Goal: Information Seeking & Learning: Learn about a topic

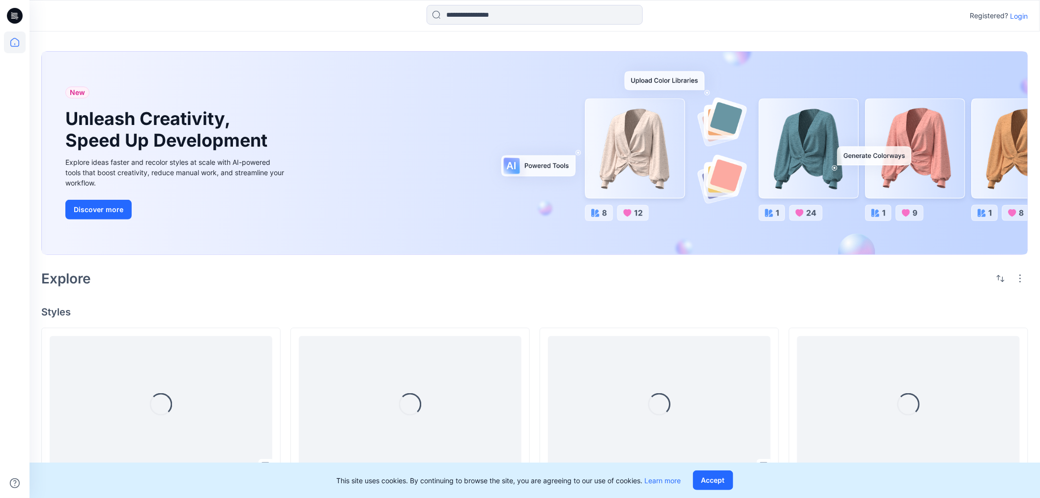
click at [1029, 15] on div "Registered? Login" at bounding box center [535, 16] width 1010 height 22
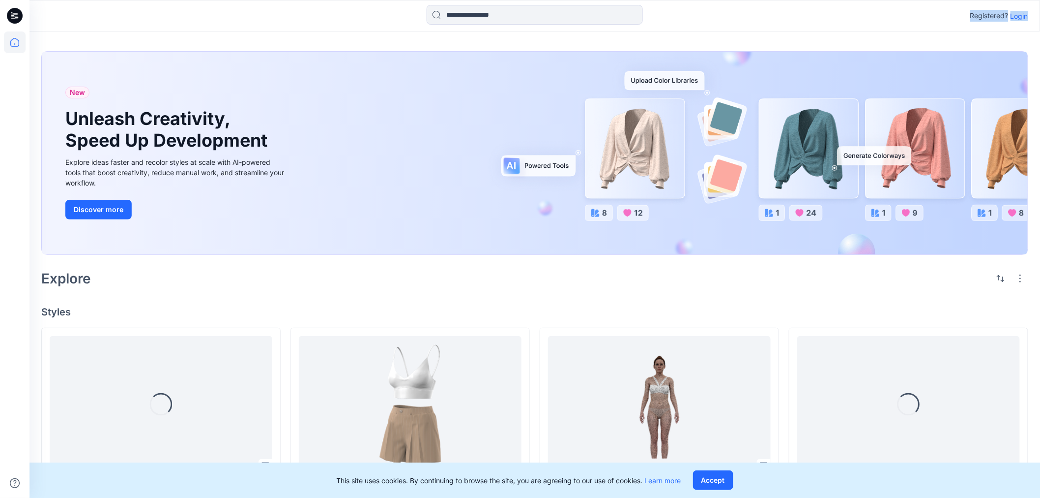
click at [1025, 15] on p "Login" at bounding box center [1020, 16] width 18 height 10
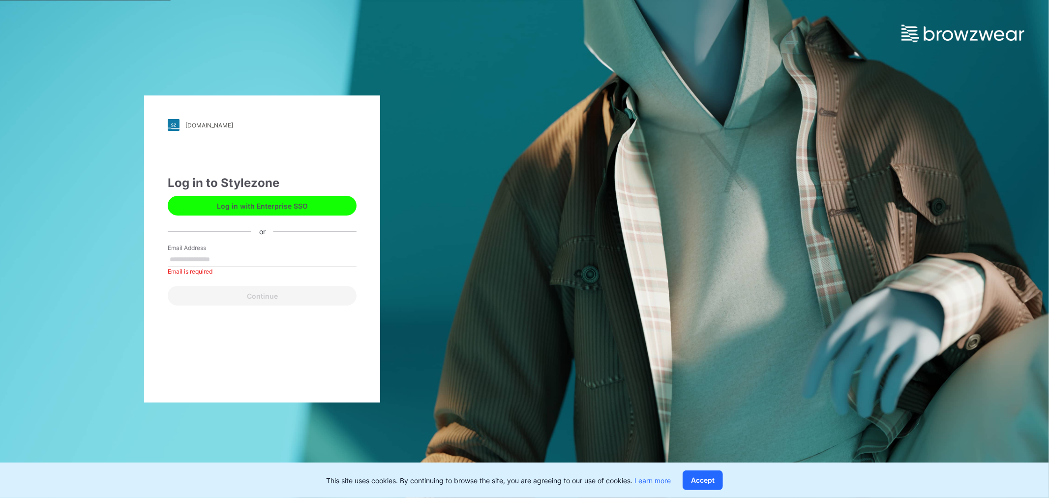
click at [225, 250] on label "Email Address" at bounding box center [202, 247] width 69 height 9
click at [225, 252] on input "Email Address" at bounding box center [262, 259] width 189 height 15
click at [224, 267] on div "Email is required" at bounding box center [262, 271] width 189 height 9
click at [224, 266] on input "Email Address" at bounding box center [262, 259] width 189 height 15
type input "**********"
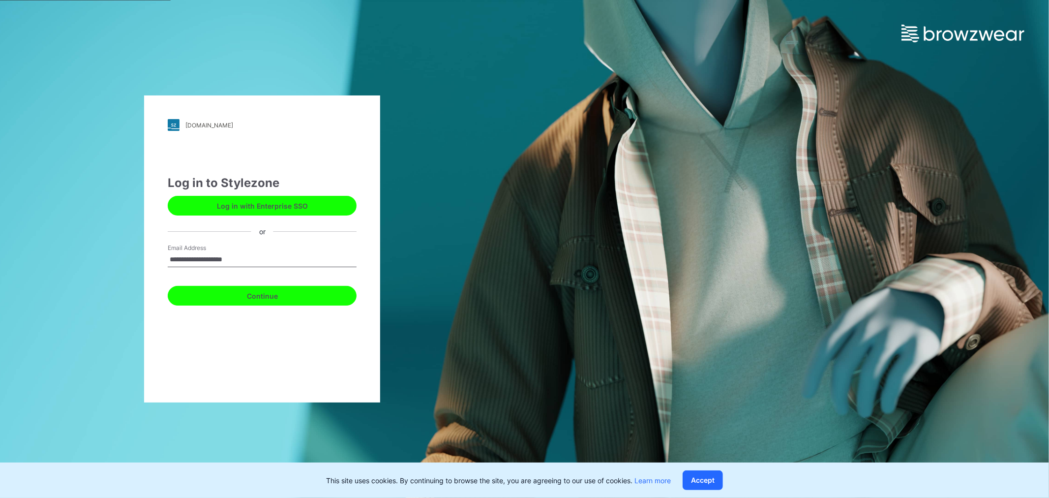
click at [298, 296] on button "Continue" at bounding box center [262, 296] width 189 height 20
click at [278, 296] on button "Continue" at bounding box center [262, 296] width 189 height 20
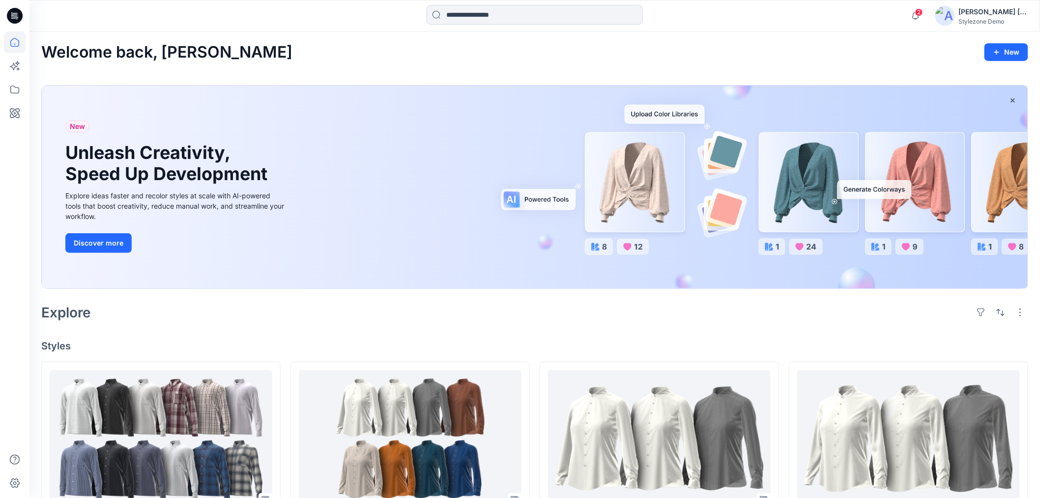
click at [194, 320] on div "Explore" at bounding box center [534, 312] width 987 height 24
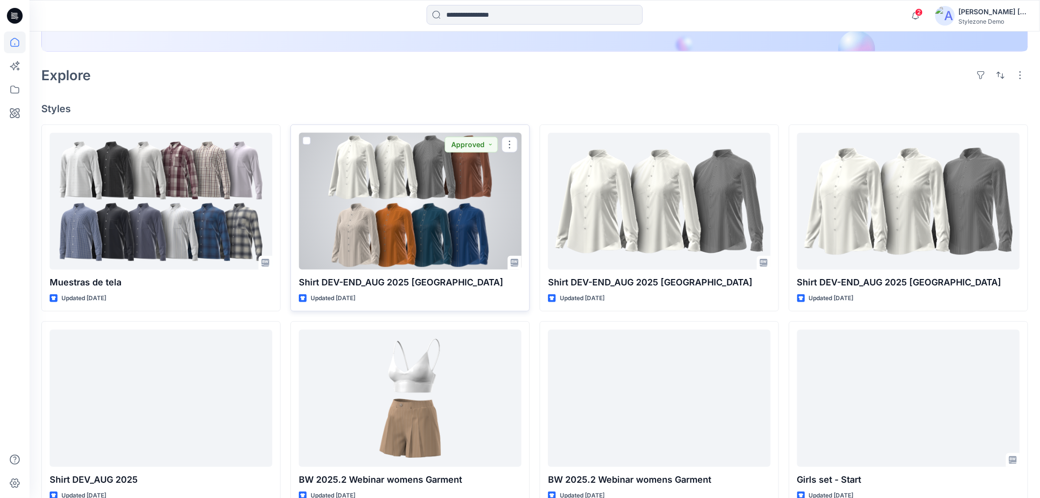
scroll to position [437, 0]
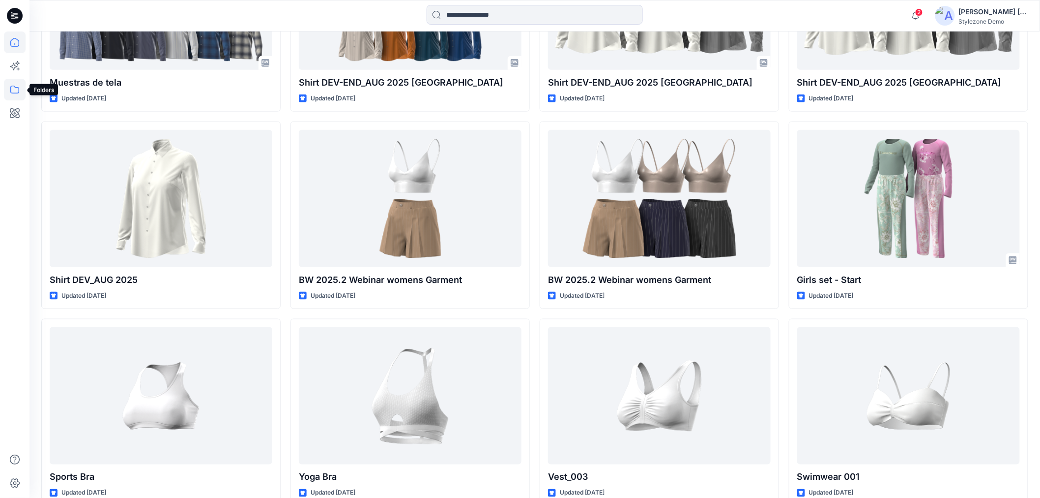
click at [20, 86] on icon at bounding box center [15, 90] width 22 height 22
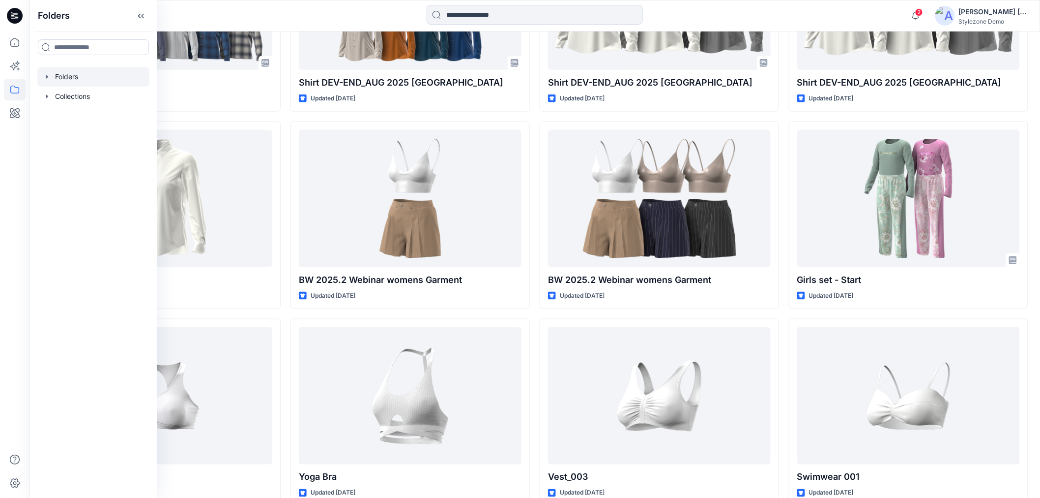
click at [47, 78] on icon "button" at bounding box center [47, 77] width 8 height 8
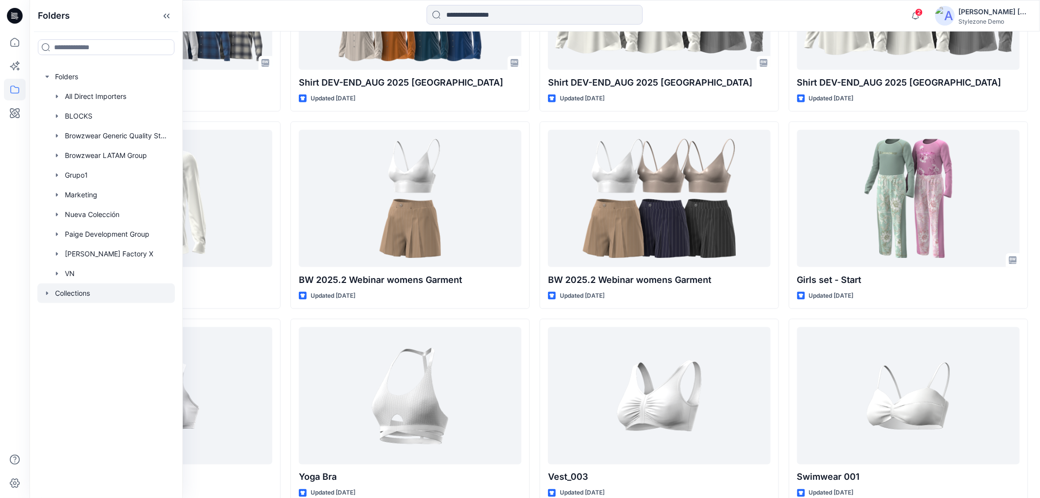
click at [48, 292] on icon "button" at bounding box center [47, 293] width 8 height 8
click at [130, 308] on div at bounding box center [106, 313] width 138 height 20
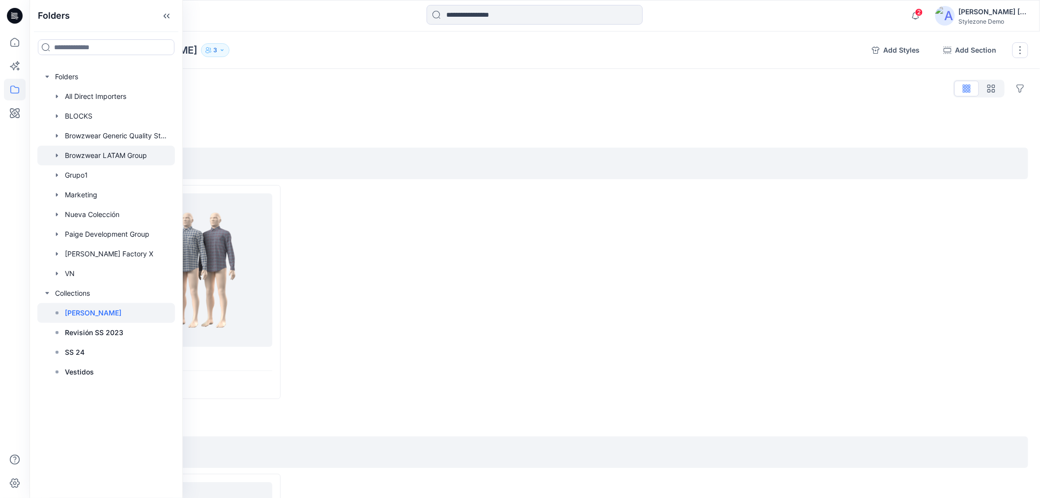
click at [103, 154] on div at bounding box center [106, 156] width 138 height 20
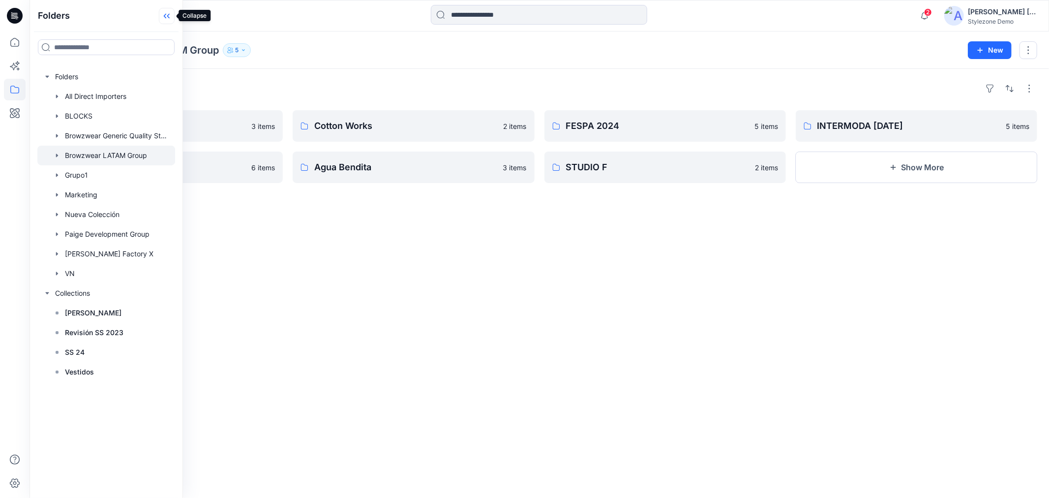
click at [164, 15] on icon at bounding box center [165, 16] width 2 height 5
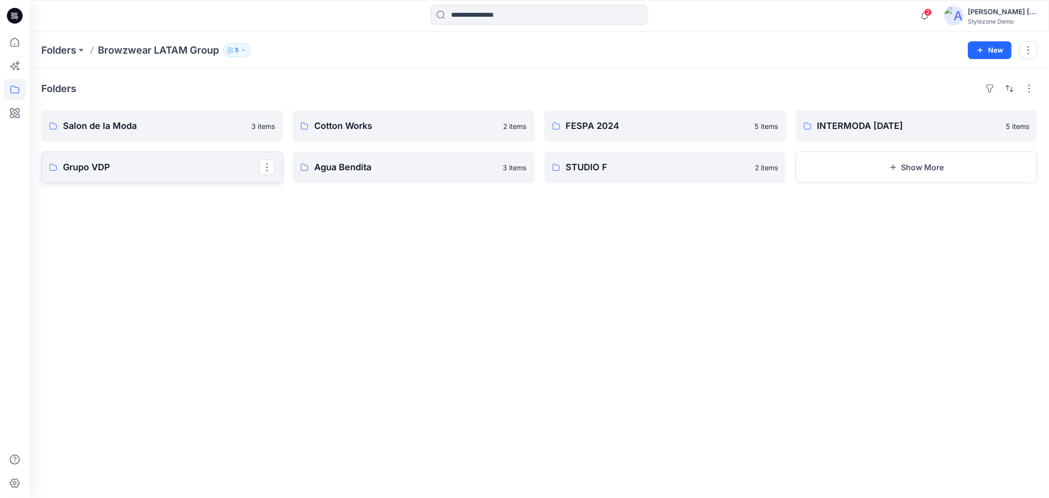
click at [102, 160] on p "Grupo VDP" at bounding box center [161, 167] width 196 height 14
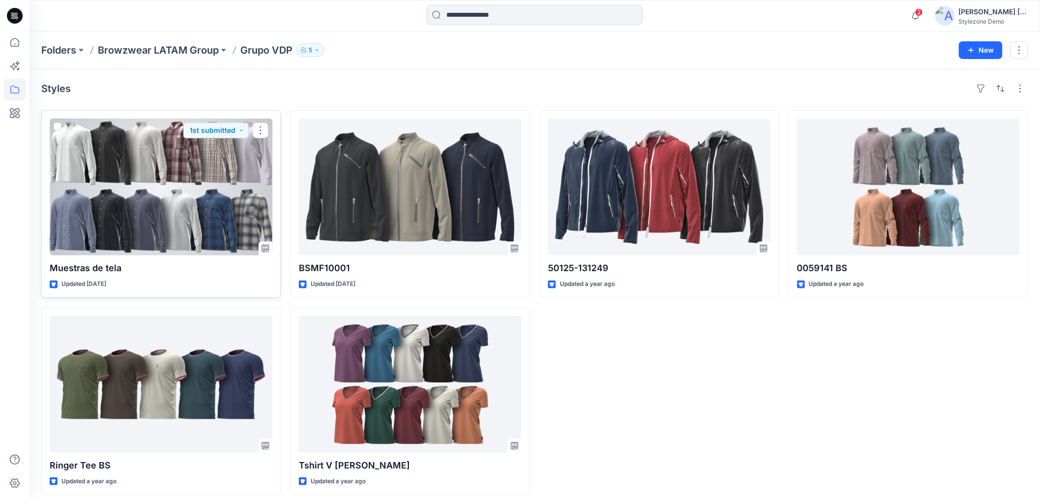
click at [204, 214] on div at bounding box center [161, 187] width 223 height 137
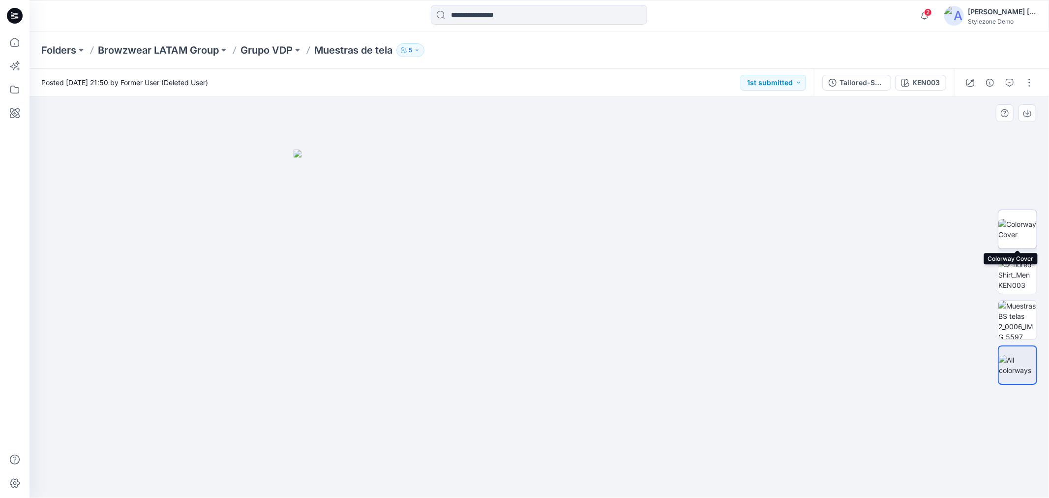
click at [1024, 232] on img at bounding box center [1017, 229] width 38 height 21
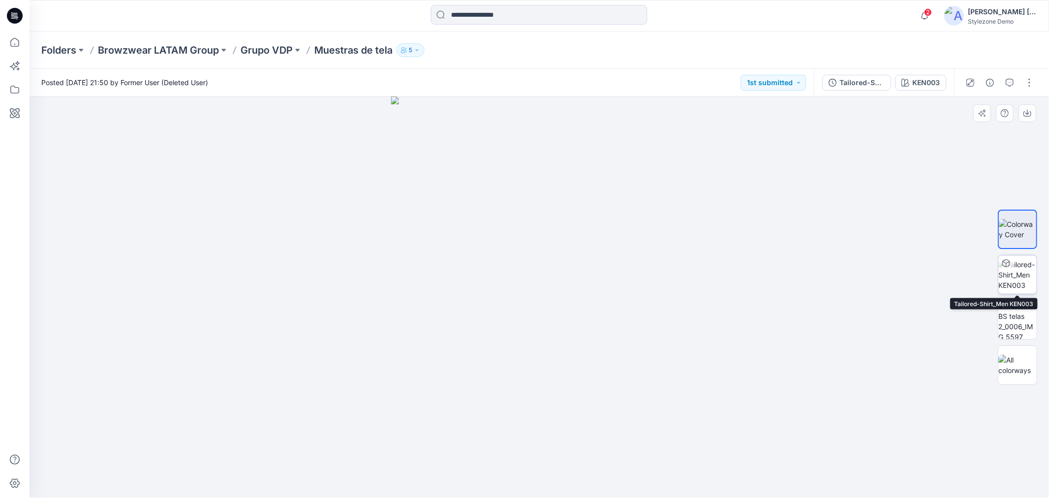
click at [1026, 285] on img at bounding box center [1017, 274] width 38 height 31
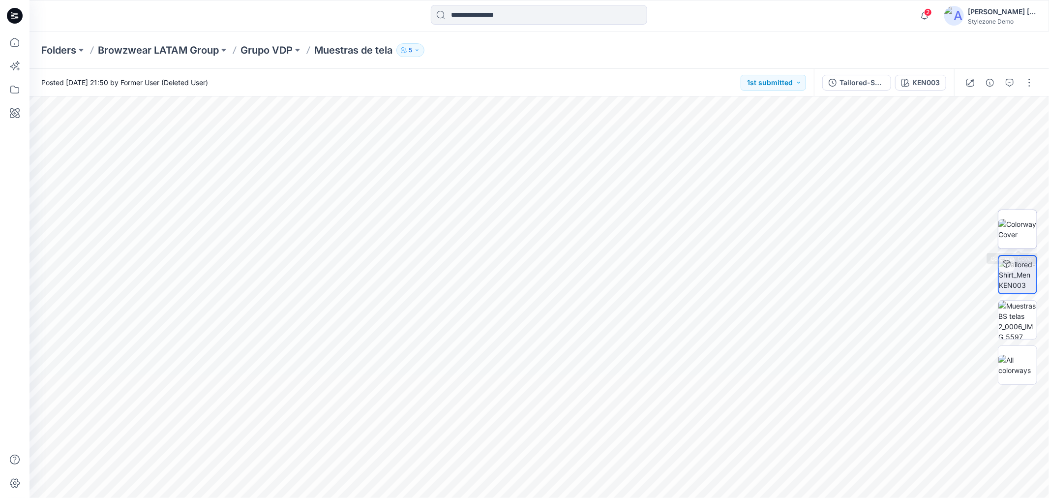
click at [1033, 229] on img at bounding box center [1017, 229] width 38 height 21
click at [267, 50] on p "Grupo VDP" at bounding box center [266, 50] width 52 height 14
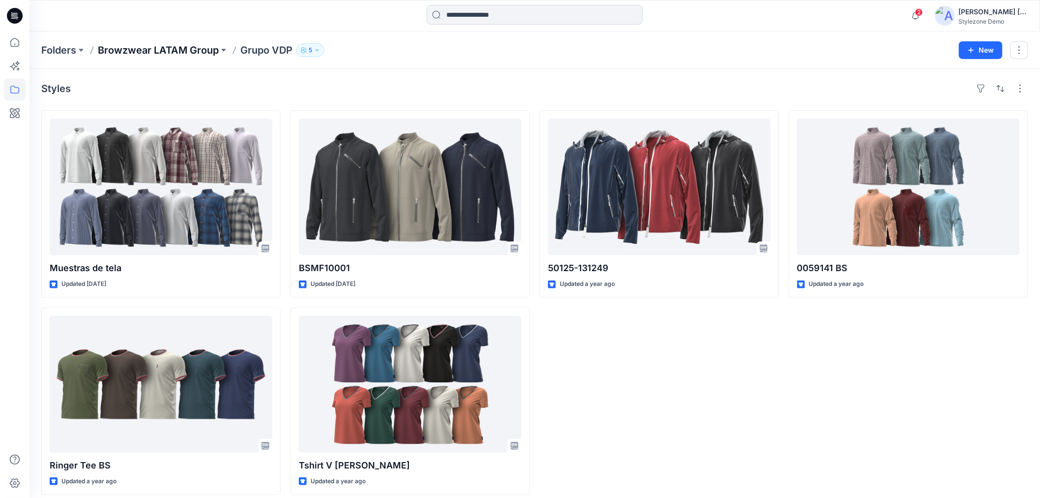
click at [169, 46] on p "Browzwear LATAM Group" at bounding box center [158, 50] width 121 height 14
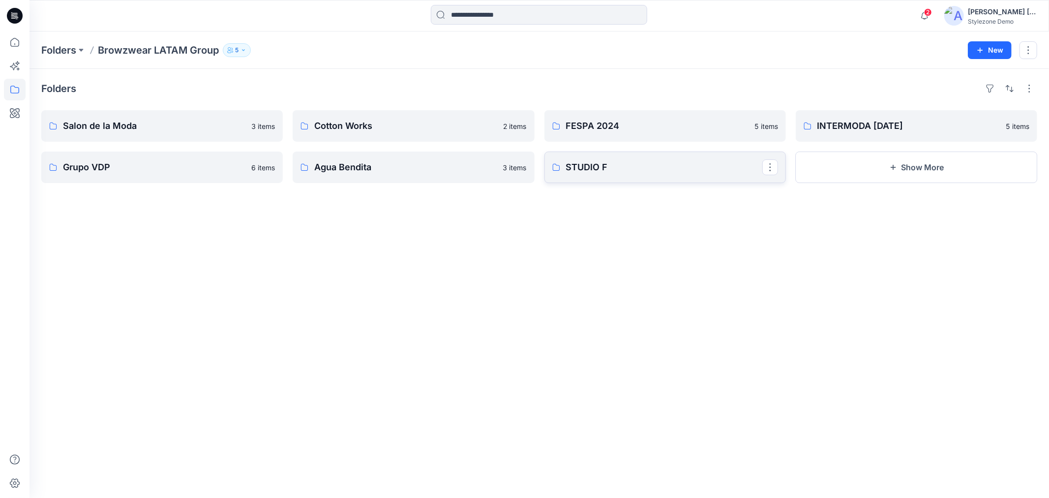
click at [596, 167] on p "STUDIO F" at bounding box center [664, 167] width 196 height 14
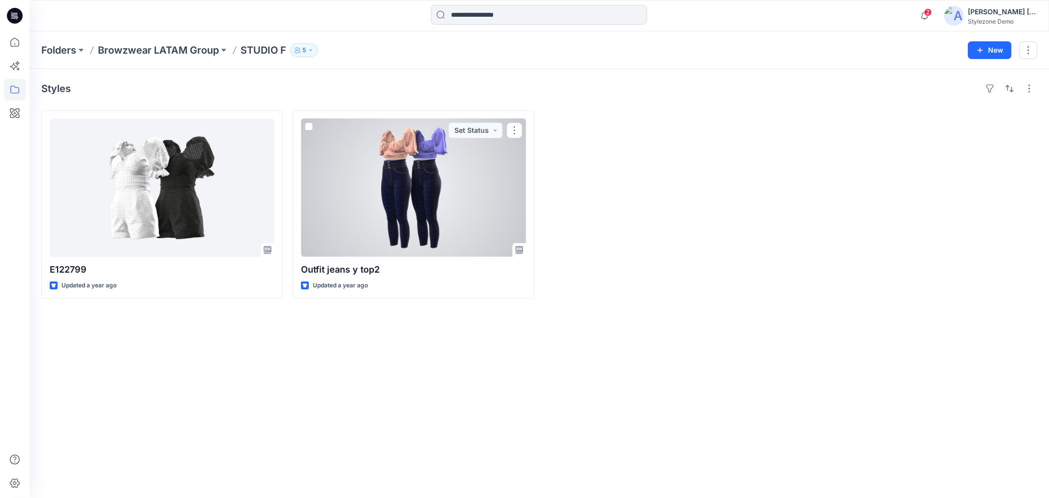
click at [67, 204] on div at bounding box center [162, 188] width 225 height 138
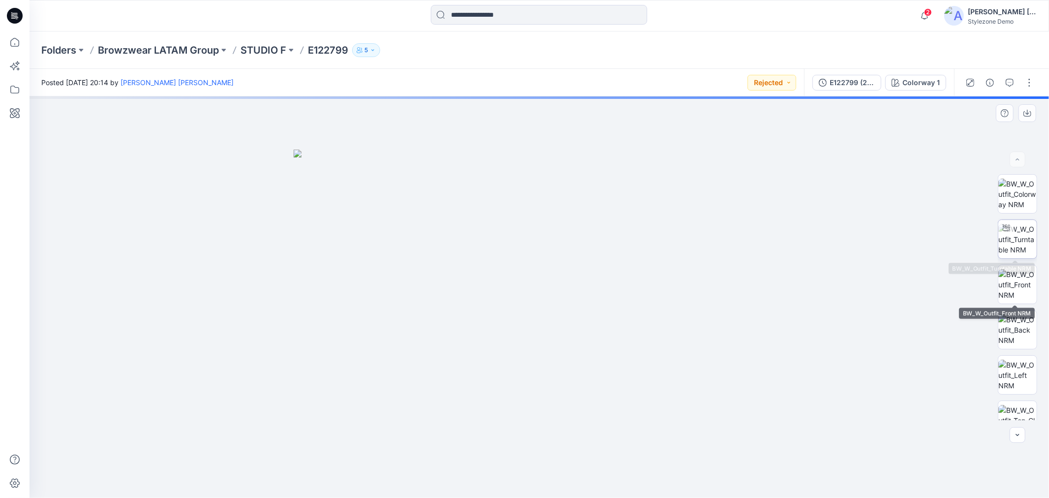
click at [1012, 237] on img at bounding box center [1017, 239] width 38 height 31
drag, startPoint x: 671, startPoint y: 474, endPoint x: 610, endPoint y: 477, distance: 61.6
click at [608, 477] on icon at bounding box center [540, 468] width 297 height 37
drag, startPoint x: 462, startPoint y: 471, endPoint x: 436, endPoint y: 470, distance: 26.1
click at [428, 475] on icon at bounding box center [540, 468] width 297 height 37
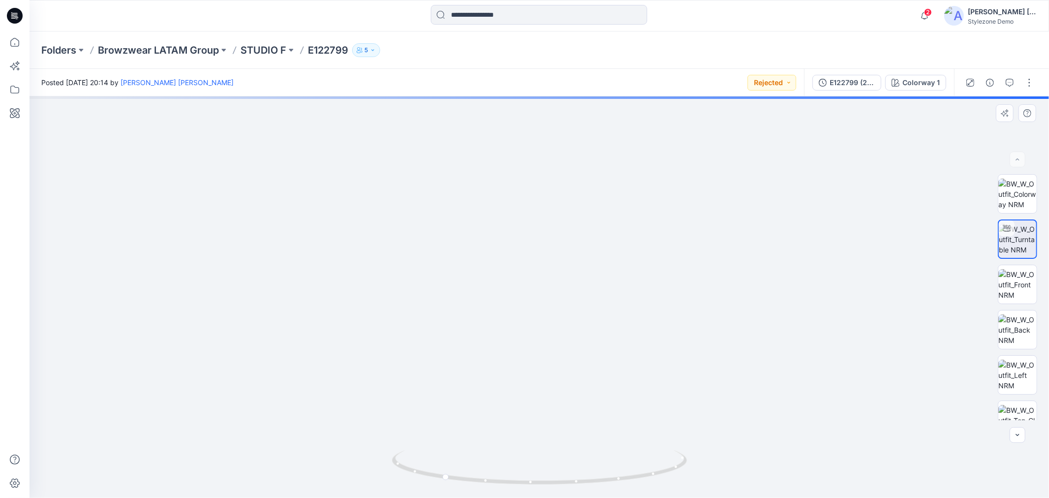
drag, startPoint x: 550, startPoint y: 183, endPoint x: 561, endPoint y: 301, distance: 119.0
click at [560, 306] on img at bounding box center [542, 213] width 1033 height 568
drag, startPoint x: 548, startPoint y: 309, endPoint x: 555, endPoint y: 264, distance: 45.8
click at [555, 264] on img at bounding box center [546, 188] width 1033 height 619
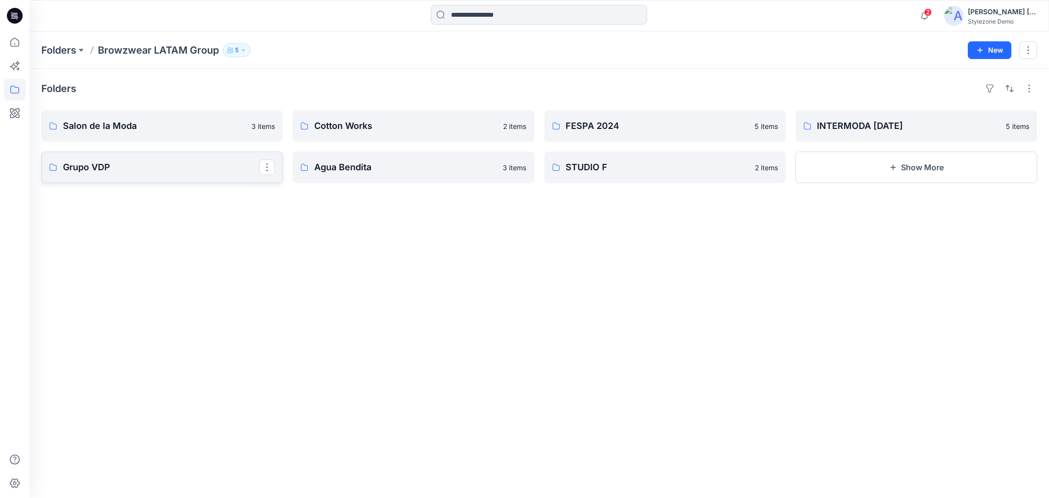
click at [206, 160] on p "Grupo VDP" at bounding box center [161, 167] width 196 height 14
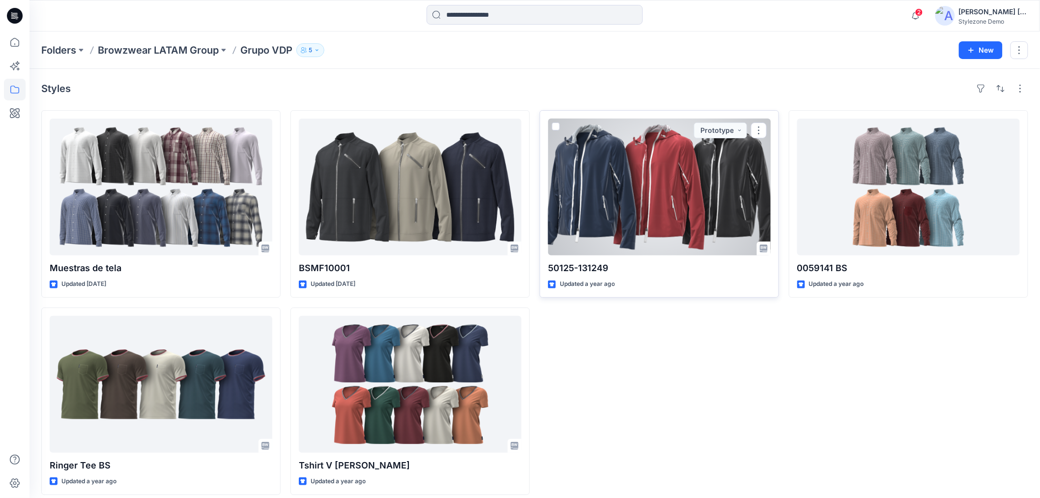
click at [719, 208] on div at bounding box center [659, 187] width 223 height 137
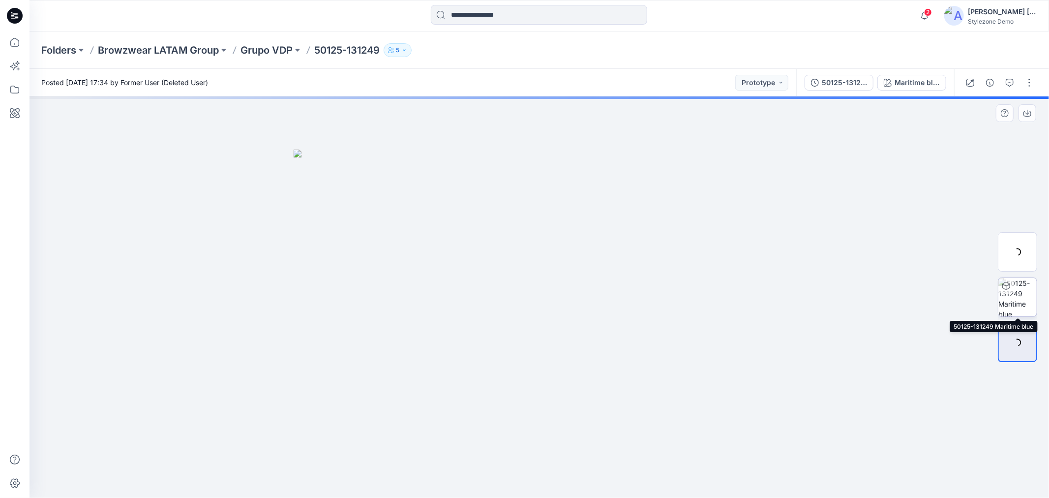
click at [1013, 307] on img at bounding box center [1017, 297] width 38 height 38
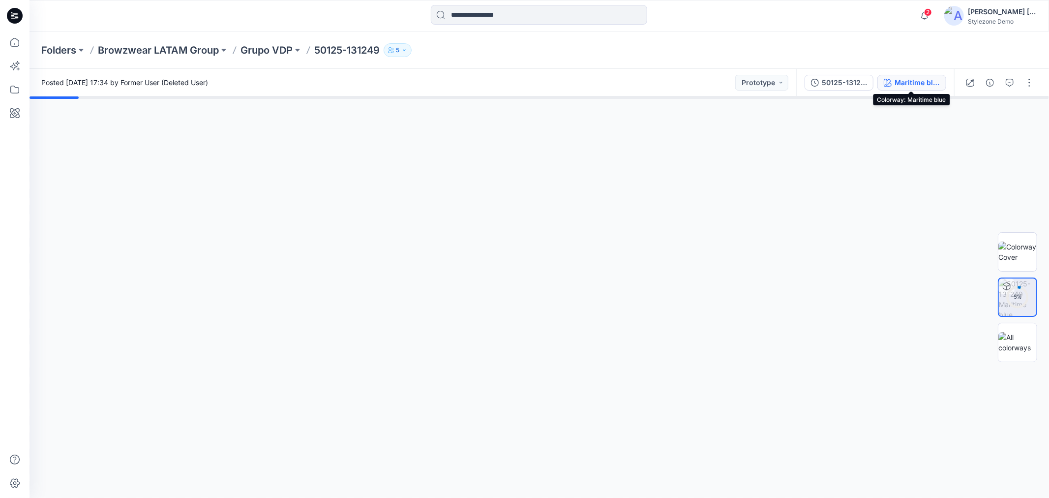
click at [917, 81] on div "Maritime blue" at bounding box center [916, 82] width 45 height 11
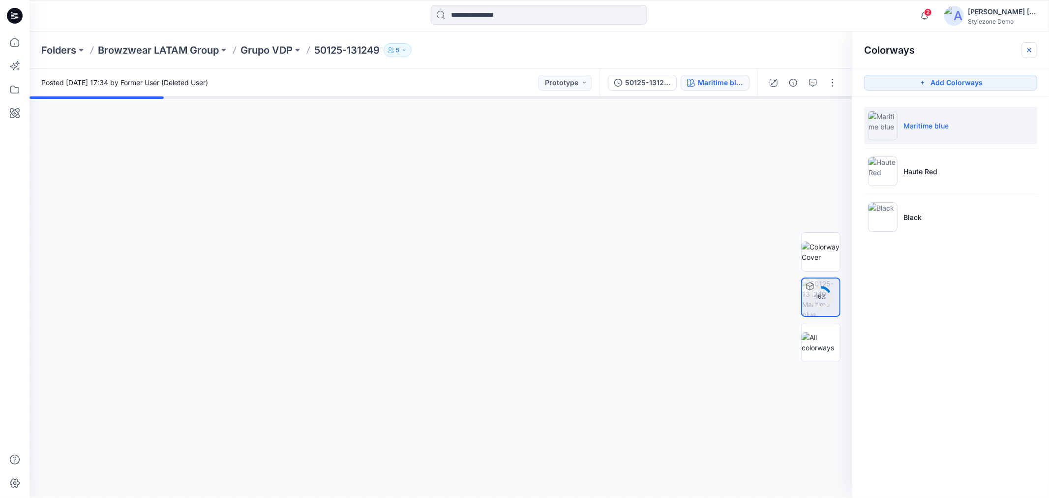
click at [1028, 48] on icon "button" at bounding box center [1029, 50] width 4 height 4
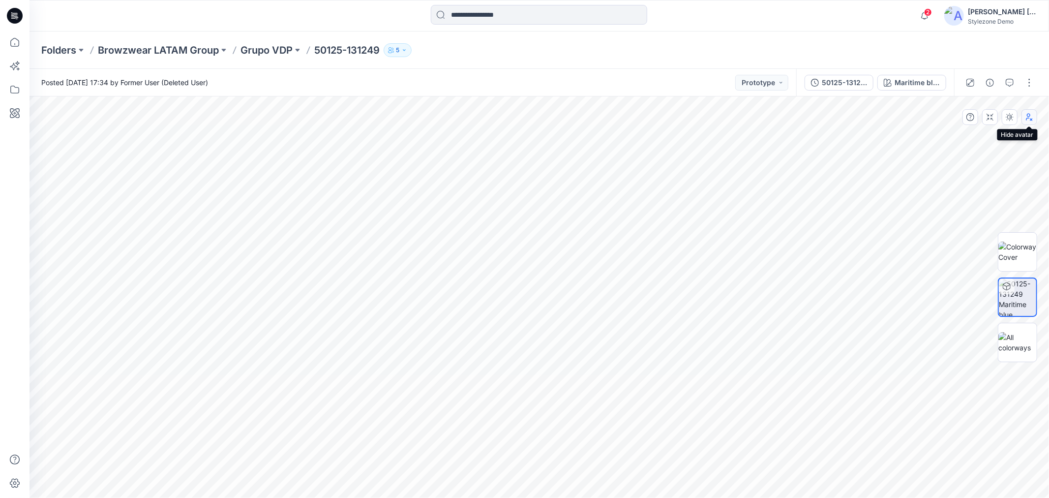
click at [1027, 116] on icon "button" at bounding box center [1029, 117] width 6 height 7
click at [1027, 116] on icon "button" at bounding box center [1030, 117] width 6 height 6
click at [1013, 120] on icon "button" at bounding box center [1010, 117] width 8 height 8
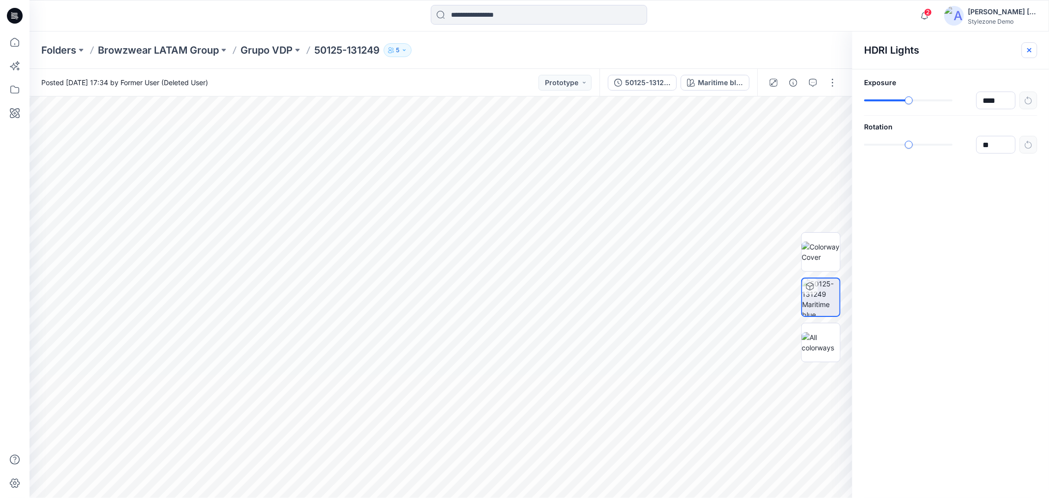
click at [1027, 54] on icon "button" at bounding box center [1029, 50] width 8 height 8
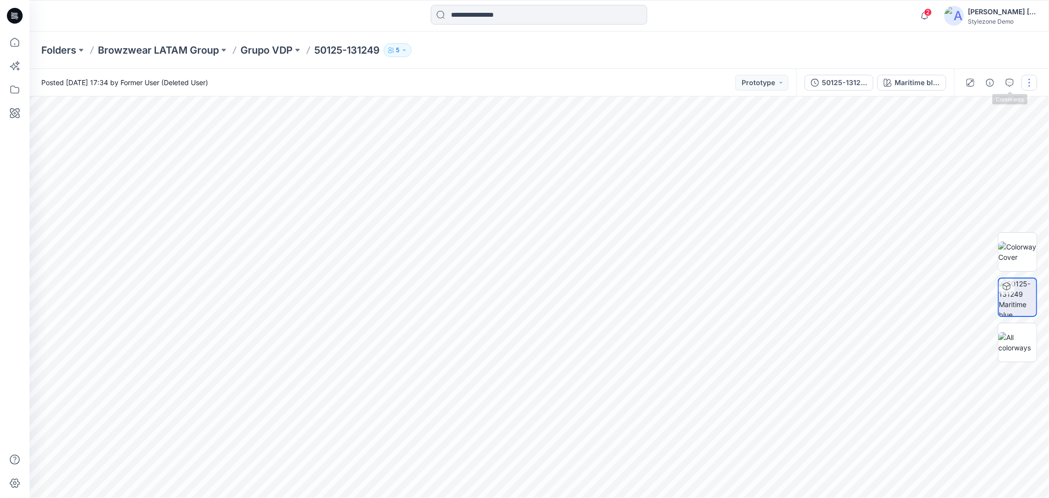
click at [1031, 83] on button "button" at bounding box center [1029, 83] width 16 height 16
click at [1005, 55] on div "Folders Browzwear LATAM Group Grupo VDP 50125-131249 5" at bounding box center [539, 49] width 1019 height 37
click at [0, 0] on button "button" at bounding box center [0, 0] width 0 height 0
click at [0, 0] on icon "button" at bounding box center [0, 0] width 0 height 0
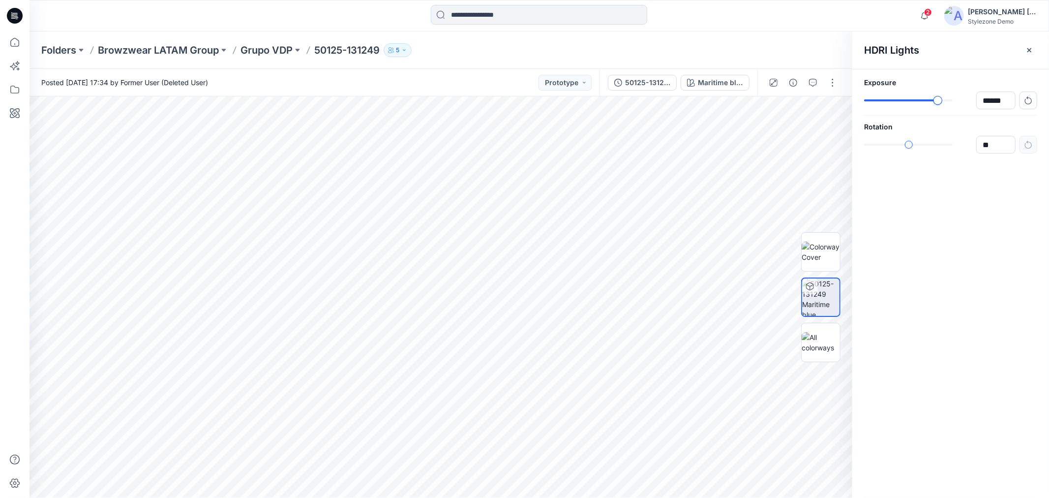
type input "******"
click at [942, 104] on div "slider-ex-1" at bounding box center [942, 100] width 9 height 9
click at [910, 148] on div "slider-ex-1" at bounding box center [909, 144] width 9 height 9
type input "*****"
click at [908, 146] on div "slider-ex-1" at bounding box center [908, 144] width 9 height 9
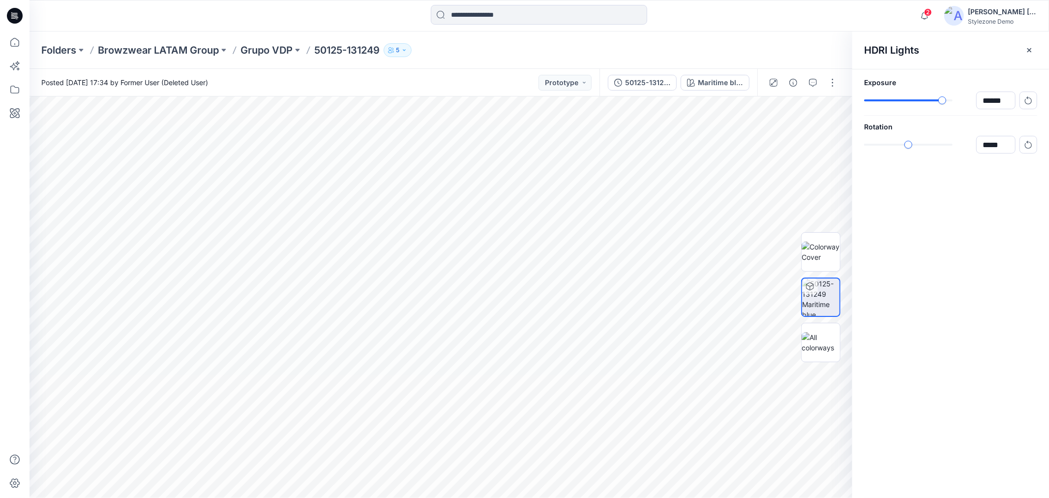
click at [915, 222] on div "HDRI Lights Exposure ****** Rotation *****" at bounding box center [950, 264] width 197 height 466
click at [1029, 47] on icon "button" at bounding box center [1029, 50] width 8 height 8
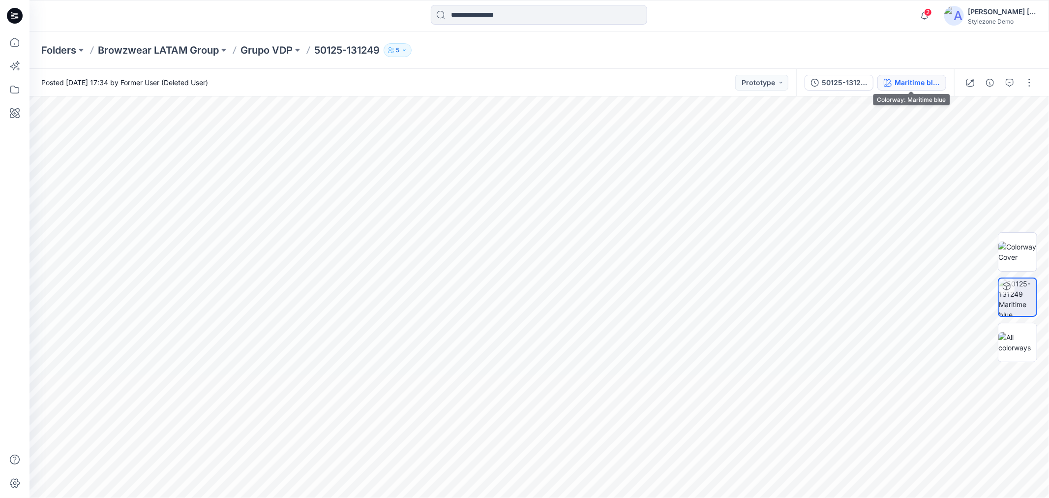
click at [913, 82] on div "Maritime blue" at bounding box center [916, 82] width 45 height 11
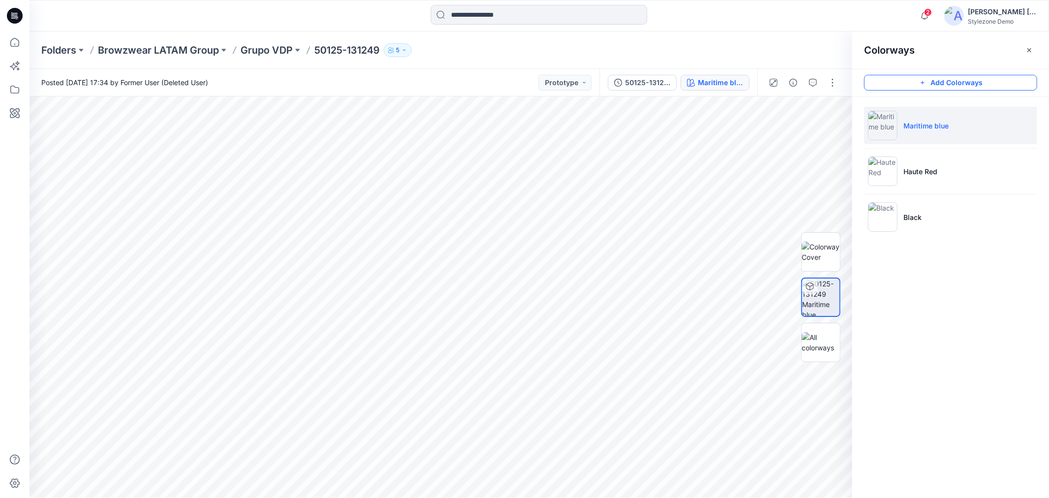
click at [991, 80] on button "Add Colorways" at bounding box center [950, 83] width 173 height 16
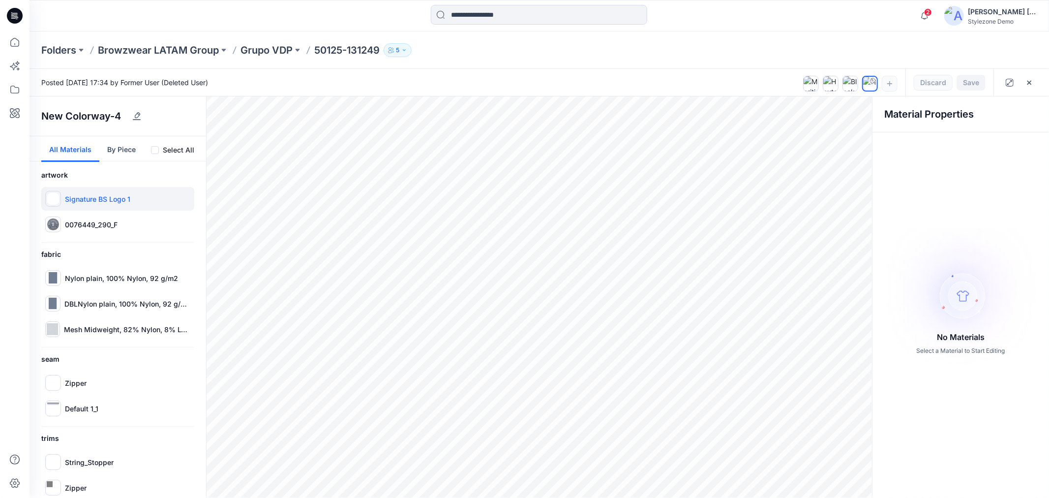
click at [94, 203] on p "Signature BS Logo 1" at bounding box center [97, 199] width 65 height 10
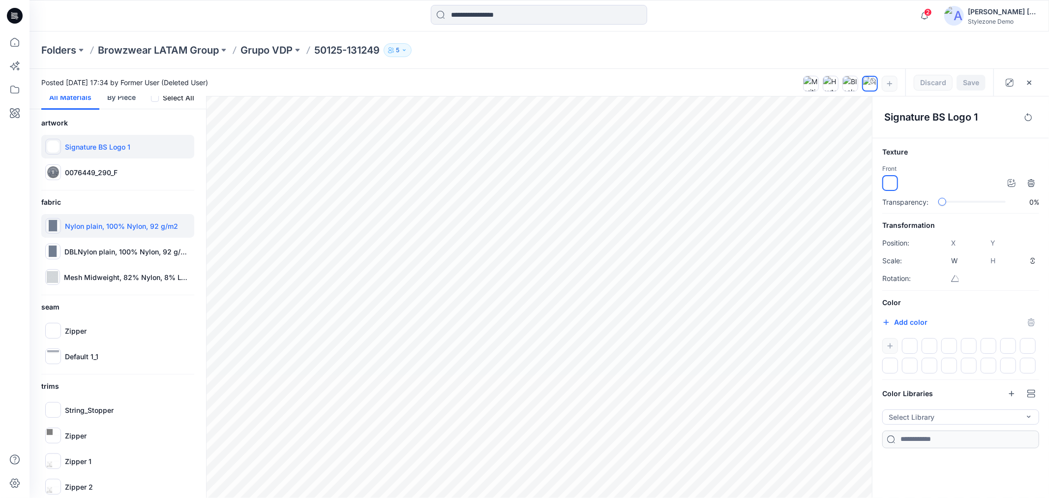
scroll to position [64, 0]
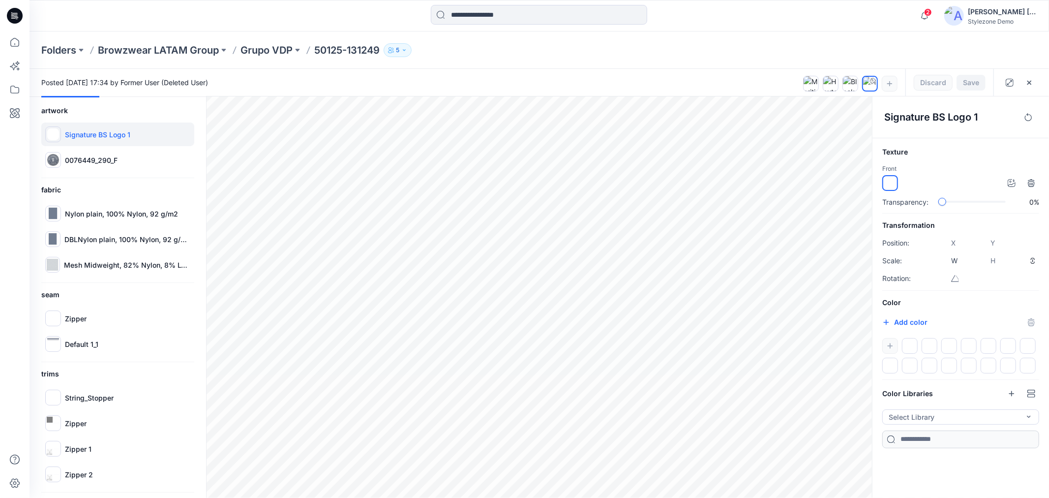
click at [104, 174] on div "artwork Signature BS Logo 1 0076449_290_F fabric Nylon plain, 100% Nylon, 92 g/…" at bounding box center [118, 298] width 177 height 387
click at [107, 161] on p "0076449_290_F" at bounding box center [91, 160] width 53 height 10
type input "****"
click at [84, 214] on p "Nylon plain, 100% Nylon, 92 g/m2" at bounding box center [121, 213] width 113 height 10
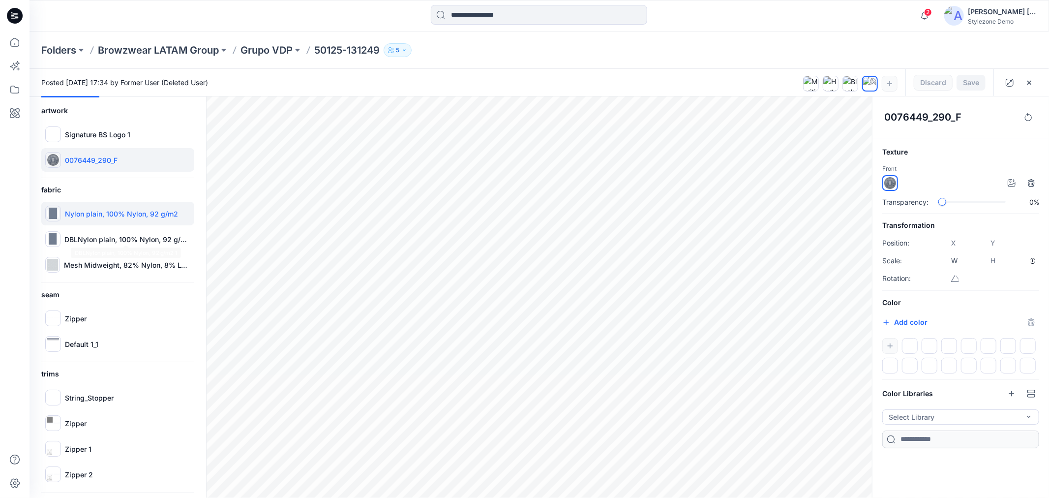
type input "****"
type input "*****"
click at [985, 204] on div "slider-ex-1" at bounding box center [985, 201] width 9 height 9
click at [985, 202] on div "slider-ex-1" at bounding box center [986, 201] width 9 height 9
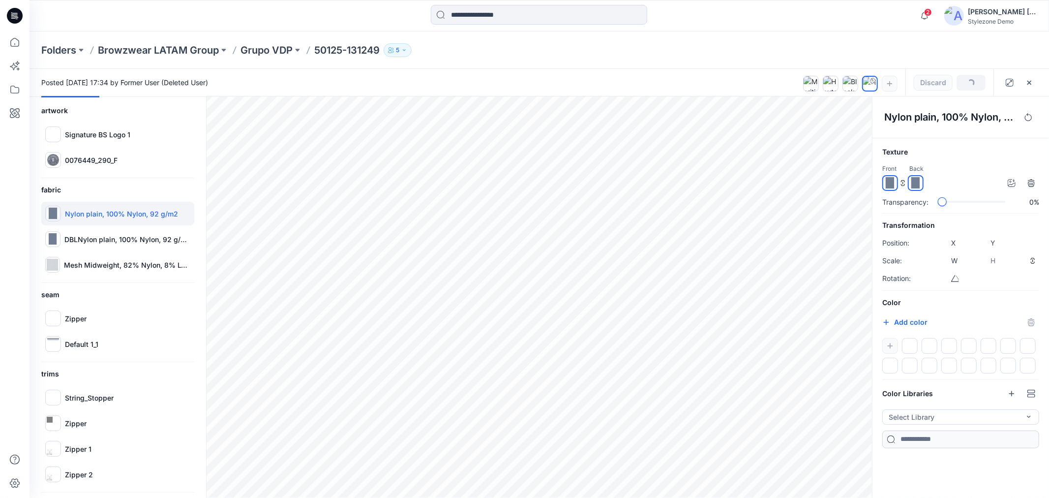
click at [898, 211] on div "Texture Front Back Transparency: 0% Transformation Position: X **** Y **** Scal…" at bounding box center [960, 297] width 177 height 302
drag, startPoint x: 909, startPoint y: 344, endPoint x: 893, endPoint y: 326, distance: 23.7
click at [908, 344] on div at bounding box center [910, 346] width 16 height 16
click at [886, 320] on icon "button" at bounding box center [886, 322] width 8 height 8
type input "*******"
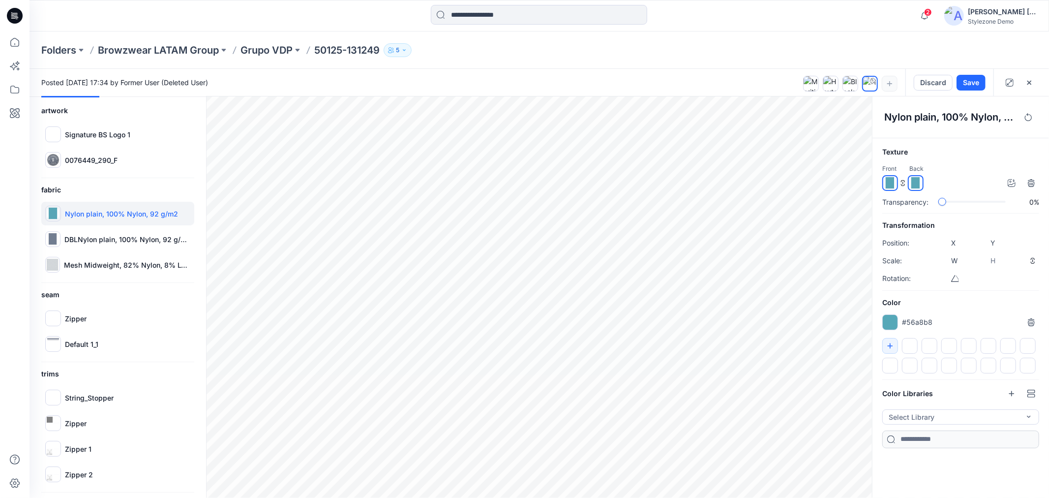
click at [968, 172] on div "Front Back" at bounding box center [960, 177] width 157 height 27
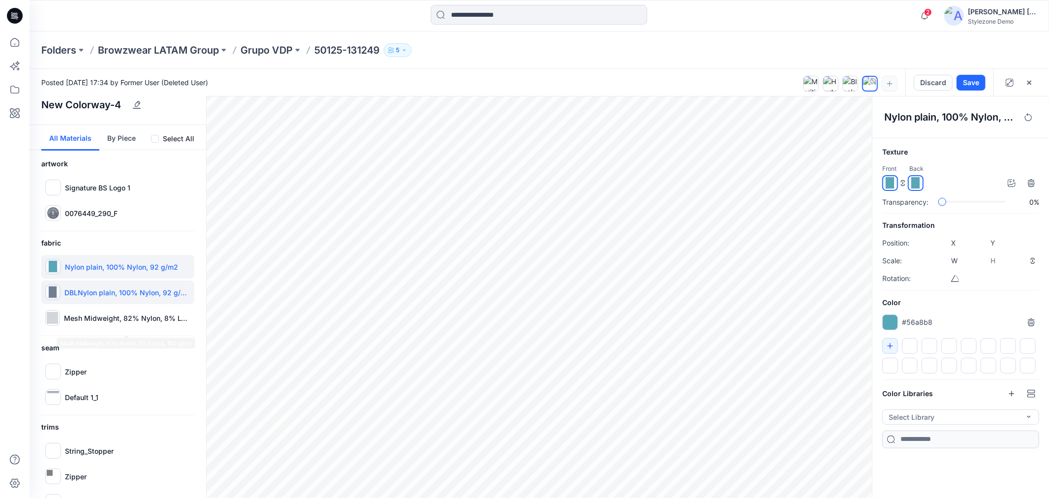
scroll to position [0, 0]
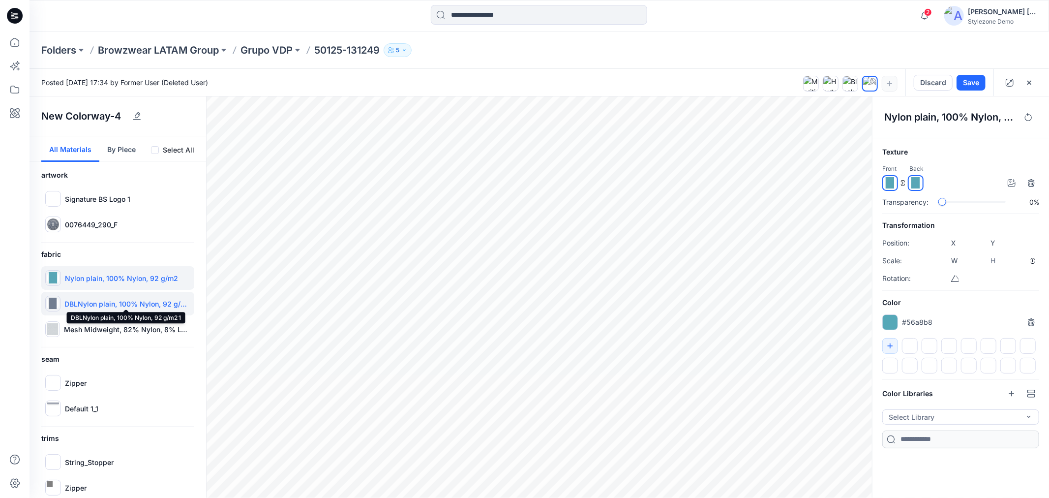
click at [101, 303] on p "DBLNylon plain, 100% Nylon, 92 g/m2 1" at bounding box center [127, 303] width 126 height 10
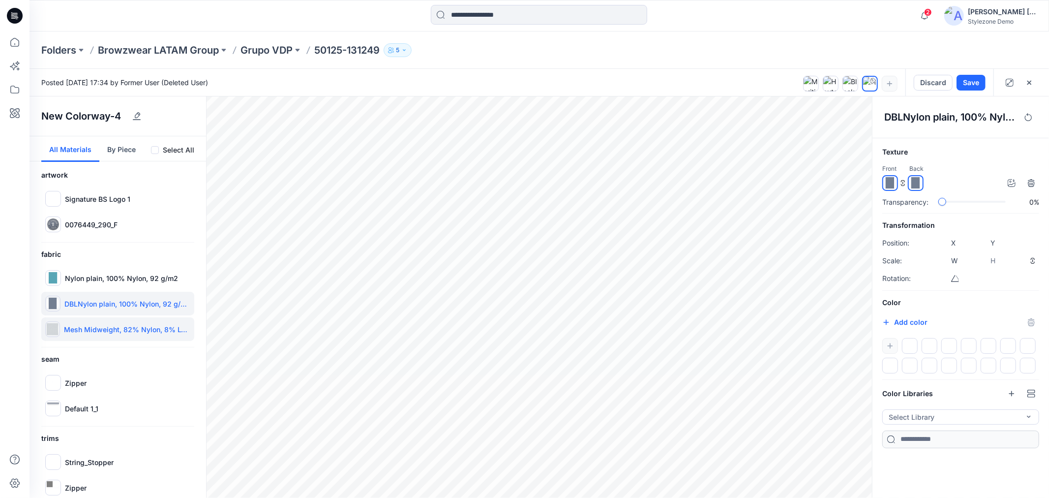
click at [101, 335] on div "Mesh Midweight, 82% Nylon, 8% Lycra, 100 g/m2" at bounding box center [117, 329] width 153 height 24
type input "****"
click at [912, 320] on button "Add color" at bounding box center [904, 322] width 45 height 12
type input "*******"
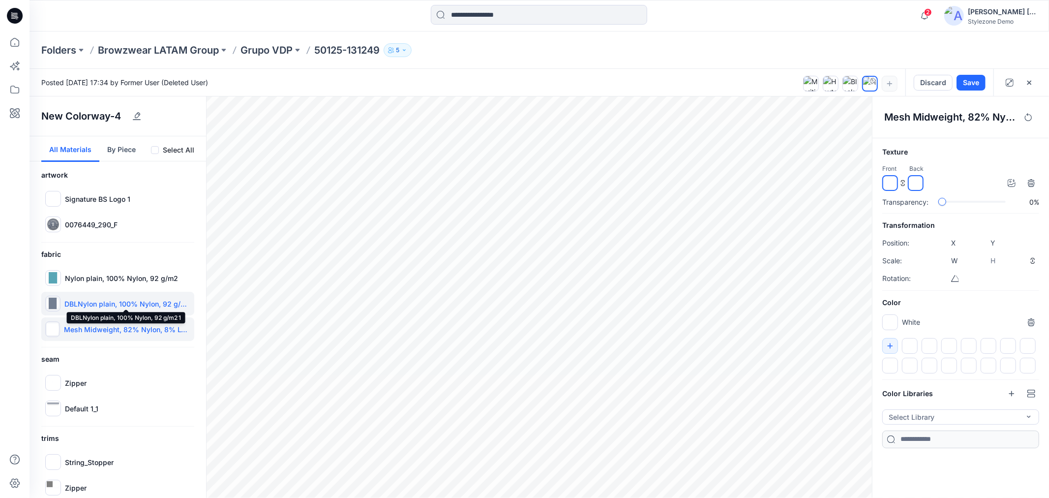
click at [84, 300] on p "DBLNylon plain, 100% Nylon, 92 g/m2 1" at bounding box center [127, 303] width 126 height 10
type input "****"
click at [903, 322] on button "Add color" at bounding box center [904, 322] width 45 height 12
type input "*******"
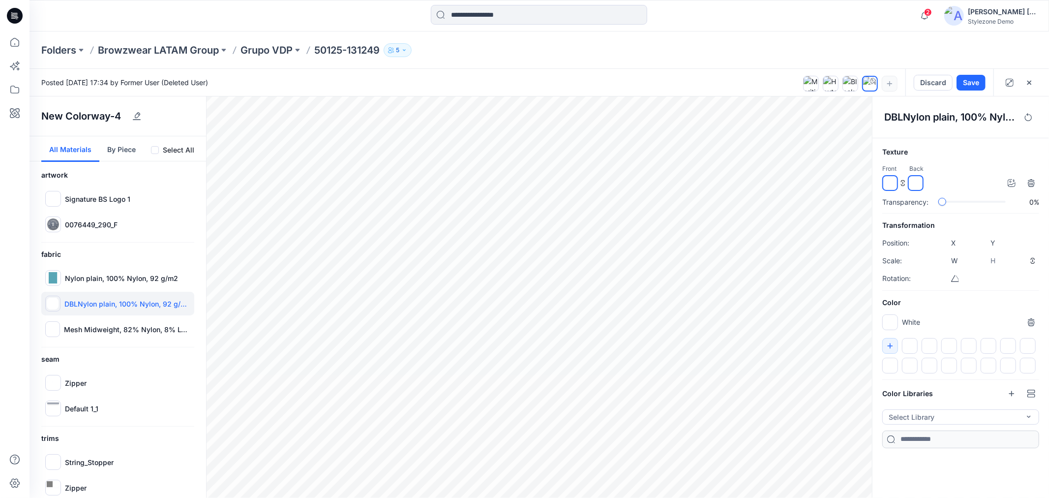
click at [965, 178] on div "Front Back" at bounding box center [960, 177] width 157 height 27
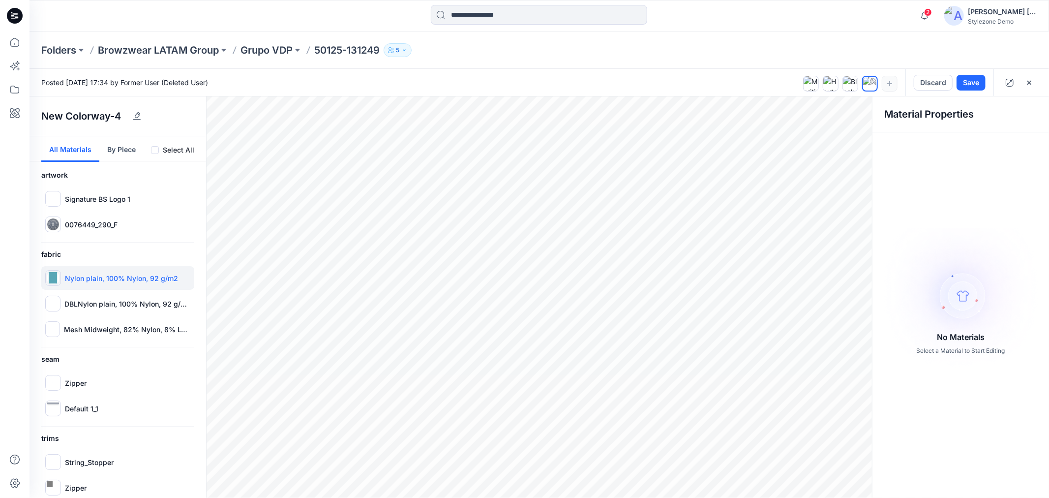
click at [54, 279] on img at bounding box center [53, 278] width 12 height 12
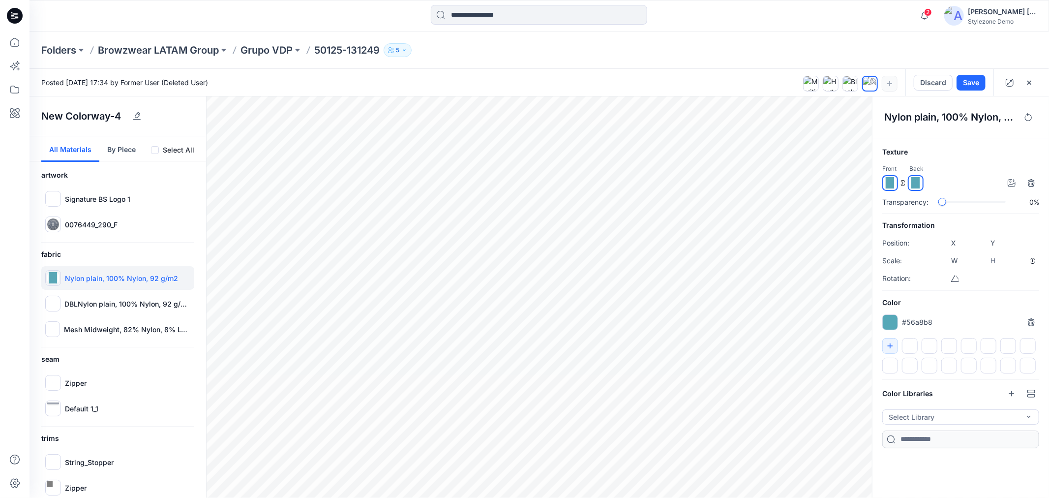
click at [891, 325] on div at bounding box center [890, 322] width 16 height 16
click at [886, 345] on icon "button" at bounding box center [890, 346] width 8 height 8
click at [890, 346] on icon "button" at bounding box center [890, 345] width 5 height 5
click at [119, 303] on p "DBLNylon plain, 100% Nylon, 92 g/m2 1" at bounding box center [127, 303] width 126 height 10
click at [927, 348] on div at bounding box center [929, 346] width 16 height 16
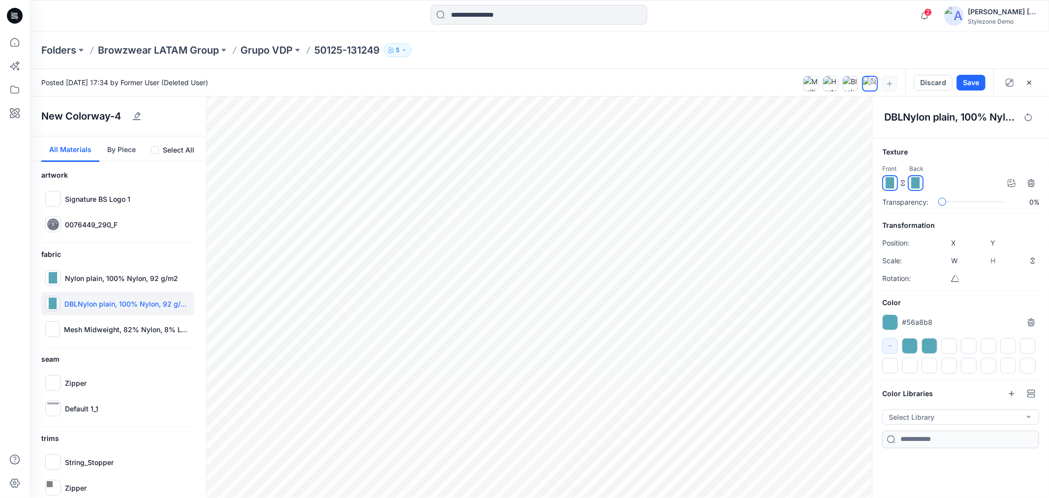
click at [892, 319] on div at bounding box center [890, 322] width 16 height 16
type input "*******"
click at [879, 302] on div "Texture Front Back Transparency: 0% Transformation Position: X **** Y **** Scal…" at bounding box center [960, 297] width 177 height 302
click at [931, 339] on div at bounding box center [929, 346] width 16 height 16
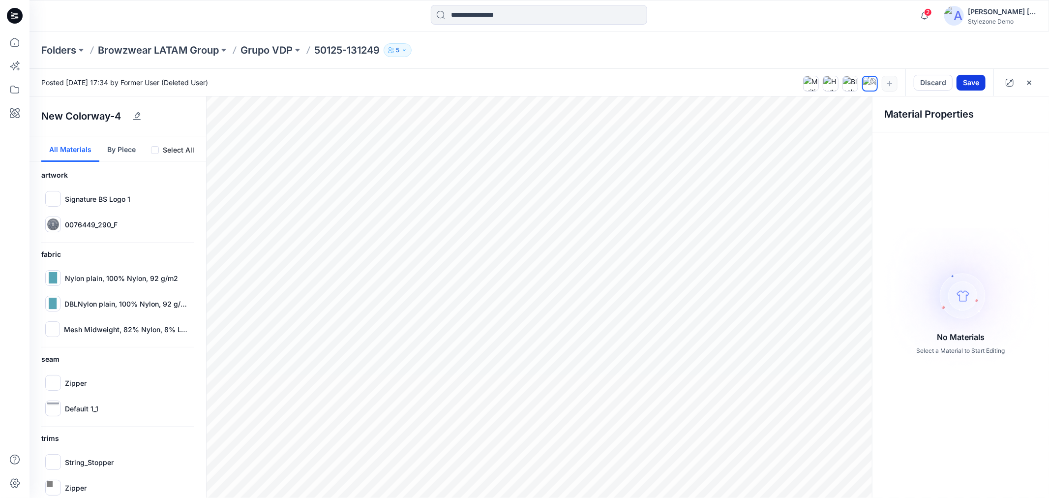
click at [971, 86] on button "Save" at bounding box center [970, 83] width 29 height 16
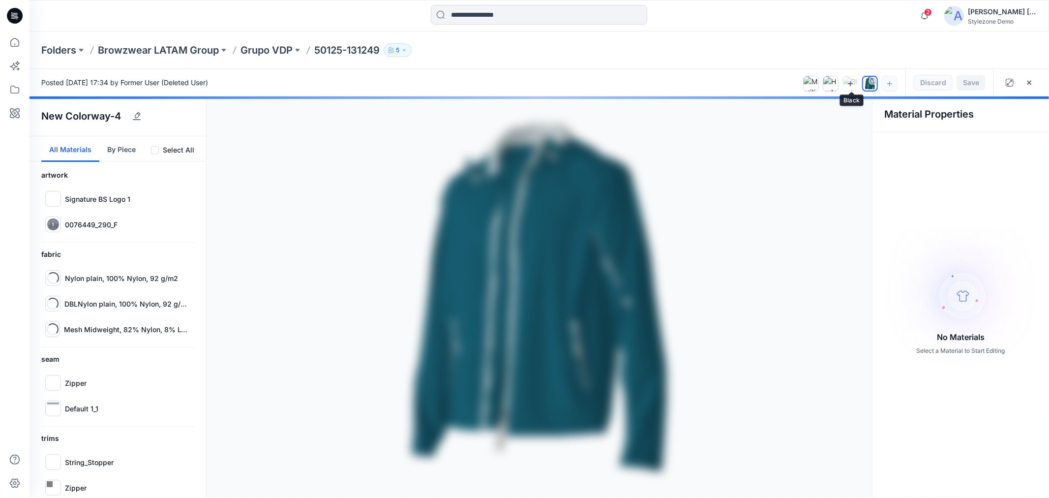
click at [854, 86] on icon at bounding box center [850, 84] width 8 height 8
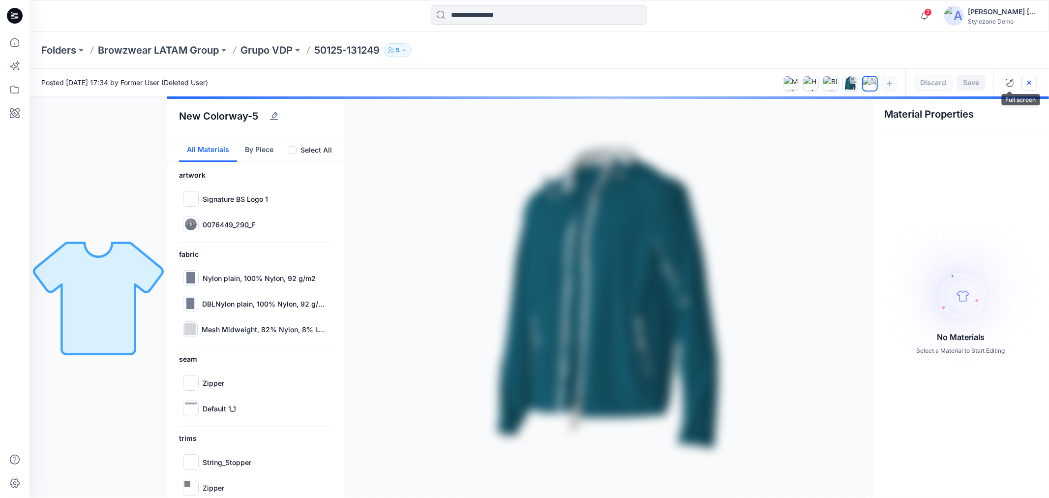
click at [1029, 83] on icon "button" at bounding box center [1029, 82] width 4 height 4
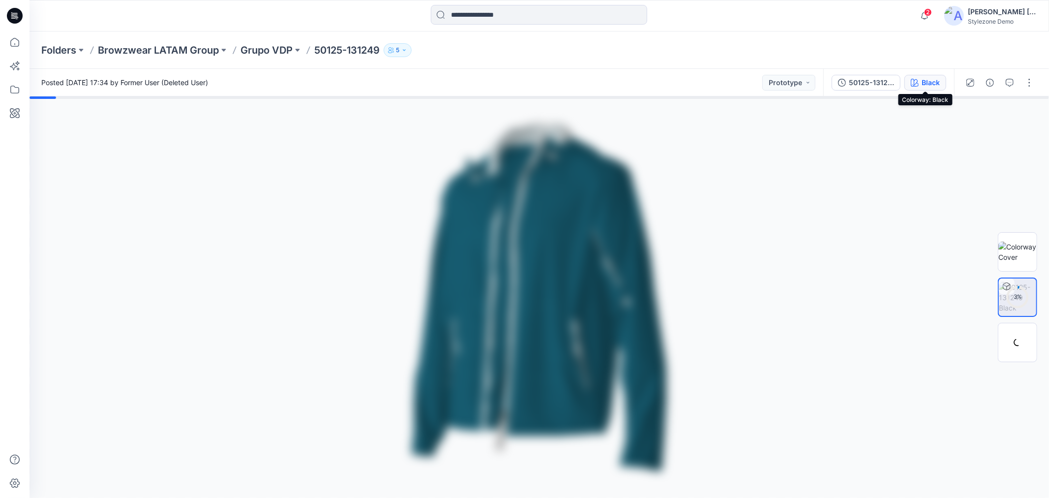
click at [930, 82] on div "Black" at bounding box center [930, 82] width 18 height 11
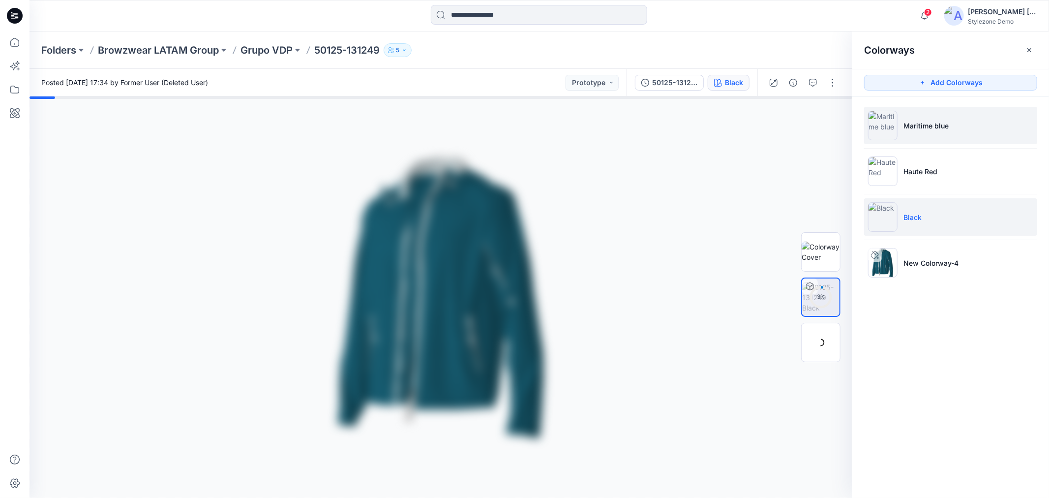
click at [924, 128] on p "Maritime blue" at bounding box center [925, 125] width 45 height 10
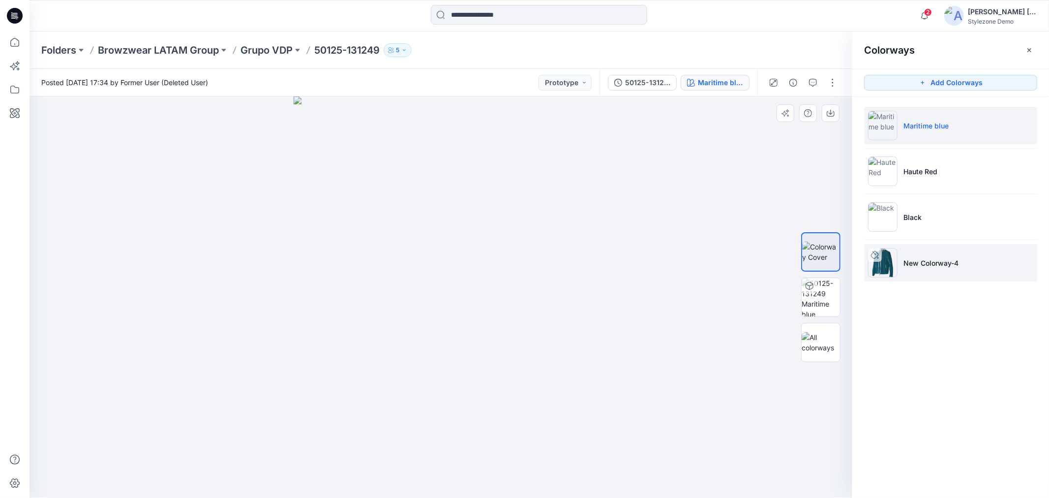
click at [928, 265] on p "New Colorway-4" at bounding box center [930, 263] width 55 height 10
click at [930, 135] on li "Maritime blue" at bounding box center [950, 125] width 173 height 37
click at [1030, 51] on icon "button" at bounding box center [1029, 50] width 8 height 8
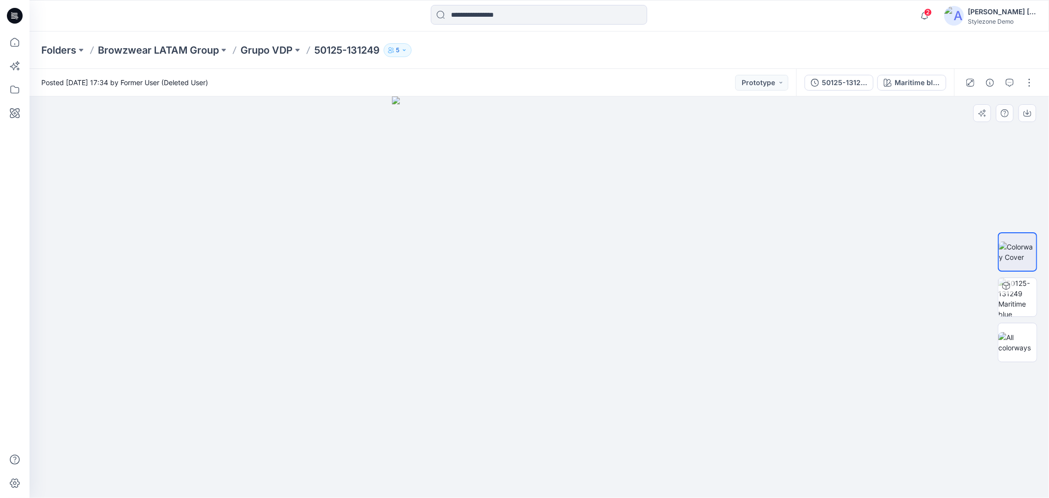
drag, startPoint x: 621, startPoint y: 320, endPoint x: 609, endPoint y: 302, distance: 21.1
click at [613, 311] on img at bounding box center [539, 296] width 295 height 401
click at [1009, 299] on img at bounding box center [1017, 297] width 38 height 38
click at [1033, 123] on button "button" at bounding box center [1029, 117] width 16 height 16
click at [1005, 120] on button "button" at bounding box center [1010, 117] width 16 height 16
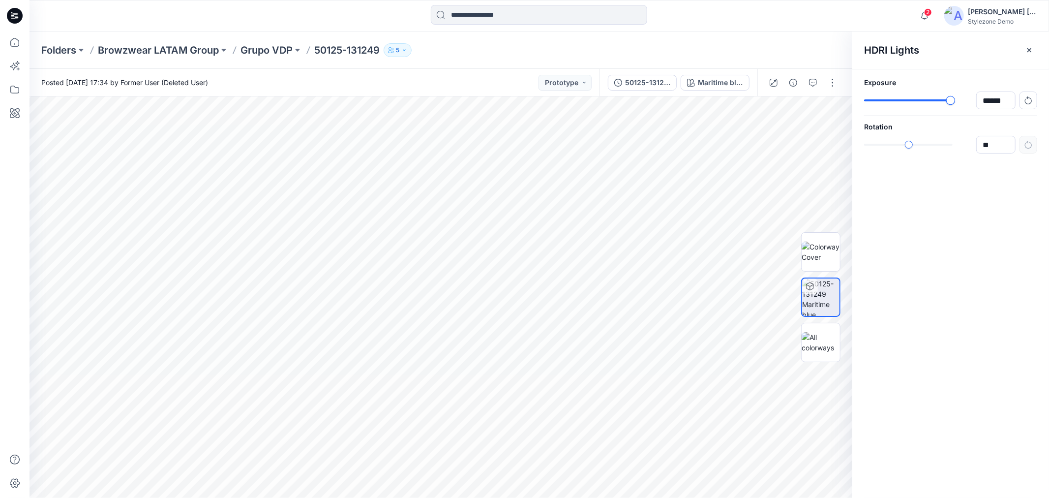
type input "******"
click at [951, 114] on div "Exposure ****** Rotation **" at bounding box center [950, 115] width 197 height 92
click at [828, 250] on img at bounding box center [821, 251] width 38 height 21
click at [1028, 55] on button "button" at bounding box center [1029, 50] width 16 height 16
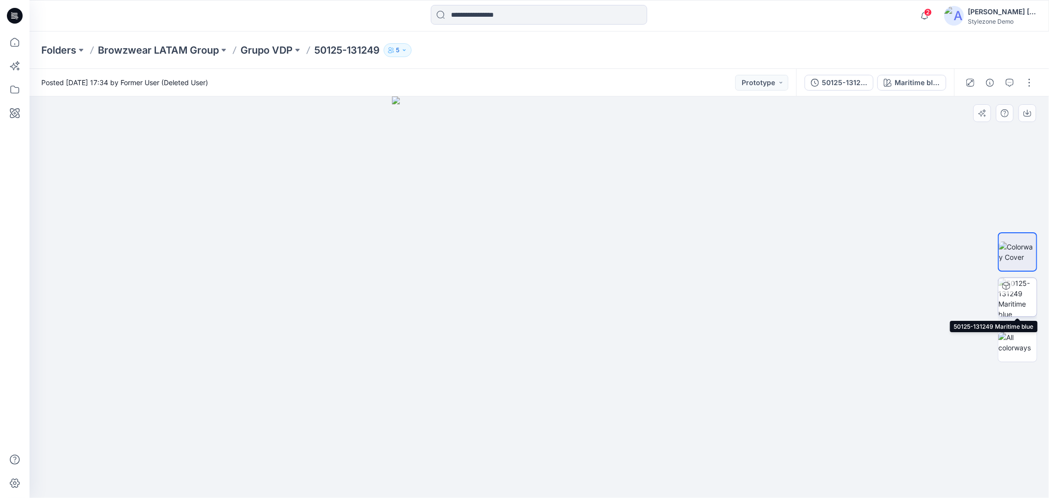
click at [1021, 291] on img at bounding box center [1017, 297] width 38 height 38
click at [1025, 119] on icon "button" at bounding box center [1029, 117] width 8 height 8
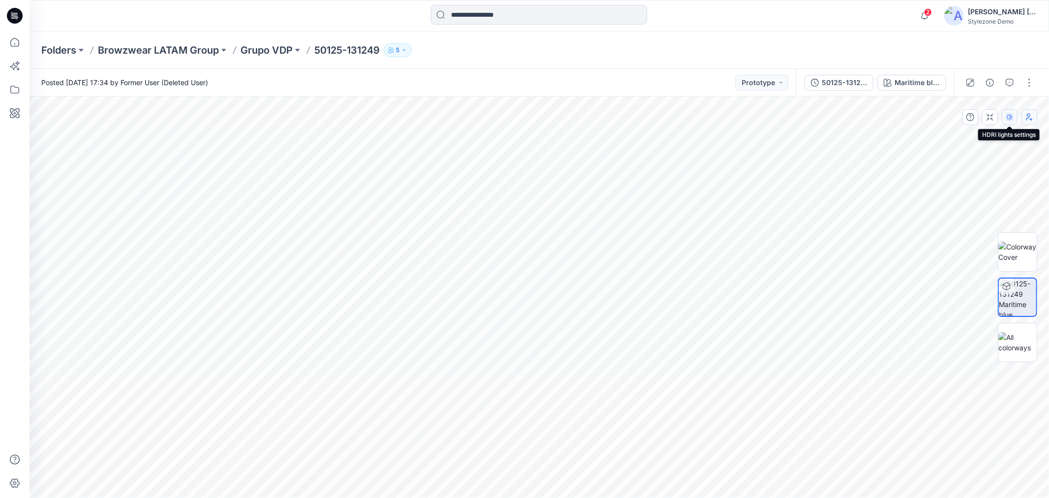
click at [1012, 118] on icon "button" at bounding box center [1010, 117] width 8 height 8
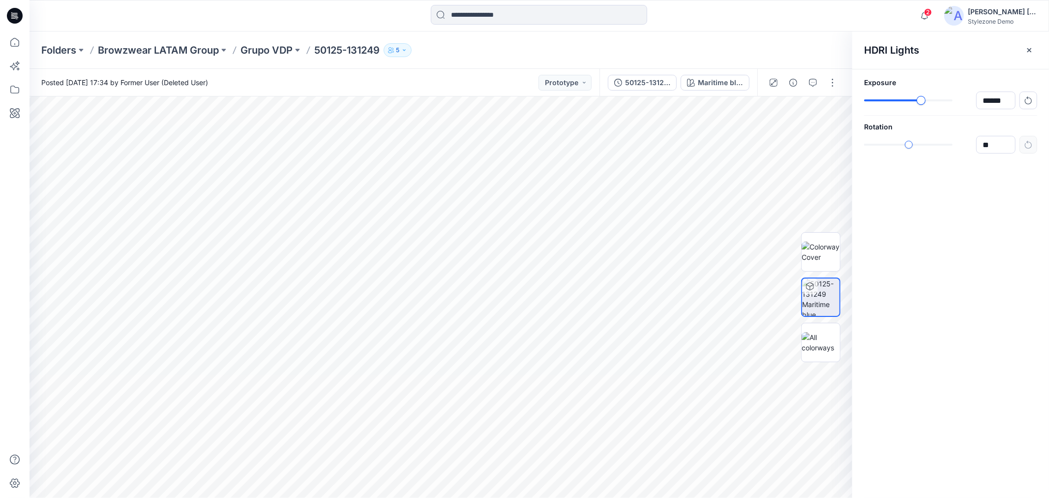
click at [925, 100] on div "slider-ex-1" at bounding box center [921, 100] width 9 height 9
type input "******"
click at [918, 97] on div "slider-ex-1" at bounding box center [921, 100] width 9 height 9
click at [922, 154] on div "Exposure ****** Rotation *****" at bounding box center [950, 115] width 197 height 92
click at [919, 146] on div "slider-ex-1" at bounding box center [923, 145] width 8 height 8
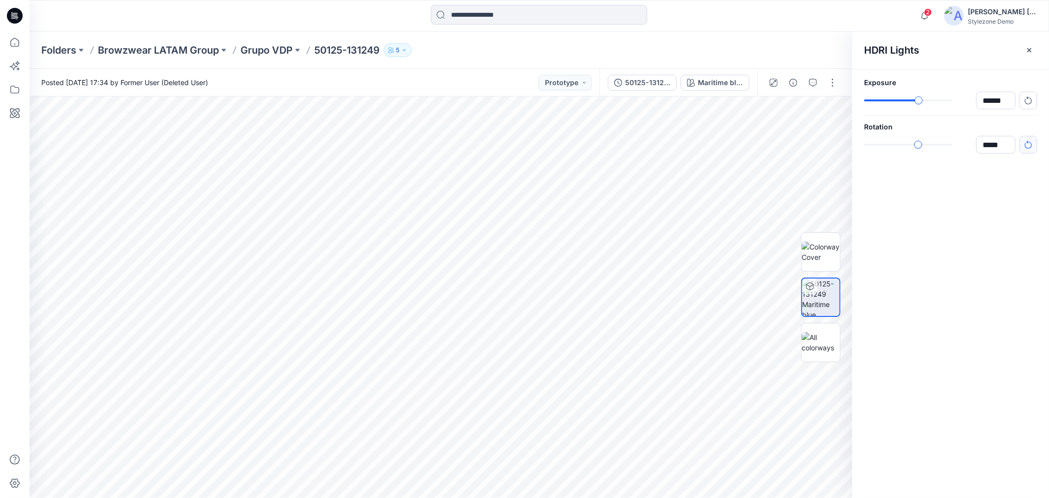
click at [1032, 153] on button "button" at bounding box center [1028, 145] width 18 height 18
type input "**"
drag, startPoint x: 1031, startPoint y: 146, endPoint x: 1026, endPoint y: 129, distance: 17.8
click at [1030, 146] on div "**" at bounding box center [1006, 145] width 61 height 18
click at [1026, 94] on button "button" at bounding box center [1028, 100] width 18 height 18
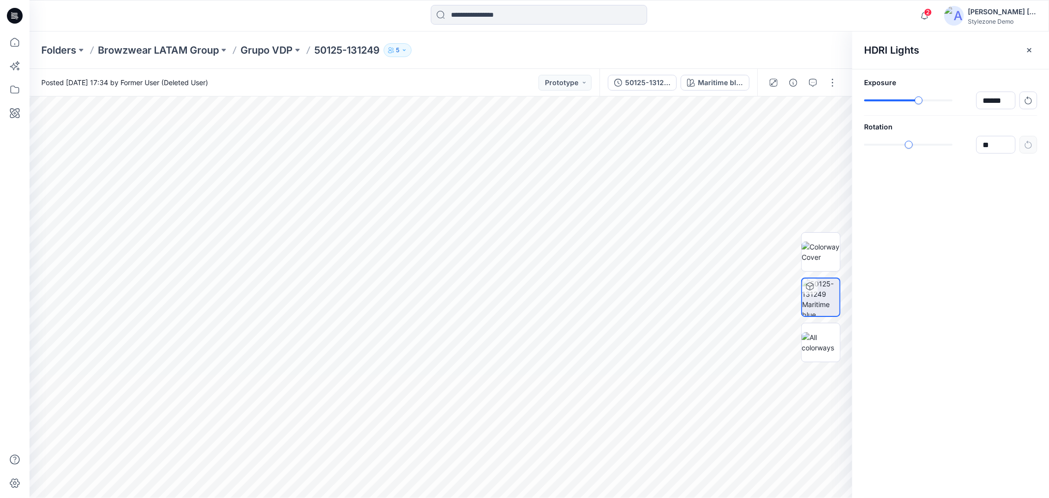
type input "****"
click at [1029, 46] on icon "button" at bounding box center [1029, 50] width 8 height 8
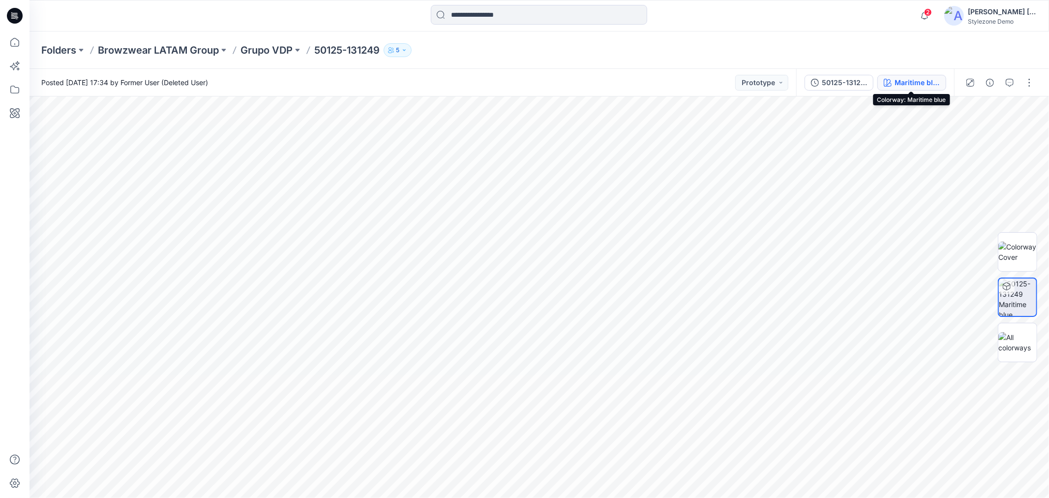
click at [894, 81] on div "Maritime blue" at bounding box center [916, 82] width 45 height 11
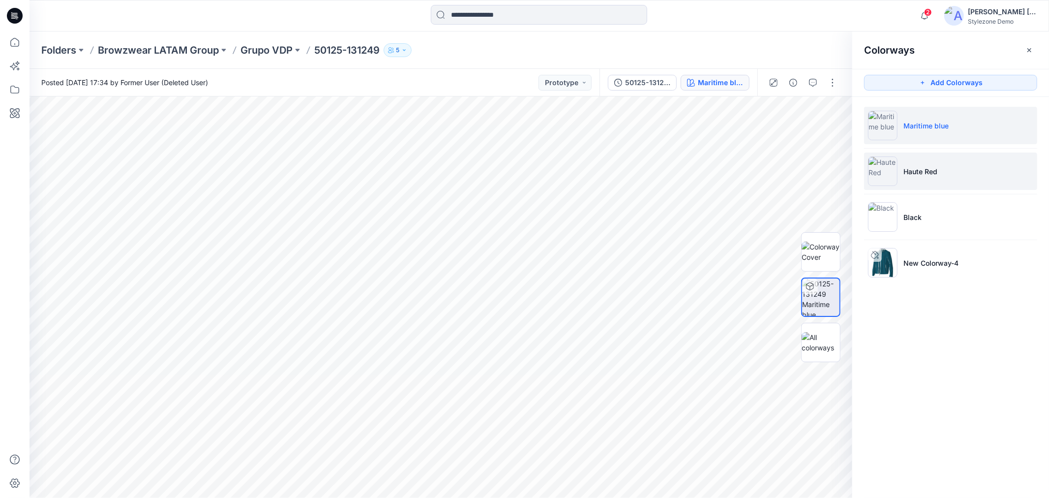
click at [938, 164] on li "Haute Red" at bounding box center [950, 170] width 173 height 37
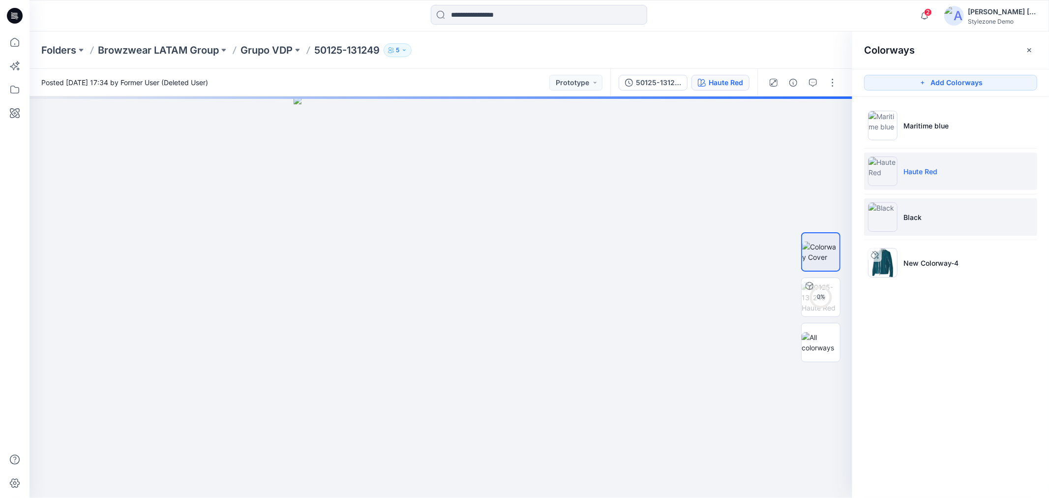
click at [925, 217] on li "Black" at bounding box center [950, 216] width 173 height 37
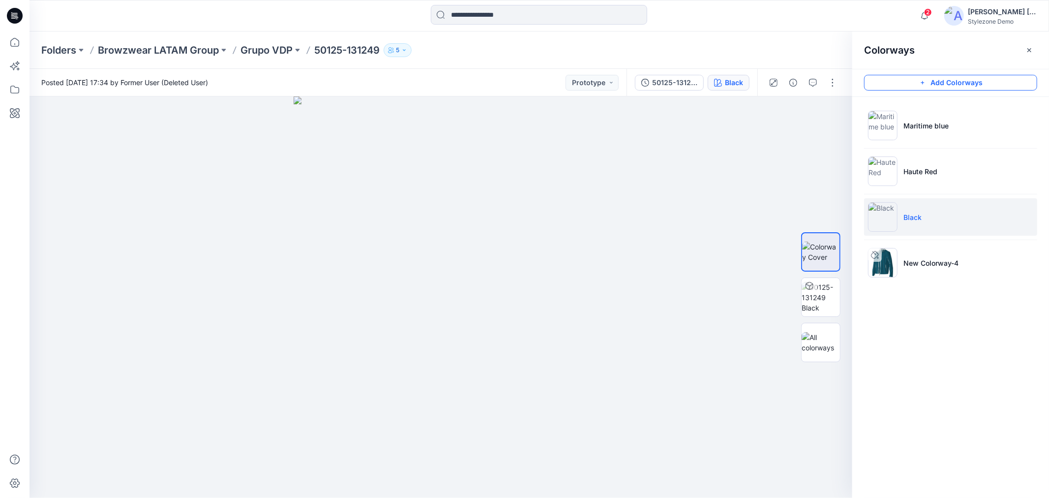
click at [945, 85] on button "Add Colorways" at bounding box center [950, 83] width 173 height 16
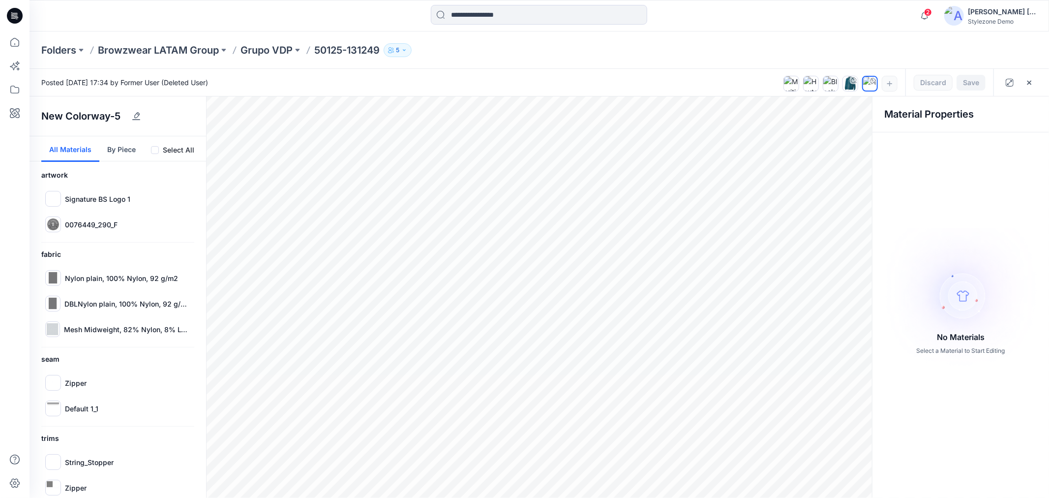
click at [115, 150] on button "By Piece" at bounding box center [121, 149] width 44 height 26
click at [77, 151] on button "All Materials" at bounding box center [70, 149] width 58 height 26
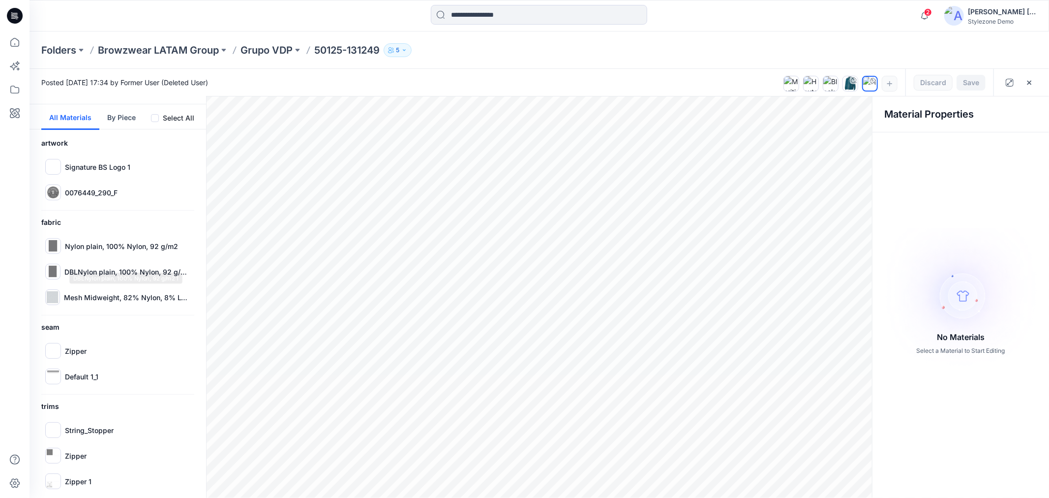
scroll to position [64, 0]
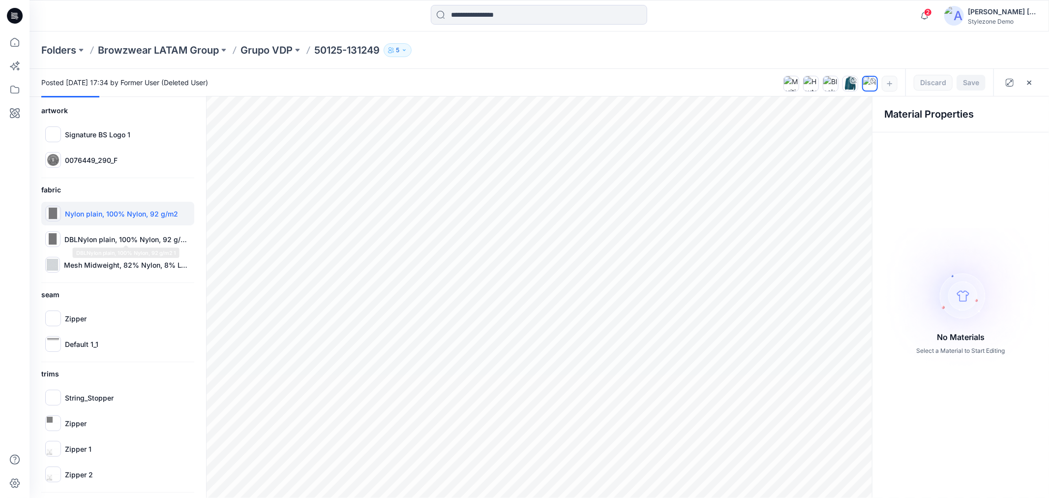
click at [142, 213] on p "Nylon plain, 100% Nylon, 92 g/m2" at bounding box center [121, 213] width 113 height 10
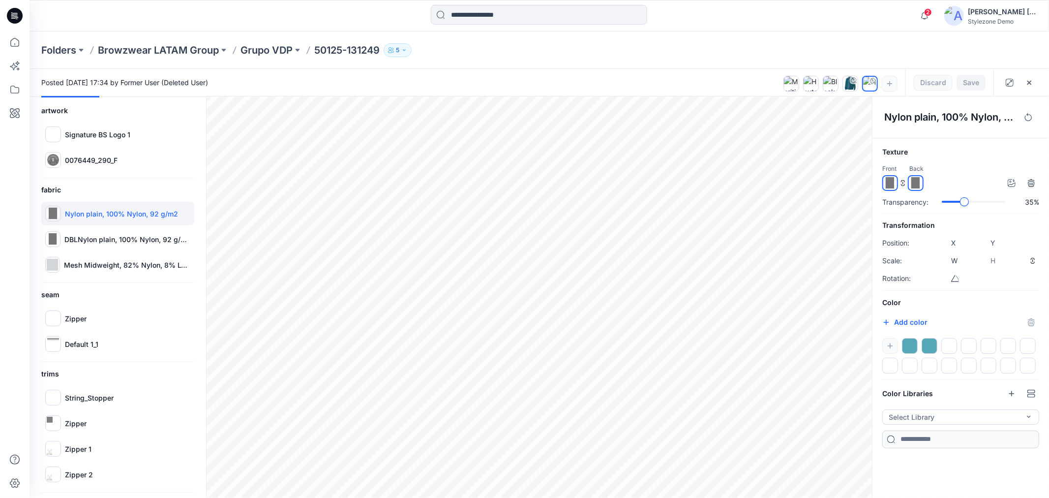
click at [966, 207] on div at bounding box center [974, 202] width 64 height 10
click at [830, 195] on div "New Colorway-5 All Materials By Piece Select All artwork Signature BS Logo 1 00…" at bounding box center [539, 296] width 1019 height 401
click at [902, 322] on button "Add color" at bounding box center [904, 322] width 45 height 12
type input "*******"
click at [889, 346] on icon "button" at bounding box center [890, 346] width 8 height 8
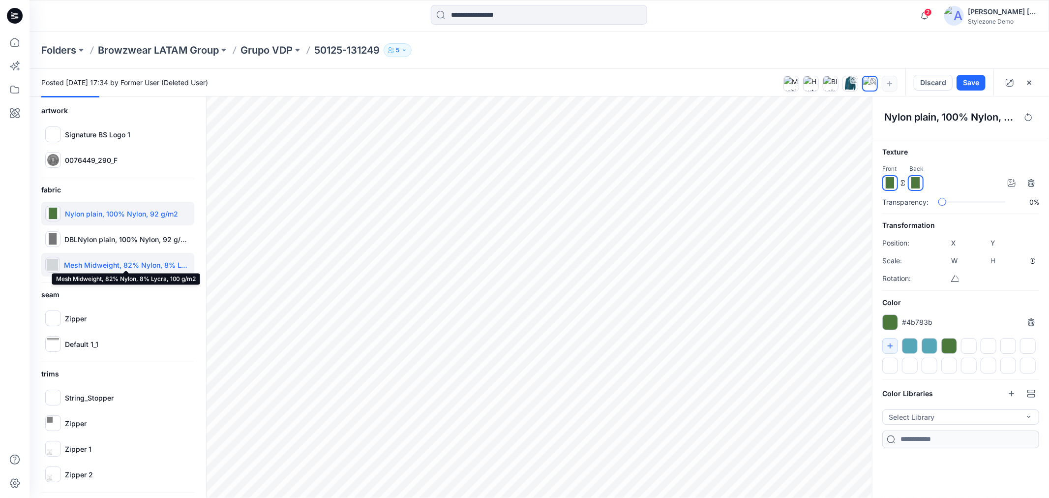
click at [100, 264] on p "Mesh Midweight, 82% Nylon, 8% Lycra, 100 g/m2" at bounding box center [127, 265] width 126 height 10
type input "****"
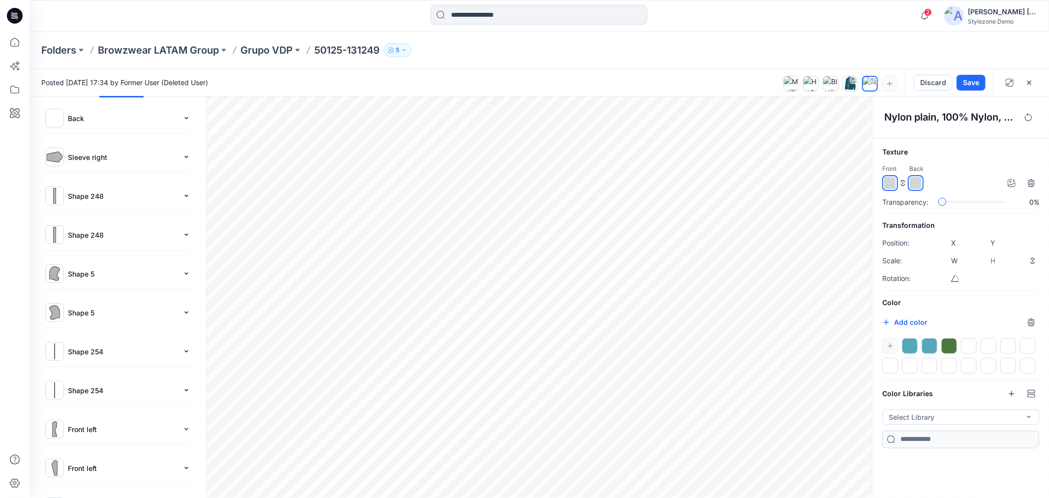
type input "****"
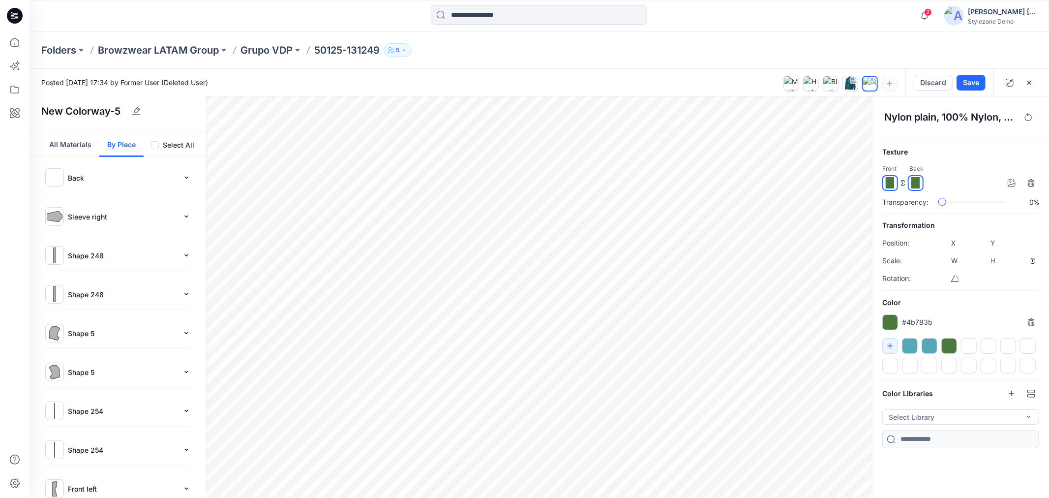
scroll to position [0, 0]
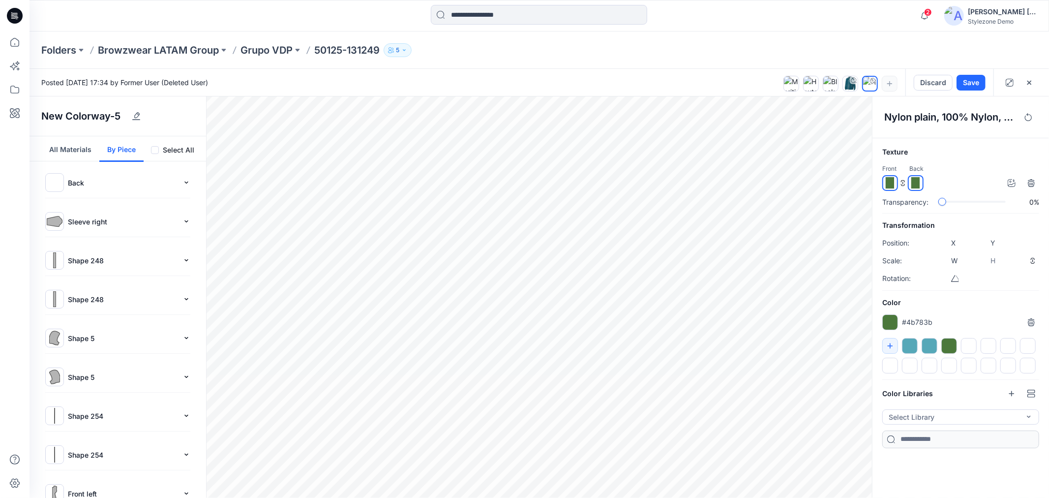
click at [91, 144] on button "All Materials" at bounding box center [70, 149] width 58 height 26
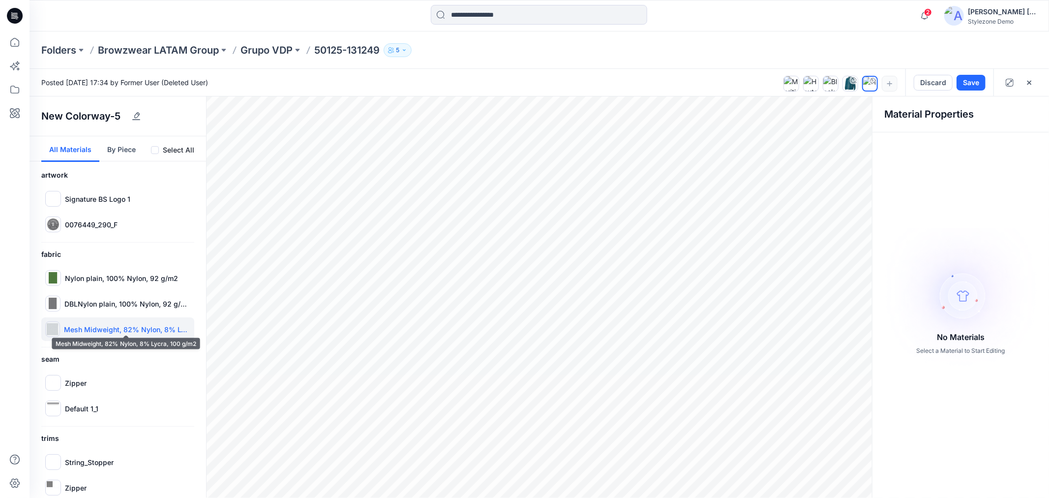
click at [94, 333] on p "Mesh Midweight, 82% Nylon, 8% Lycra, 100 g/m2" at bounding box center [127, 329] width 126 height 10
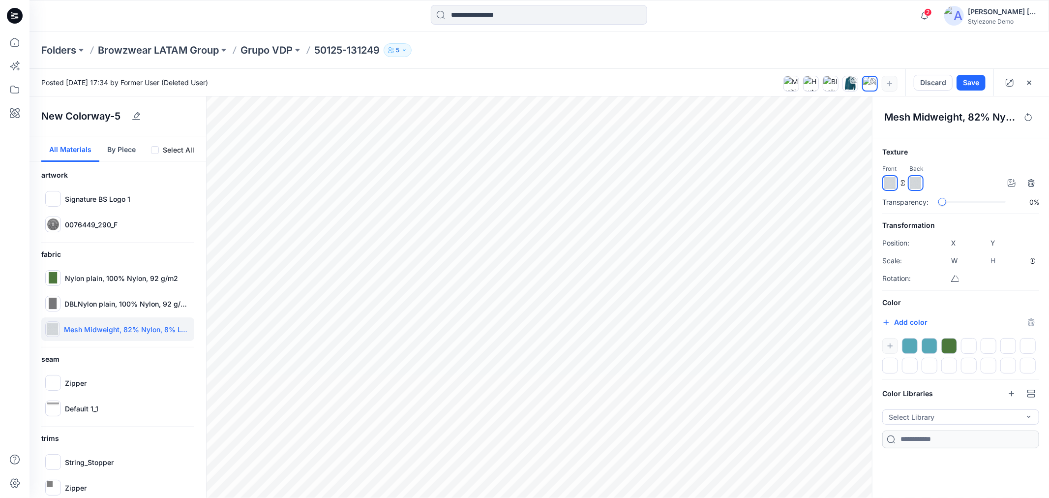
click at [898, 320] on input "*******" at bounding box center [897, 323] width 12 height 10
type input "*******"
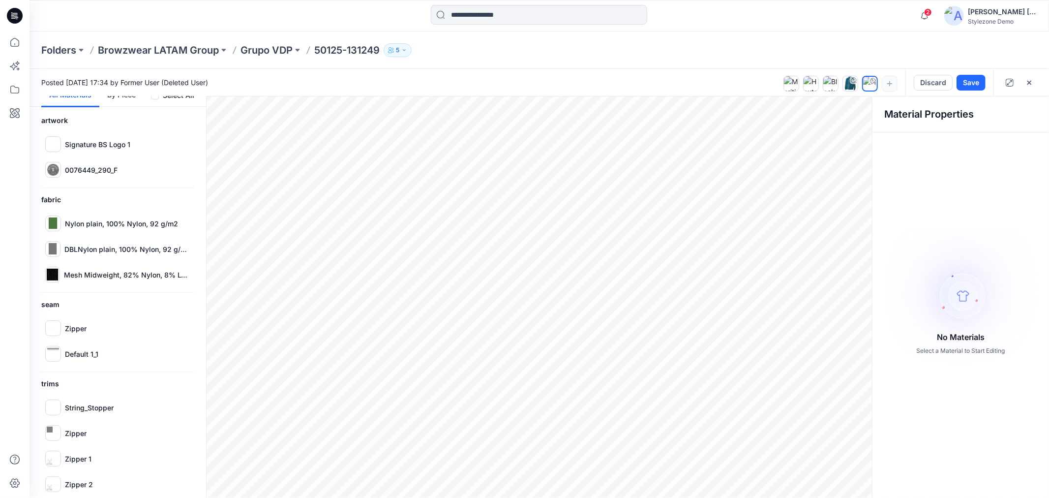
scroll to position [64, 0]
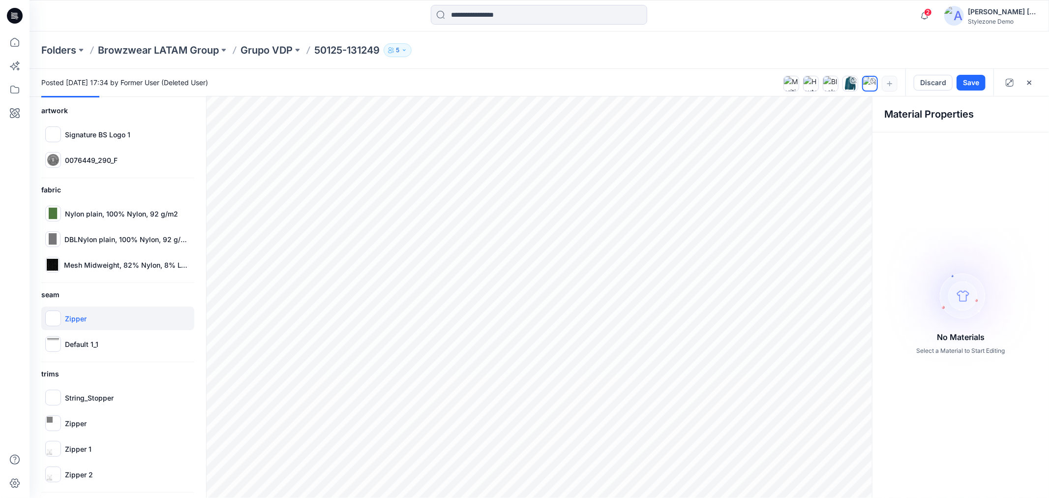
click at [100, 320] on div "Zipper" at bounding box center [117, 318] width 153 height 24
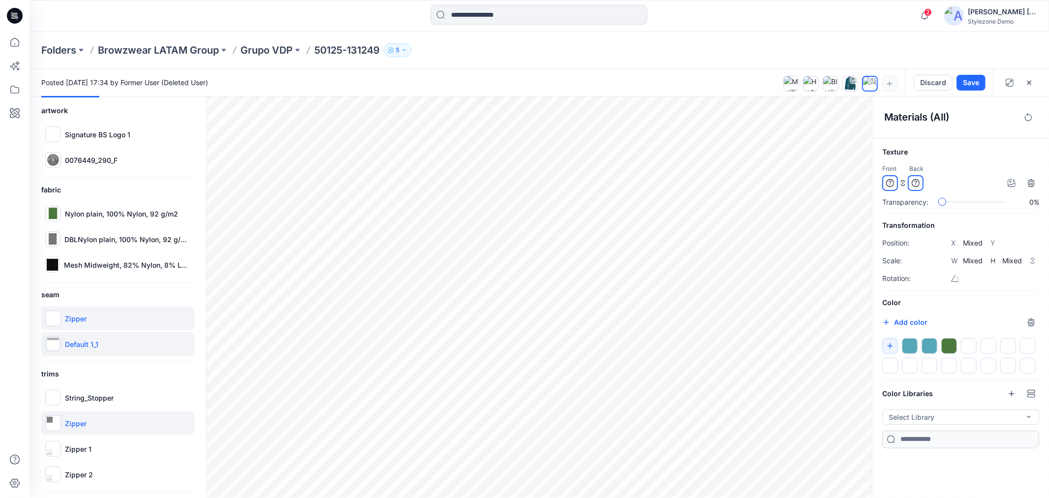
click at [109, 339] on div "Default 1_1" at bounding box center [117, 344] width 153 height 24
type input "****"
type input "*****"
click at [117, 321] on div "Zipper" at bounding box center [117, 318] width 153 height 24
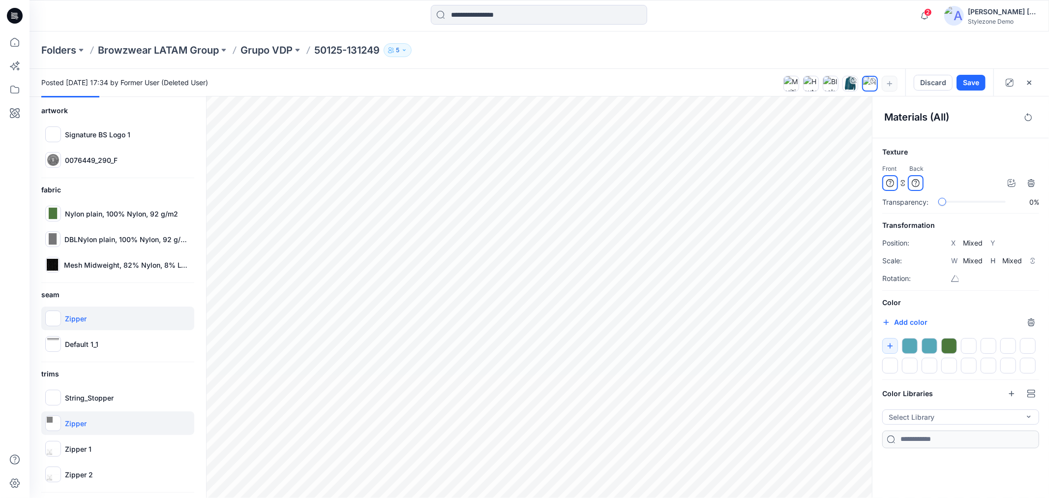
click at [956, 121] on h4 "Materials (All)" at bounding box center [949, 117] width 131 height 12
click at [969, 84] on button "Save" at bounding box center [970, 83] width 29 height 16
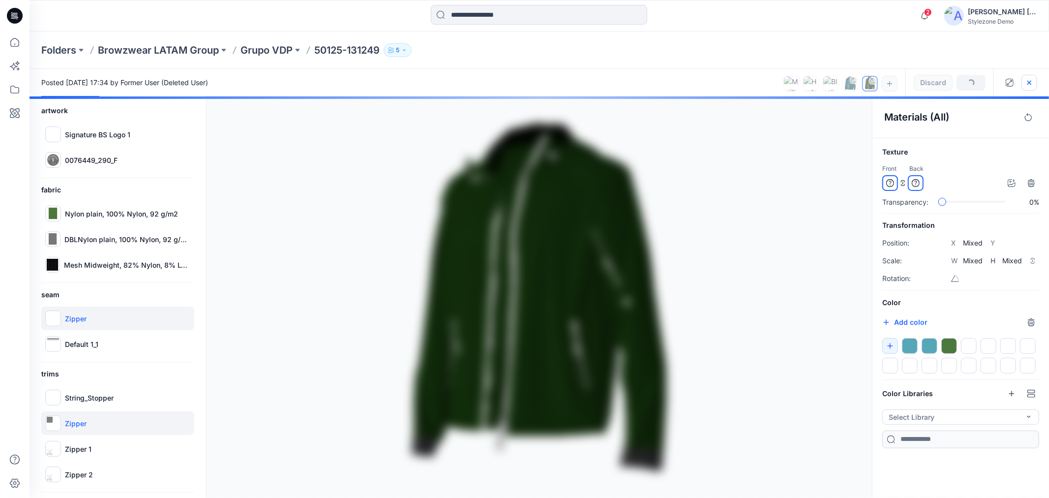
click at [1030, 87] on button "button" at bounding box center [1029, 83] width 16 height 16
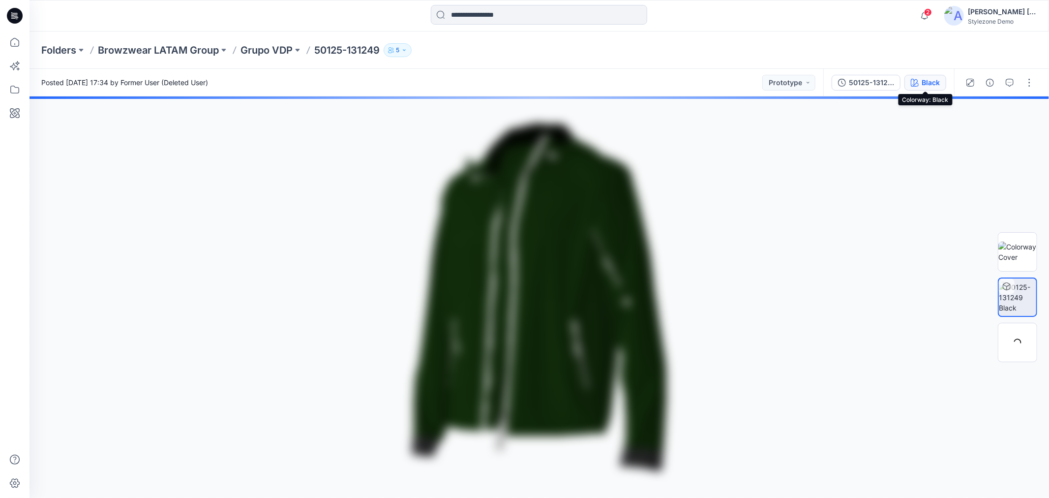
click at [928, 77] on div "Black" at bounding box center [930, 82] width 18 height 11
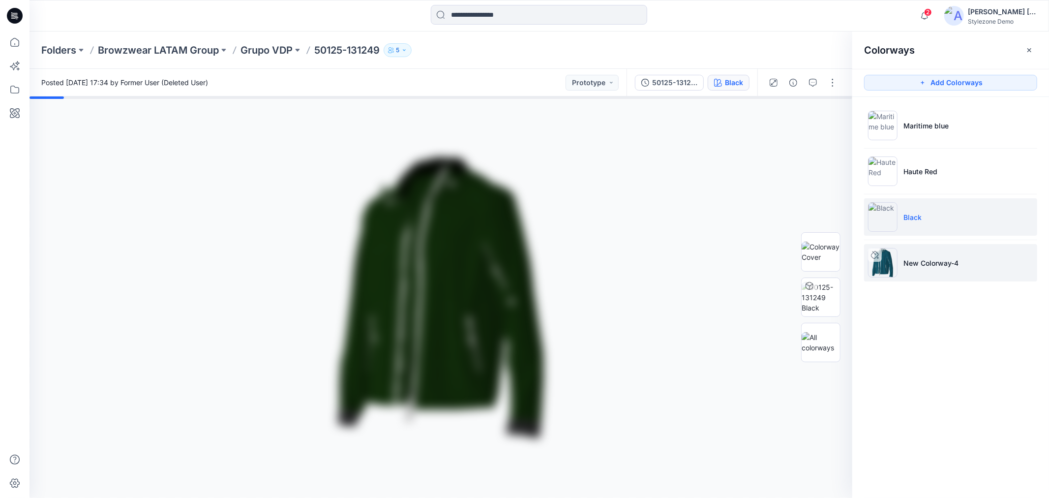
click at [935, 258] on p "New Colorway-4" at bounding box center [930, 263] width 55 height 10
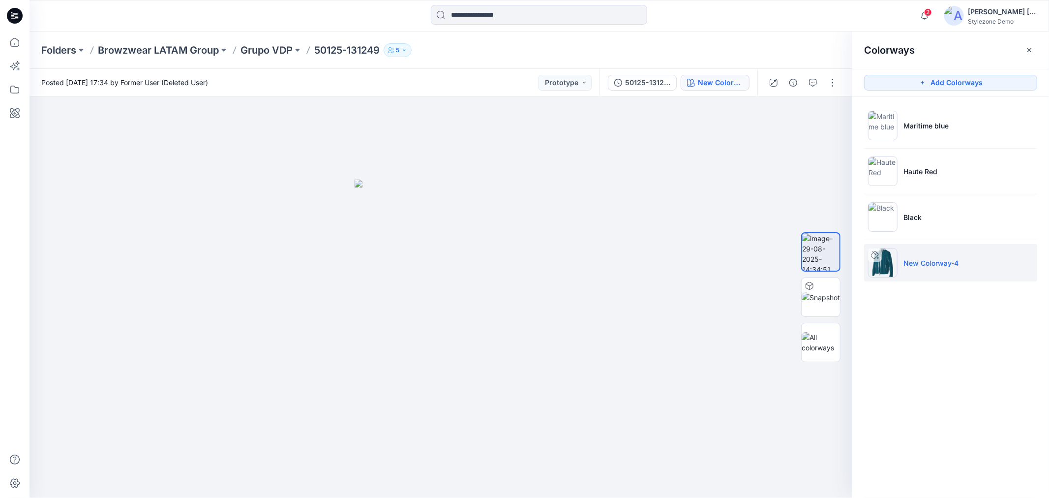
click at [802, 52] on div "Folders Browzwear LATAM Group Grupo VDP 50125-131249 5" at bounding box center [500, 50] width 919 height 14
click at [1028, 55] on button "button" at bounding box center [1029, 50] width 16 height 16
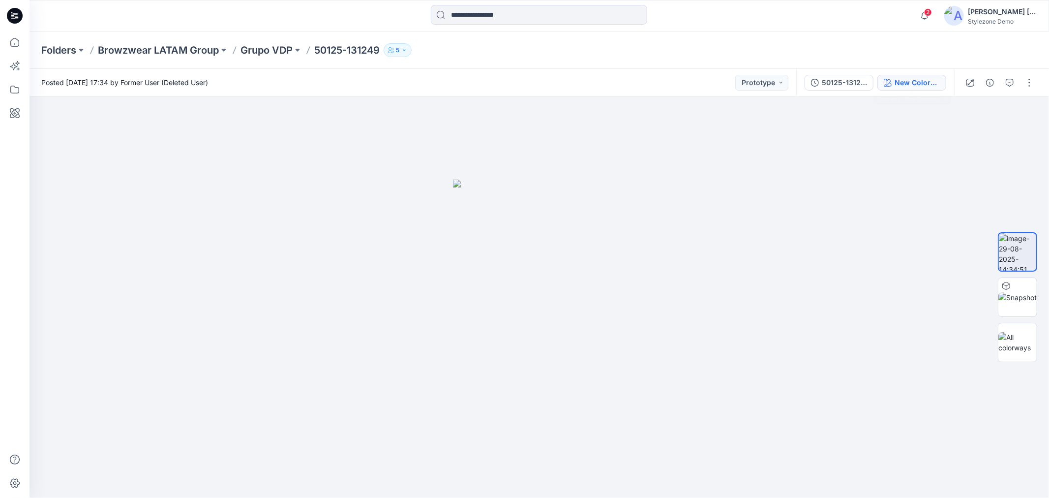
click at [915, 81] on div "New Colorway-4" at bounding box center [916, 82] width 45 height 11
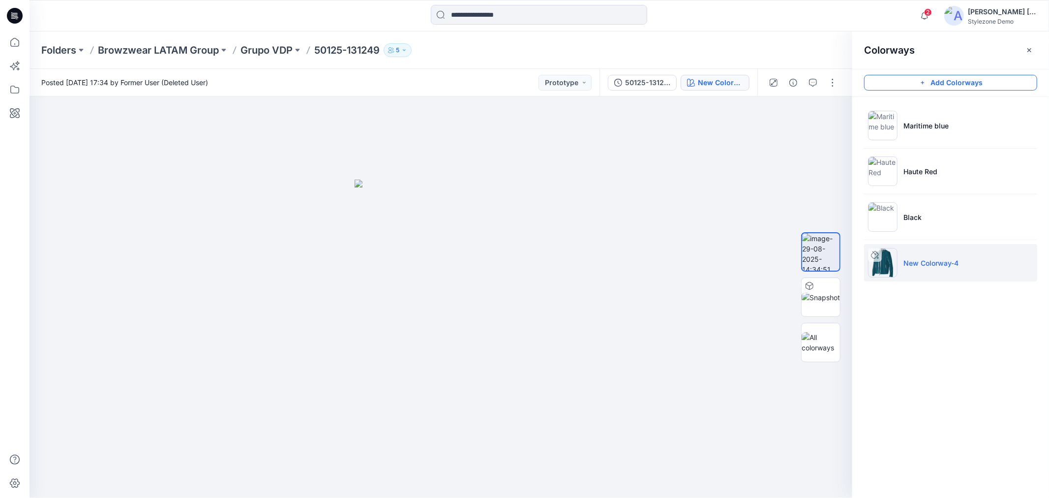
click at [897, 87] on button "Add Colorways" at bounding box center [950, 83] width 173 height 16
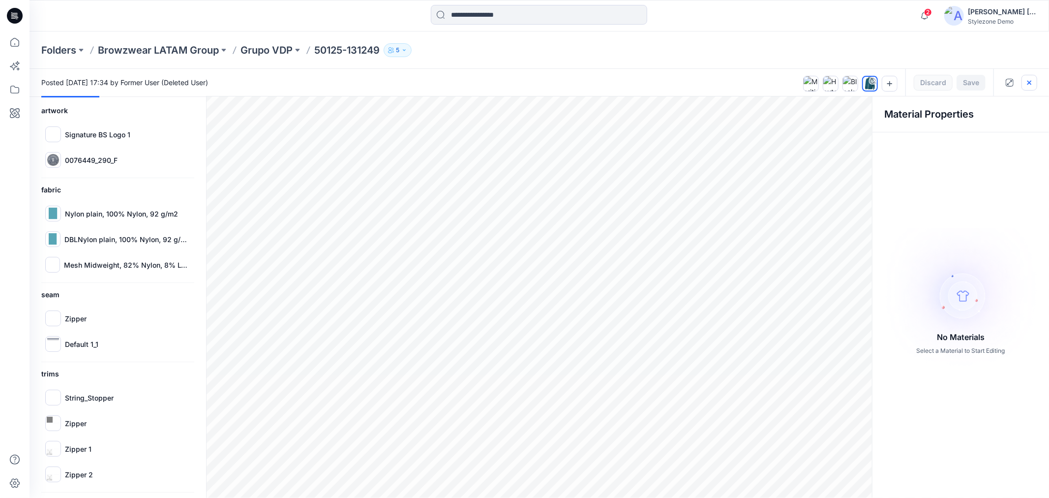
click at [1027, 88] on button "button" at bounding box center [1029, 83] width 16 height 16
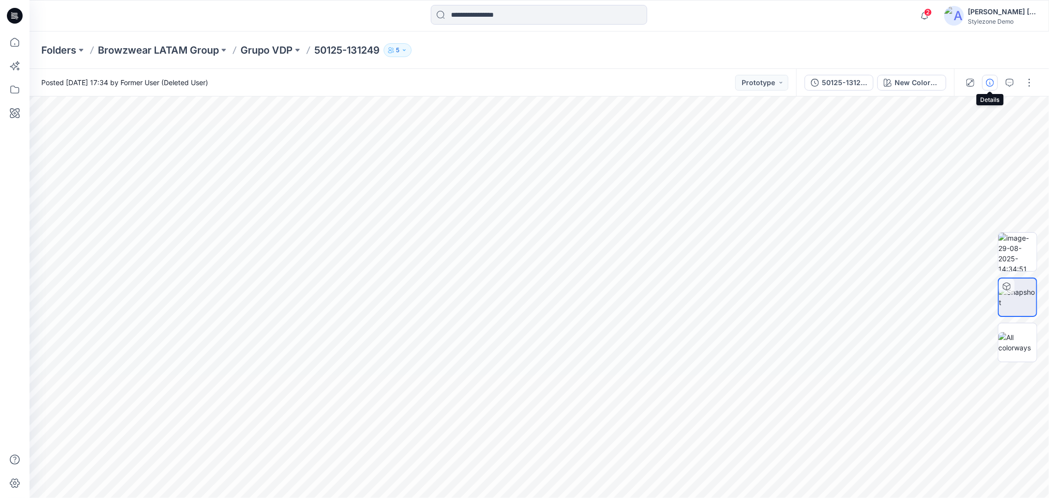
click at [989, 86] on icon "button" at bounding box center [990, 83] width 8 height 8
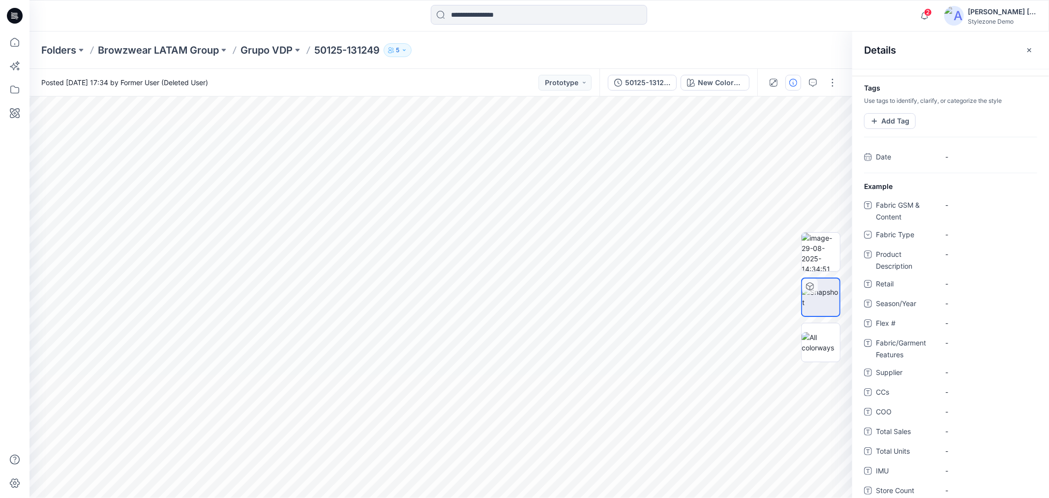
scroll to position [0, 0]
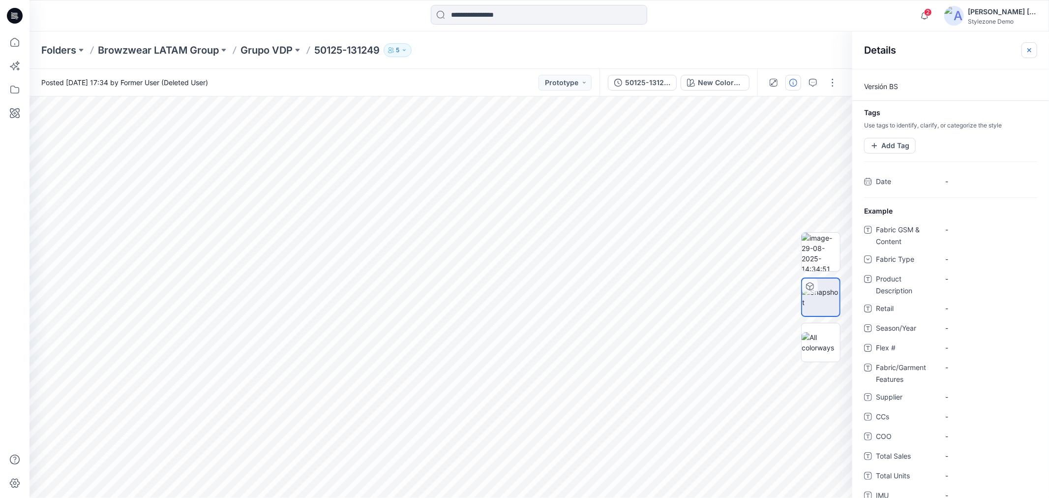
click at [1031, 48] on icon "button" at bounding box center [1029, 50] width 8 height 8
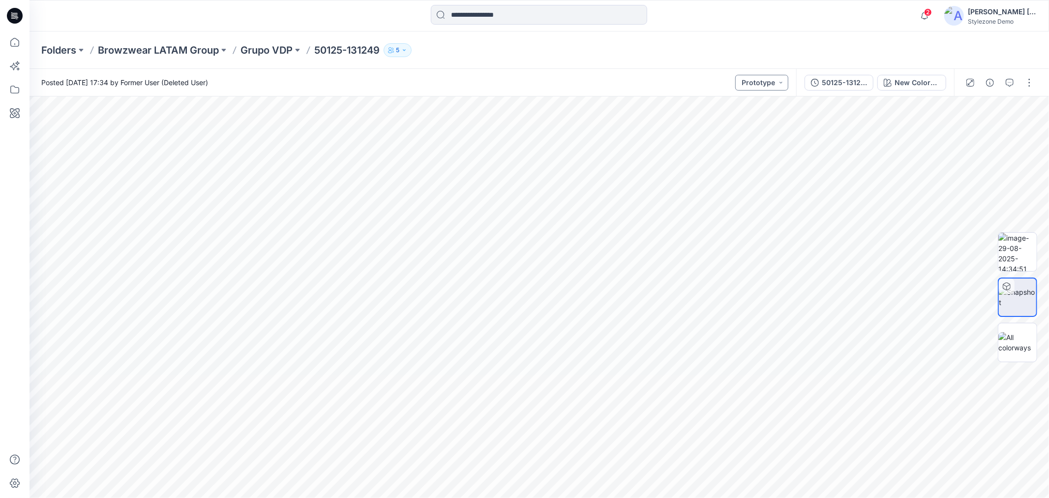
click at [777, 75] on button "Prototype" at bounding box center [761, 83] width 53 height 16
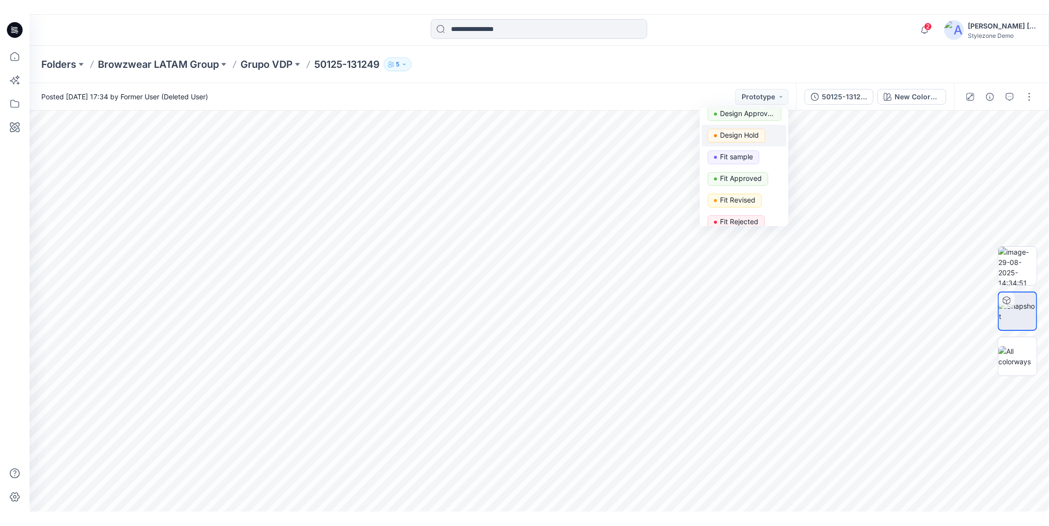
scroll to position [273, 0]
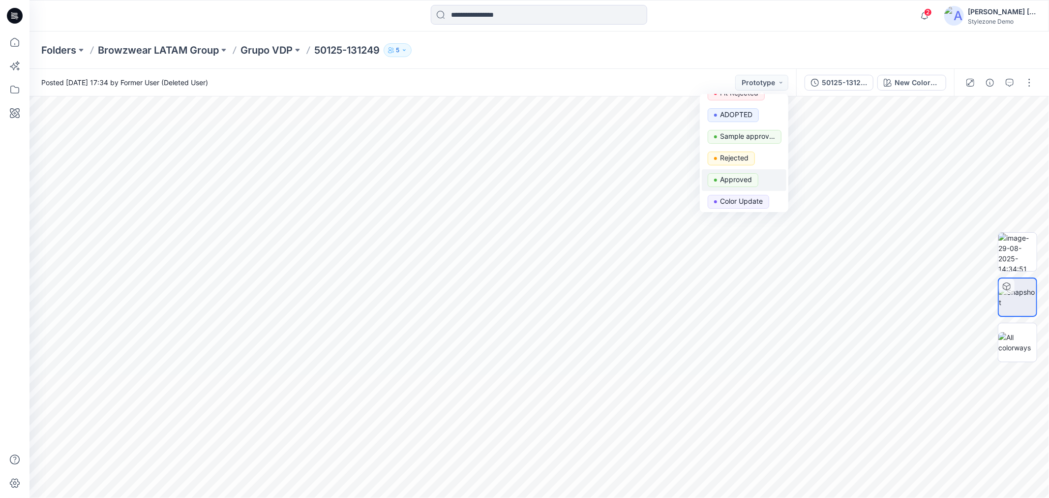
click at [748, 177] on p "Approved" at bounding box center [736, 179] width 32 height 13
click at [282, 53] on p "Grupo VDP" at bounding box center [266, 50] width 52 height 14
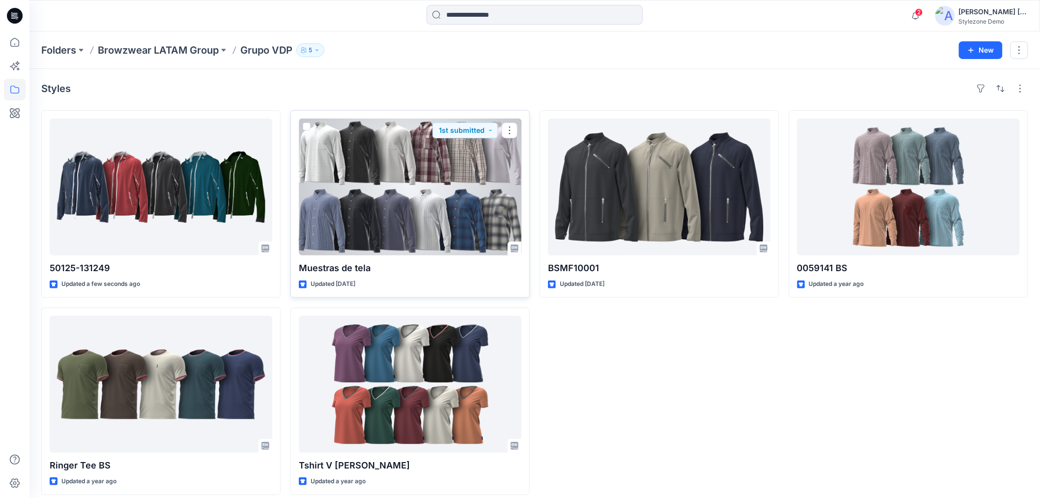
click at [451, 204] on div at bounding box center [410, 187] width 223 height 137
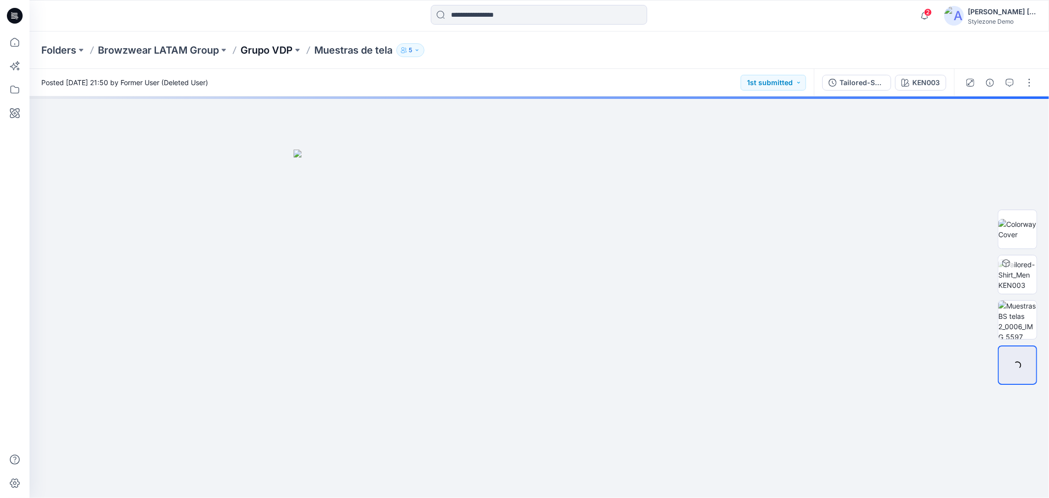
click at [271, 51] on p "Grupo VDP" at bounding box center [266, 50] width 52 height 14
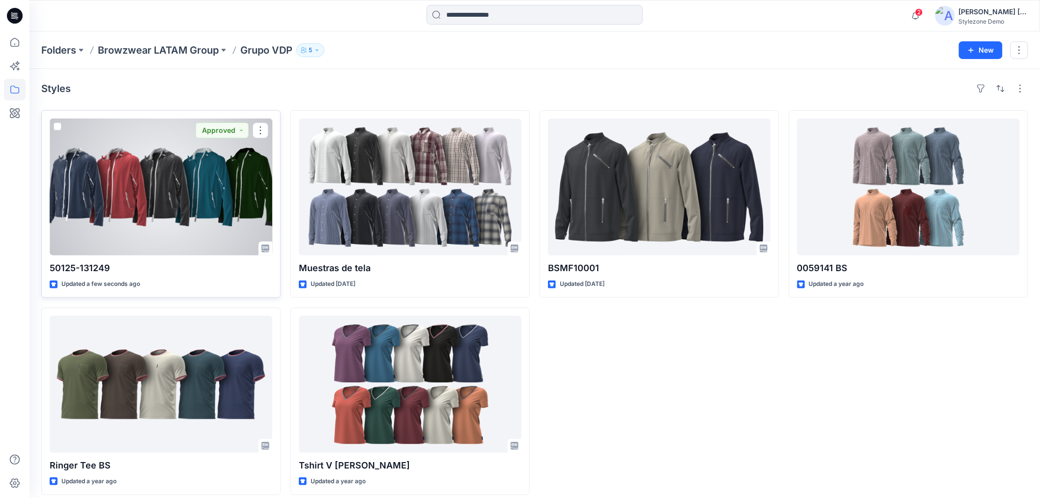
click at [253, 185] on div at bounding box center [161, 187] width 223 height 137
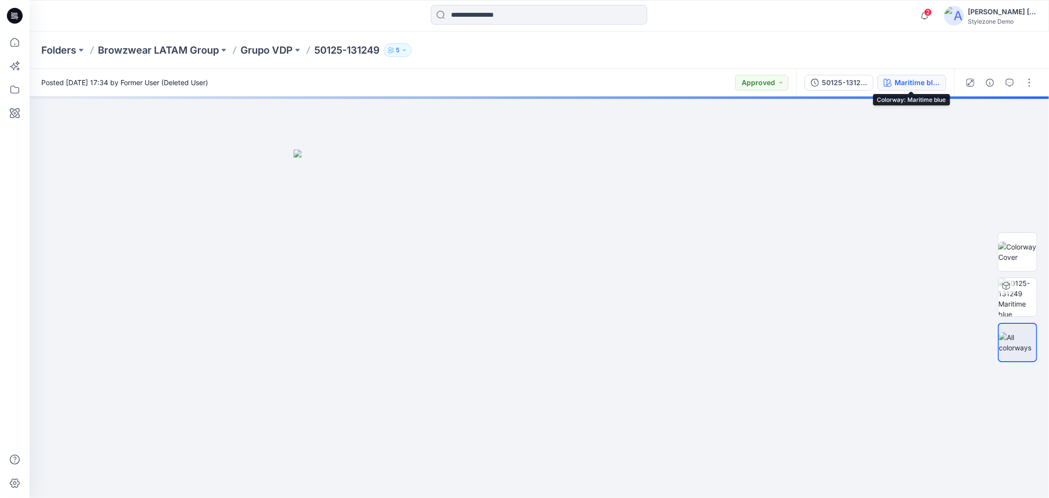
click at [913, 86] on div "Maritime blue" at bounding box center [916, 82] width 45 height 11
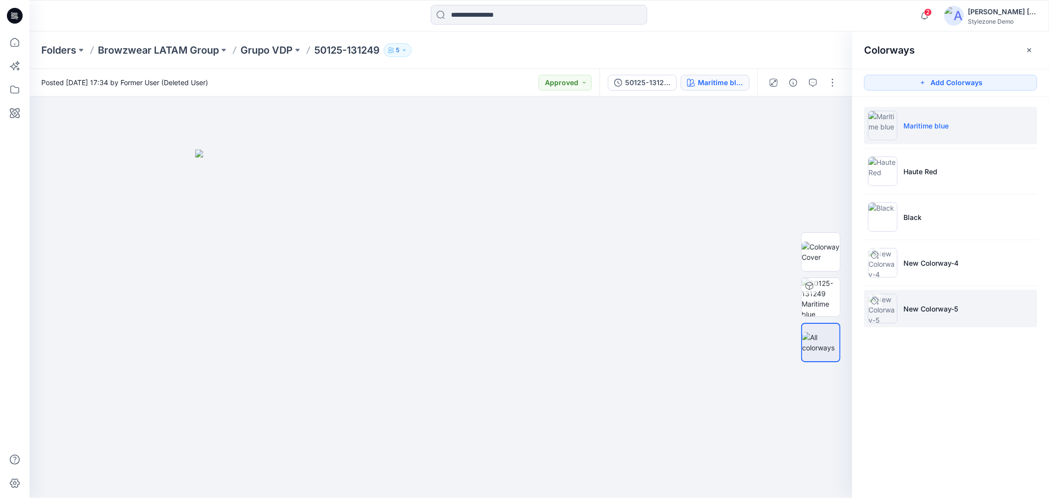
click at [921, 308] on p "New Colorway-5" at bounding box center [930, 308] width 55 height 10
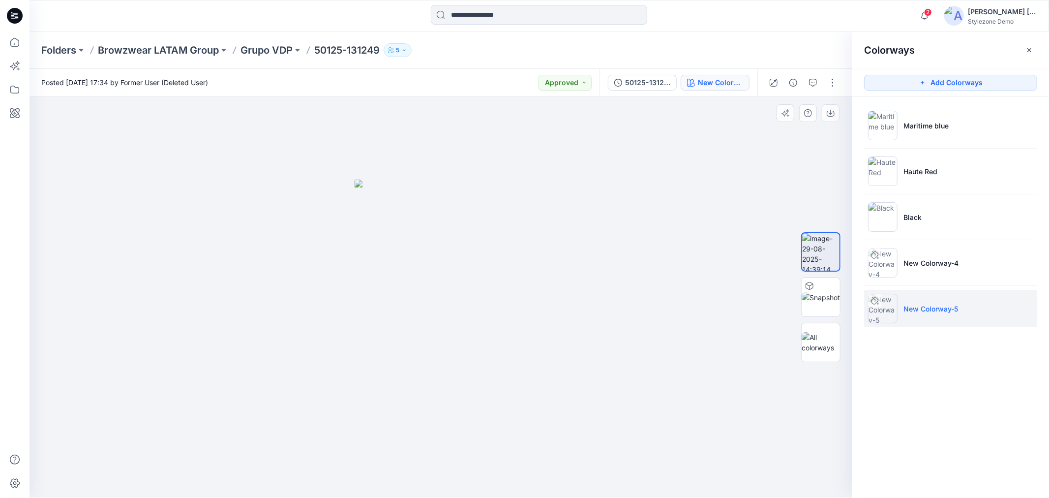
click at [547, 301] on div at bounding box center [441, 296] width 823 height 401
click at [832, 348] on img at bounding box center [821, 342] width 38 height 21
click at [270, 52] on p "Grupo VDP" at bounding box center [266, 50] width 52 height 14
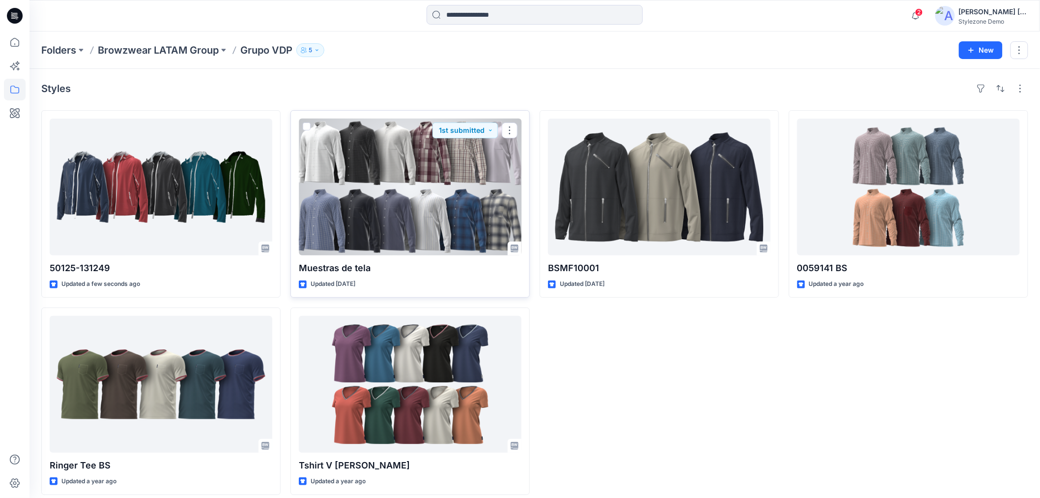
click at [415, 217] on div at bounding box center [410, 187] width 223 height 137
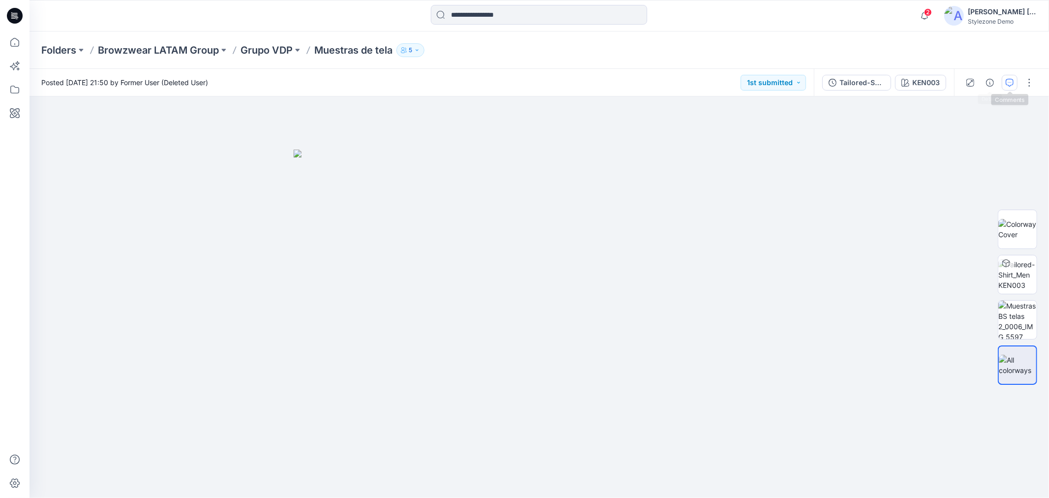
click at [1009, 82] on icon "button" at bounding box center [1010, 83] width 8 height 8
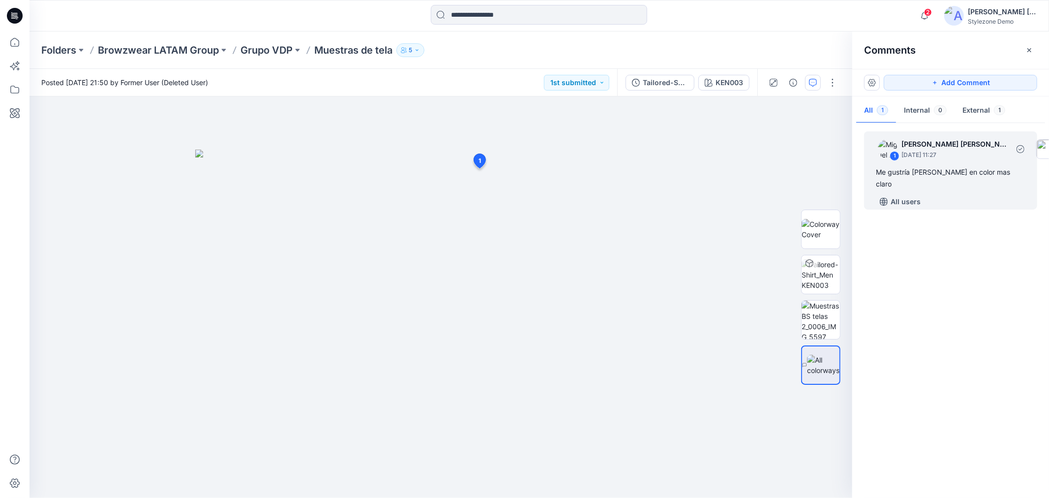
click at [975, 176] on div "Me gustría [PERSON_NAME] en color mas claro" at bounding box center [950, 178] width 149 height 24
click at [959, 163] on div "1 [PERSON_NAME] [PERSON_NAME] [DATE] 11:27 Me gustría [PERSON_NAME] en color ma…" at bounding box center [950, 170] width 173 height 78
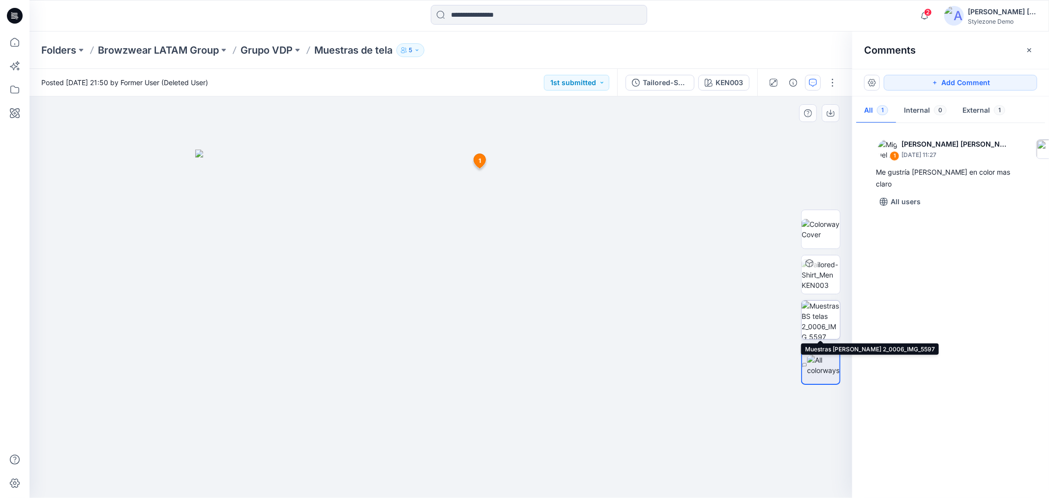
click at [825, 317] on img at bounding box center [821, 319] width 38 height 38
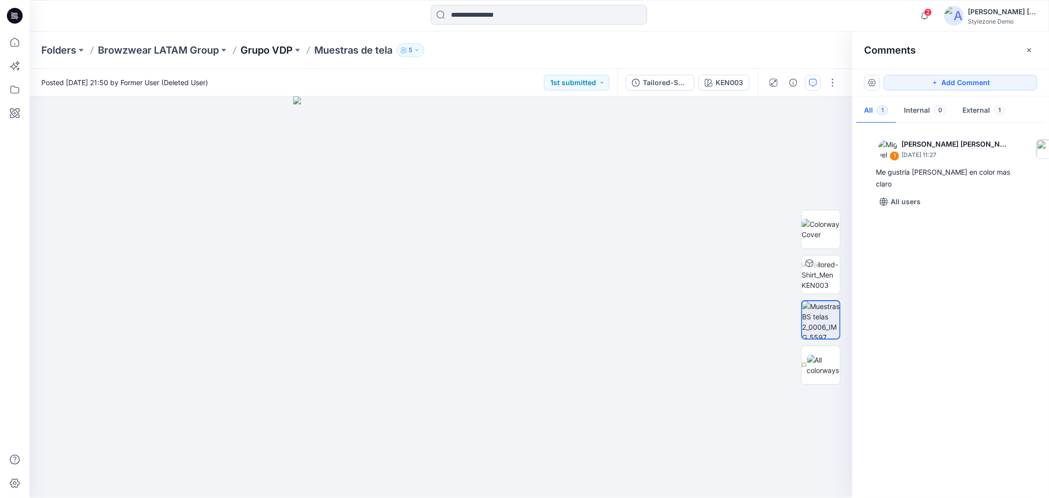
click at [273, 47] on p "Grupo VDP" at bounding box center [266, 50] width 52 height 14
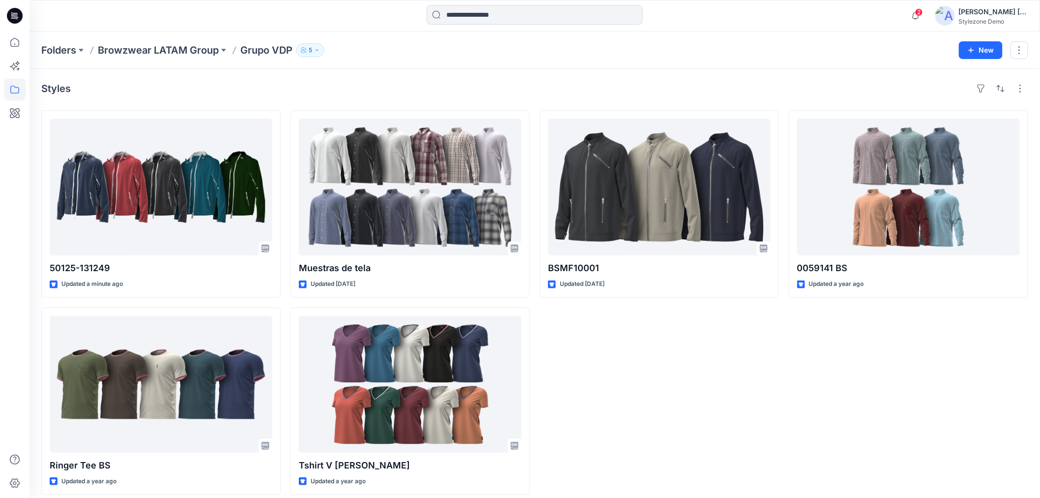
click at [195, 37] on div "Folders Browzwear LATAM Group Grupo VDP 5 New" at bounding box center [535, 49] width 1011 height 37
click at [204, 59] on div "Folders Browzwear LATAM Group Grupo VDP 5 New" at bounding box center [535, 49] width 1011 height 37
click at [198, 55] on p "Browzwear LATAM Group" at bounding box center [158, 50] width 121 height 14
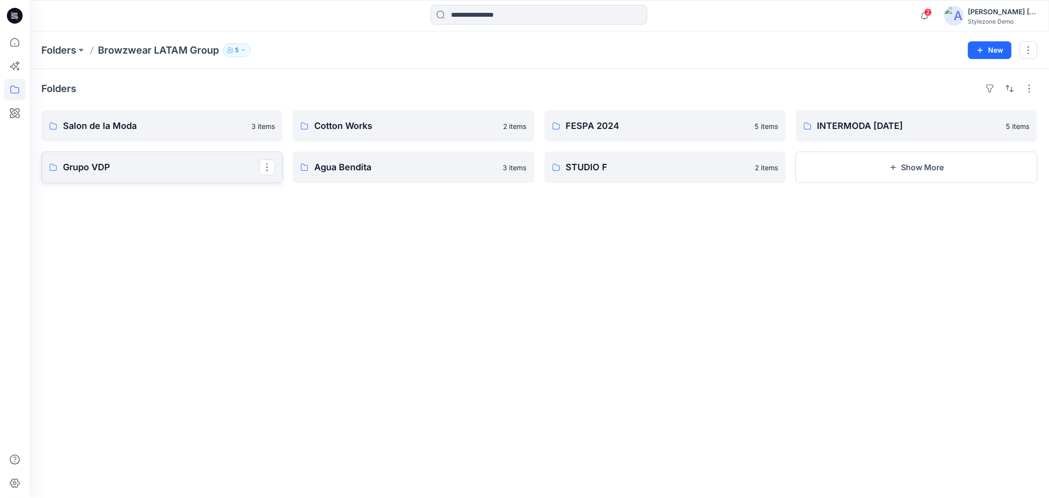
click at [198, 163] on p "Grupo VDP" at bounding box center [161, 167] width 196 height 14
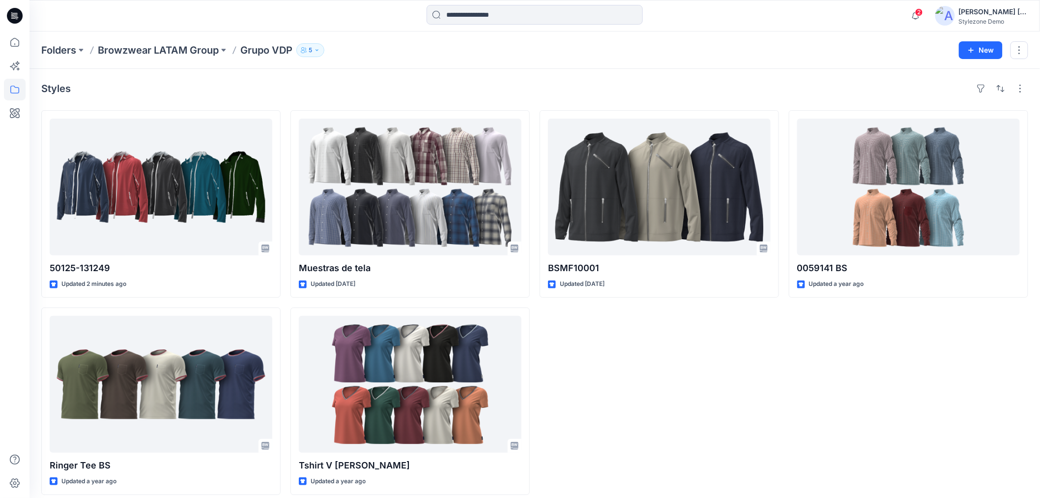
click at [720, 94] on div "Styles" at bounding box center [534, 89] width 987 height 16
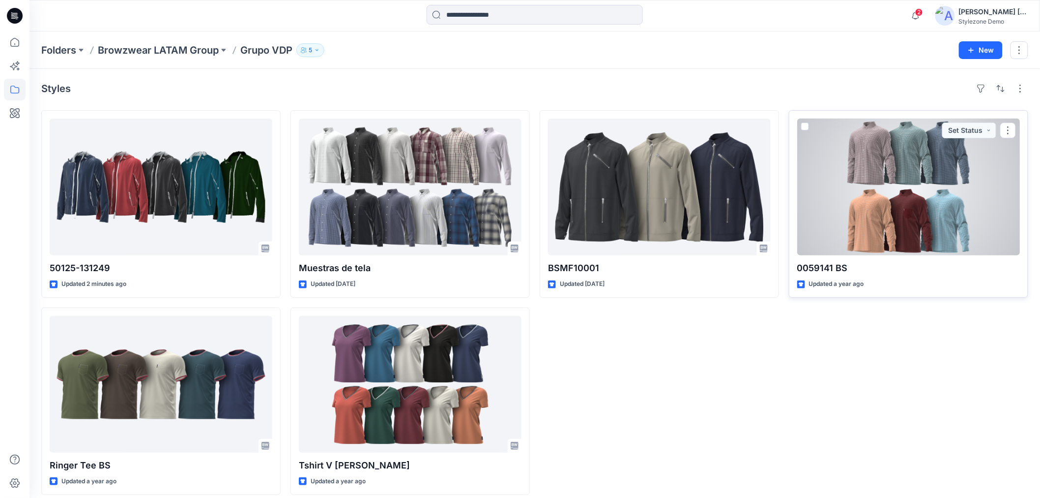
click at [873, 209] on div at bounding box center [909, 187] width 223 height 137
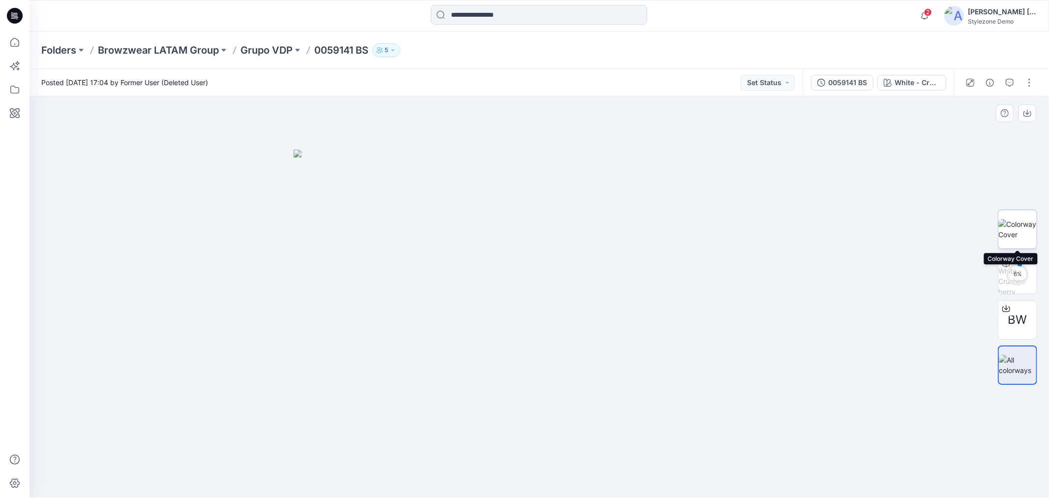
click at [1007, 236] on img at bounding box center [1017, 229] width 38 height 21
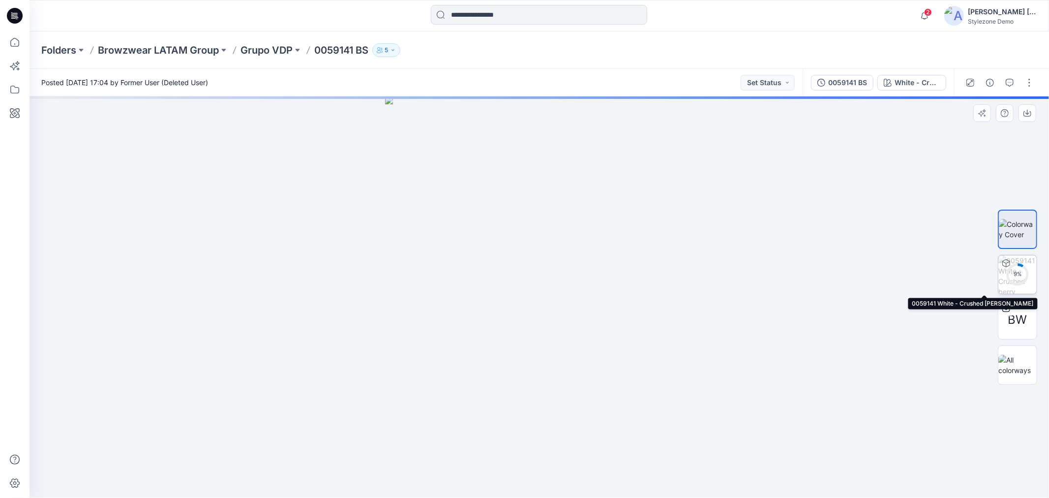
click at [1012, 274] on div "9 %" at bounding box center [1018, 274] width 24 height 8
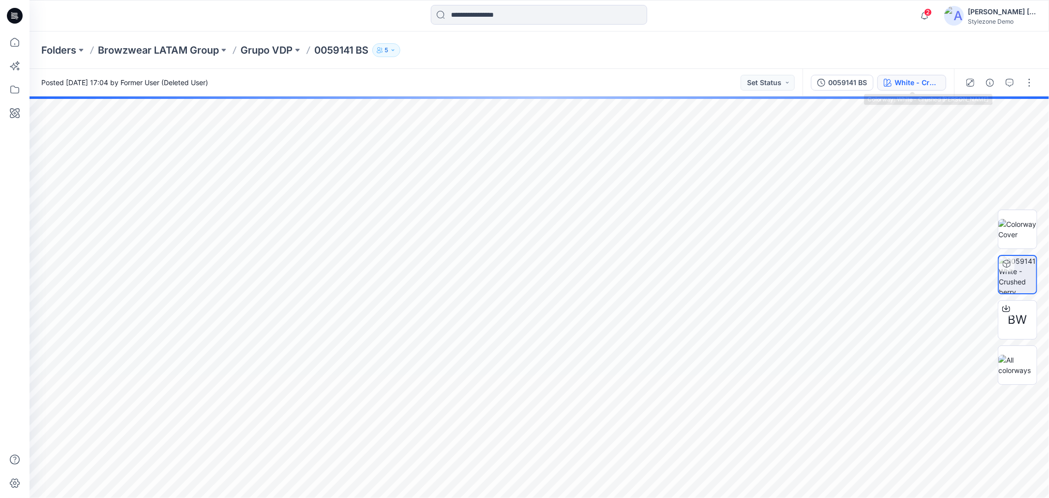
click at [925, 81] on div "White - Crushed [PERSON_NAME]" at bounding box center [916, 82] width 45 height 11
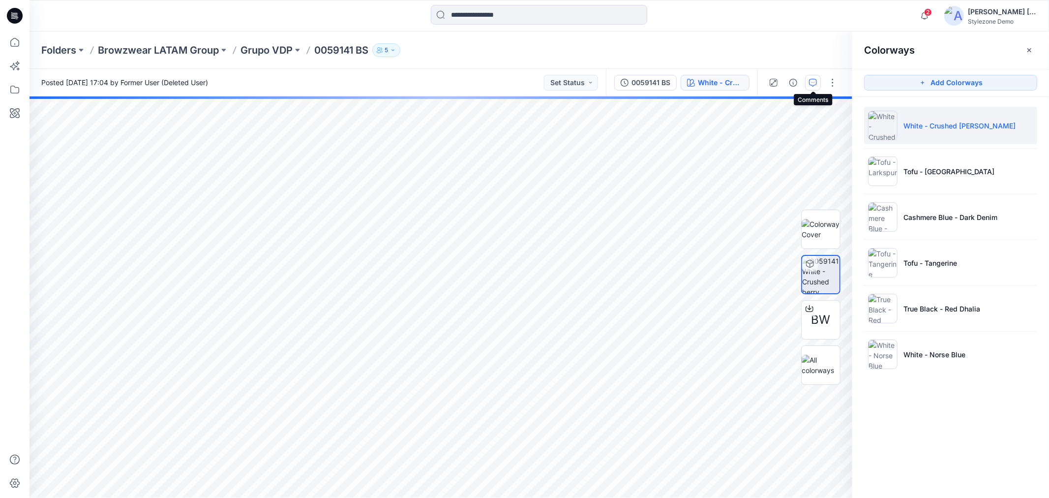
click at [810, 87] on button "button" at bounding box center [813, 83] width 16 height 16
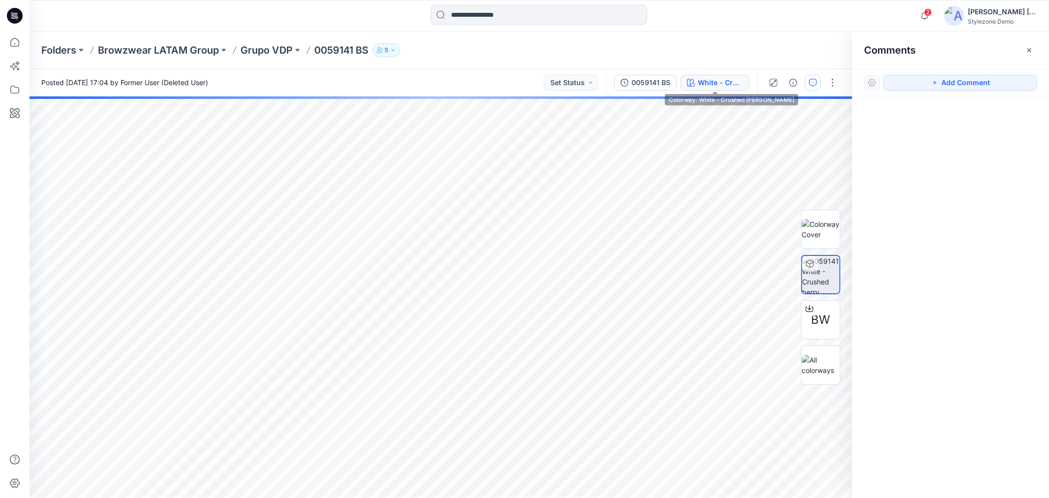
click at [719, 89] on button "White - Crushed [PERSON_NAME]" at bounding box center [715, 83] width 69 height 16
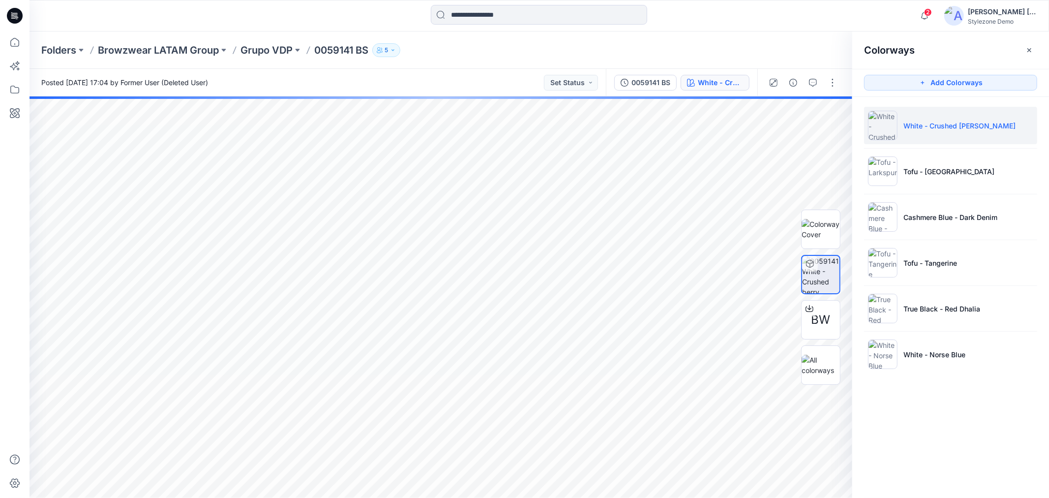
click at [921, 239] on hr at bounding box center [950, 239] width 173 height 0
click at [928, 263] on p "Tofu - Tangerine" at bounding box center [930, 263] width 54 height 10
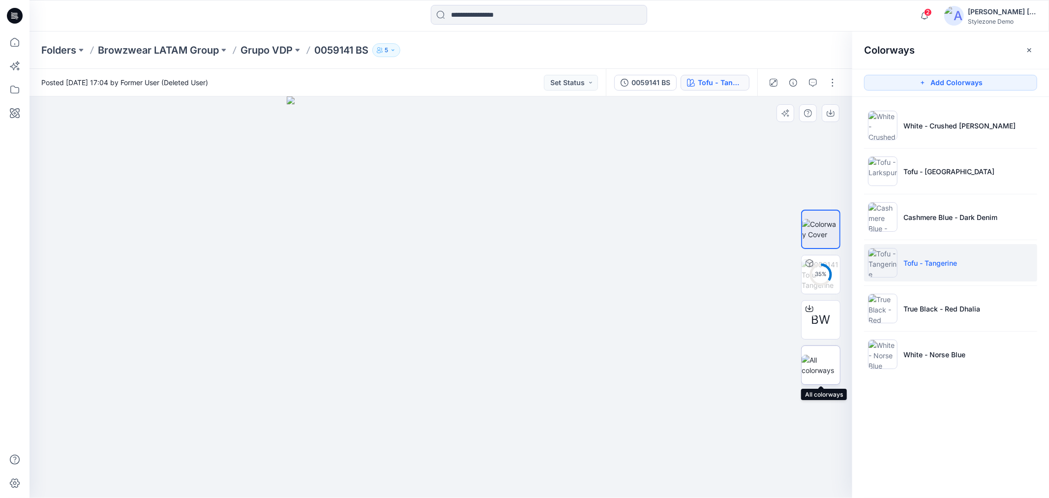
click at [806, 352] on div at bounding box center [820, 364] width 39 height 39
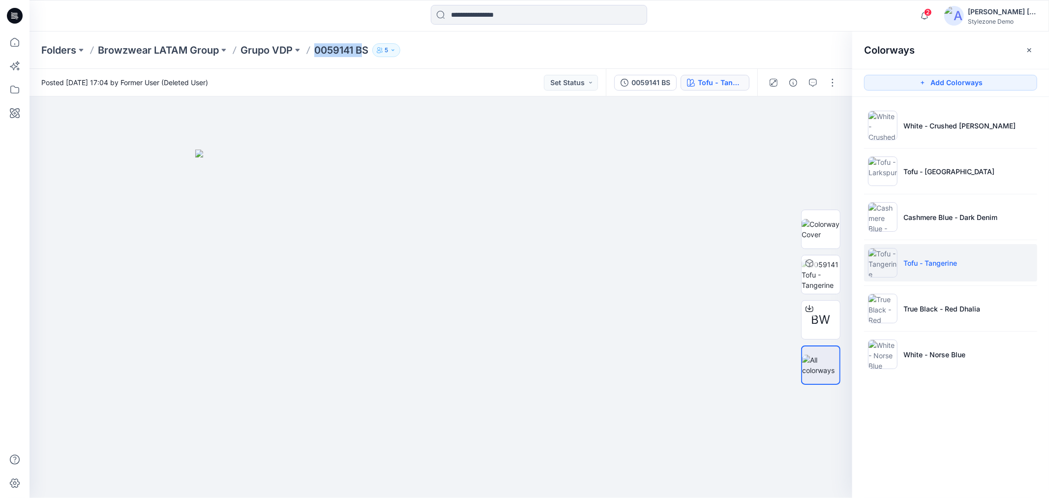
drag, startPoint x: 365, startPoint y: 44, endPoint x: 310, endPoint y: 58, distance: 56.7
click at [310, 58] on div "Folders Browzwear LATAM Group Grupo VDP 0059141 BS 5" at bounding box center [539, 49] width 1019 height 37
click at [369, 57] on div "Folders Browzwear LATAM Group Grupo VDP 0059141 BS 5" at bounding box center [539, 49] width 1019 height 37
drag, startPoint x: 370, startPoint y: 50, endPoint x: 315, endPoint y: 53, distance: 55.6
click at [315, 53] on p "0059141 BS" at bounding box center [341, 50] width 54 height 14
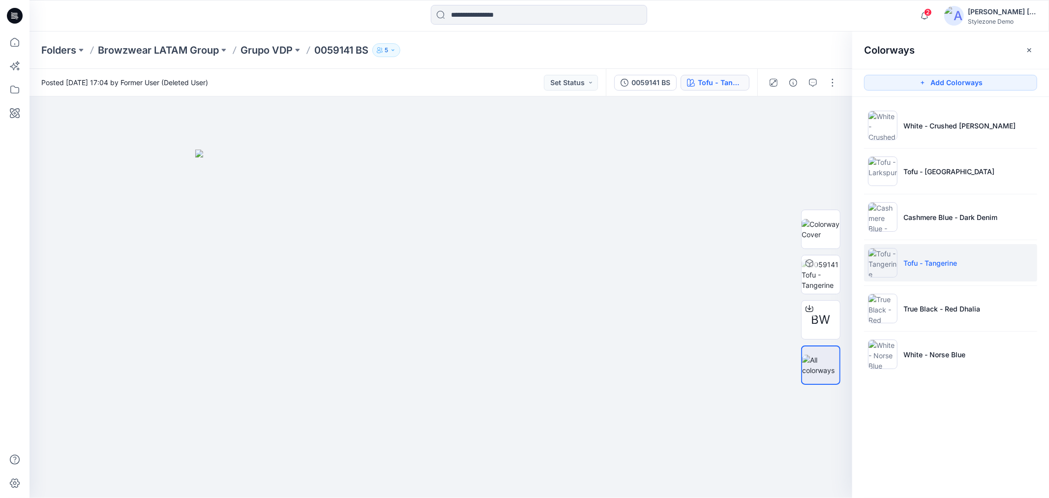
click at [394, 74] on div "Posted [DATE] 17:04 by Former User (Deleted User) Set Status" at bounding box center [318, 82] width 576 height 27
click at [1028, 53] on icon "button" at bounding box center [1029, 50] width 8 height 8
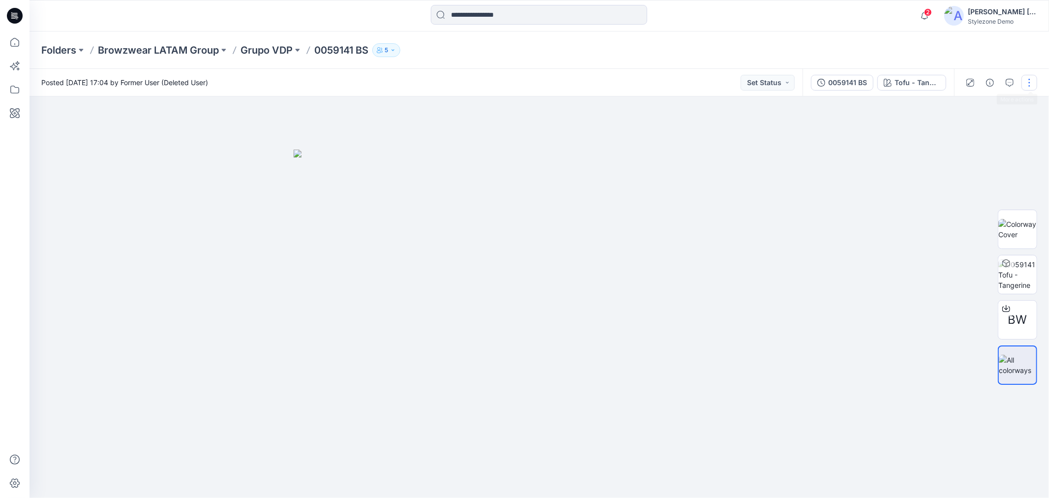
click at [1026, 89] on button "button" at bounding box center [1029, 83] width 16 height 16
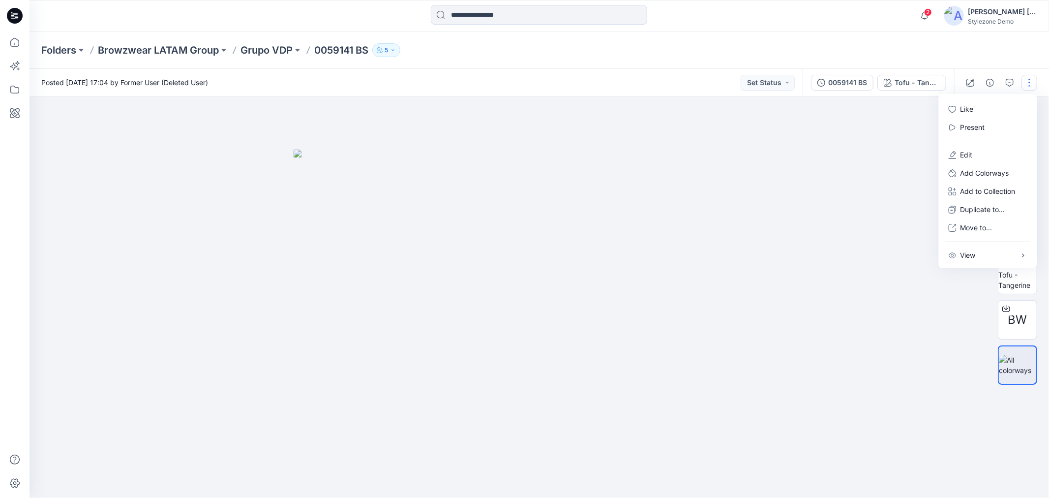
click at [881, 146] on div at bounding box center [539, 296] width 1019 height 401
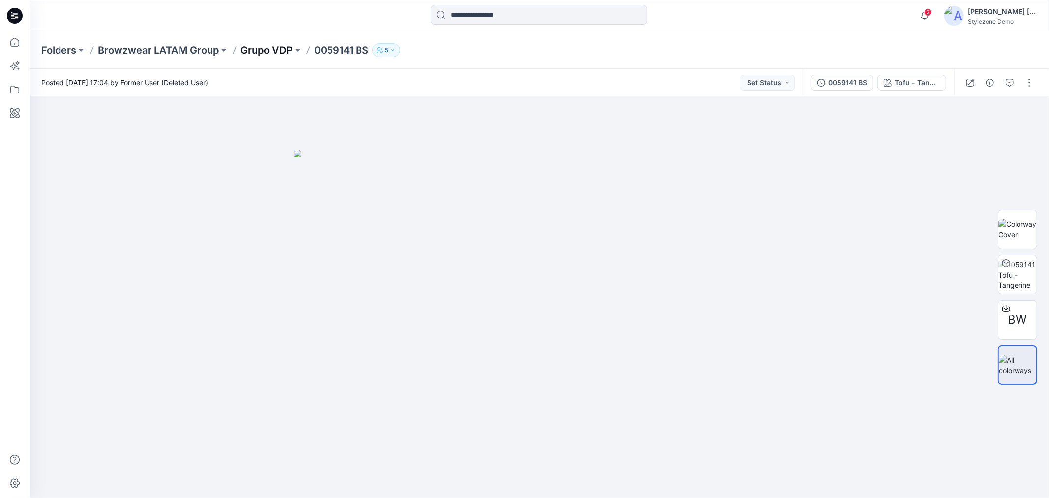
click at [263, 43] on p "Grupo VDP" at bounding box center [266, 50] width 52 height 14
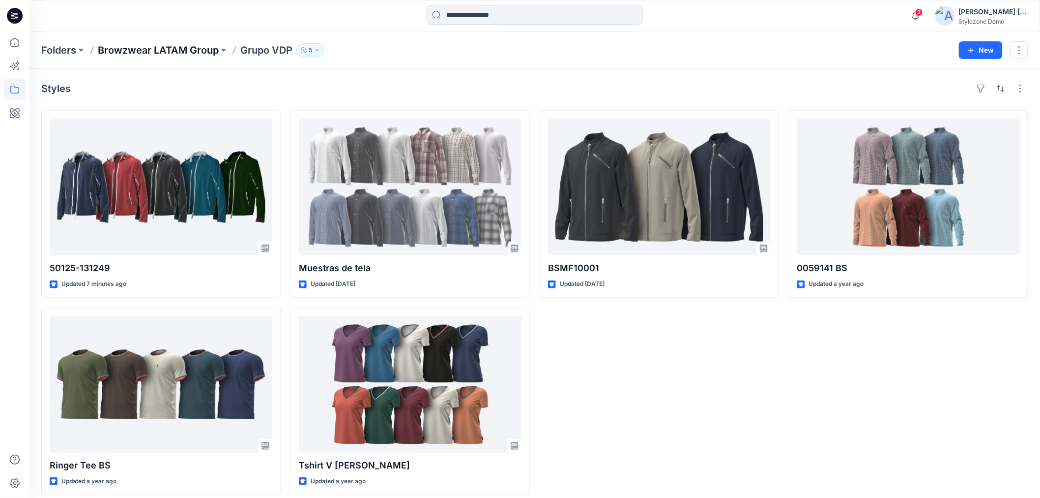
click at [199, 56] on p "Browzwear LATAM Group" at bounding box center [158, 50] width 121 height 14
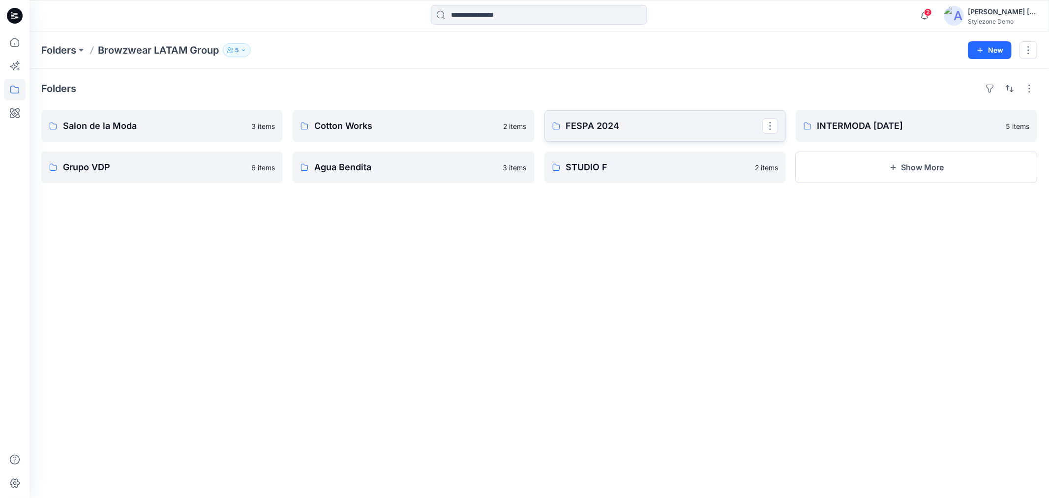
click at [671, 129] on p "FESPA 2024" at bounding box center [664, 126] width 196 height 14
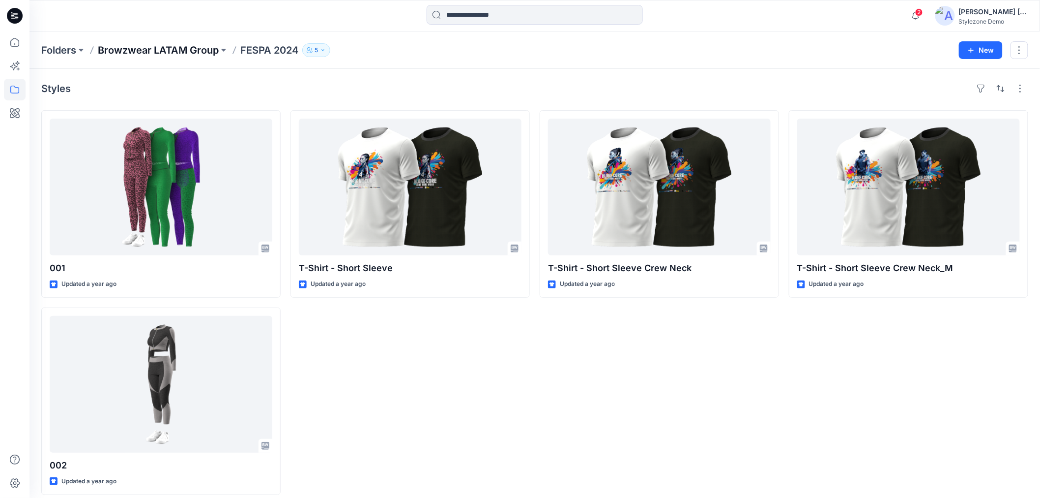
click at [200, 45] on p "Browzwear LATAM Group" at bounding box center [158, 50] width 121 height 14
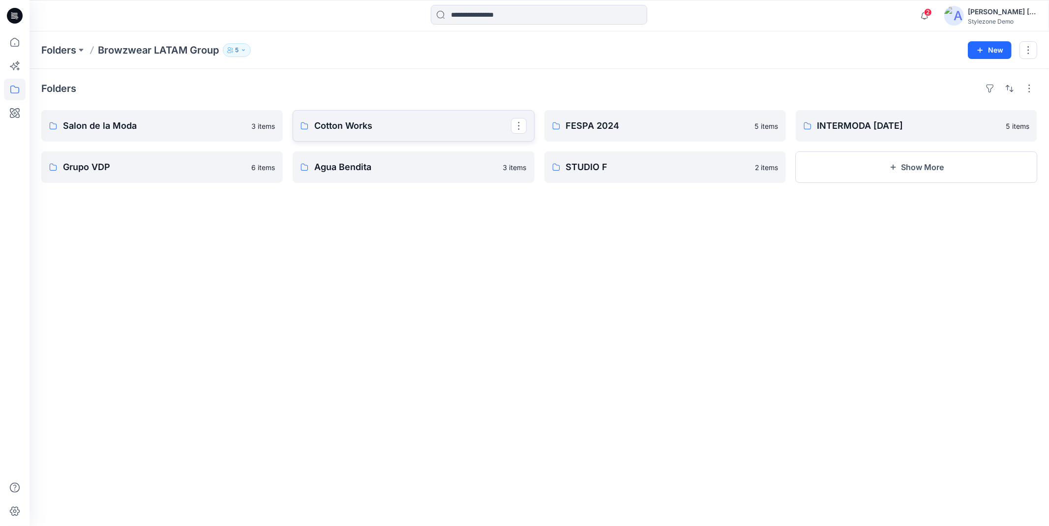
click at [373, 134] on link "Cotton Works" at bounding box center [413, 125] width 241 height 31
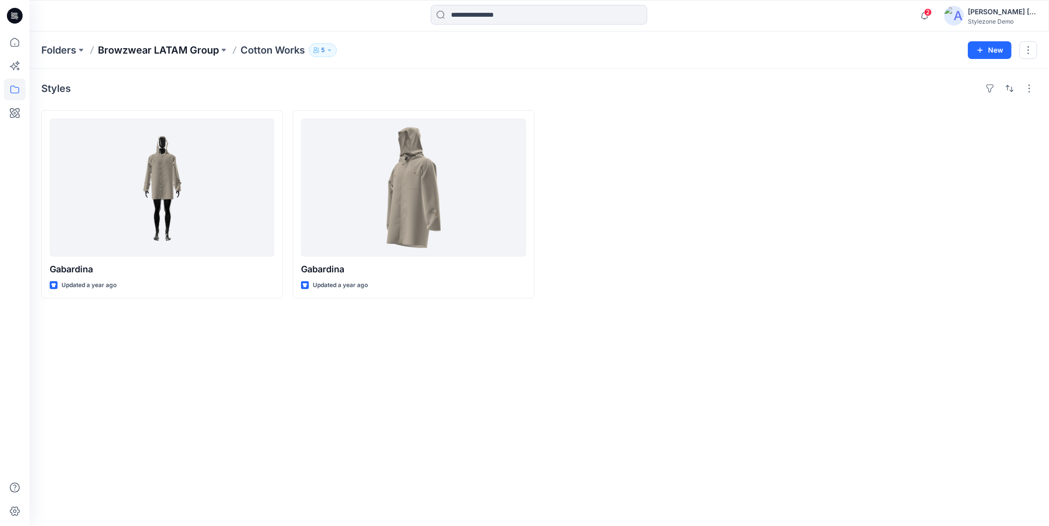
click at [187, 47] on p "Browzwear LATAM Group" at bounding box center [158, 50] width 121 height 14
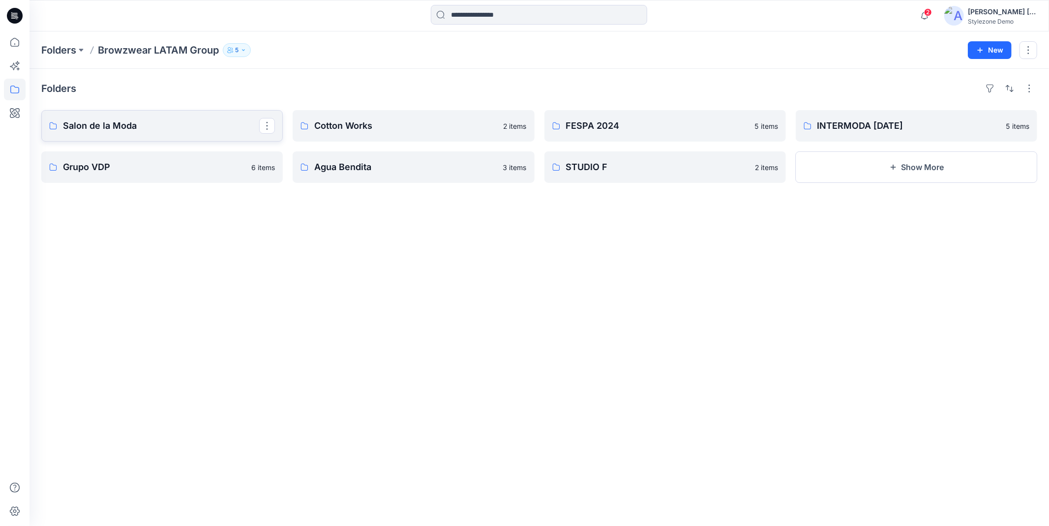
click at [118, 124] on p "Salon de la Moda" at bounding box center [161, 126] width 196 height 14
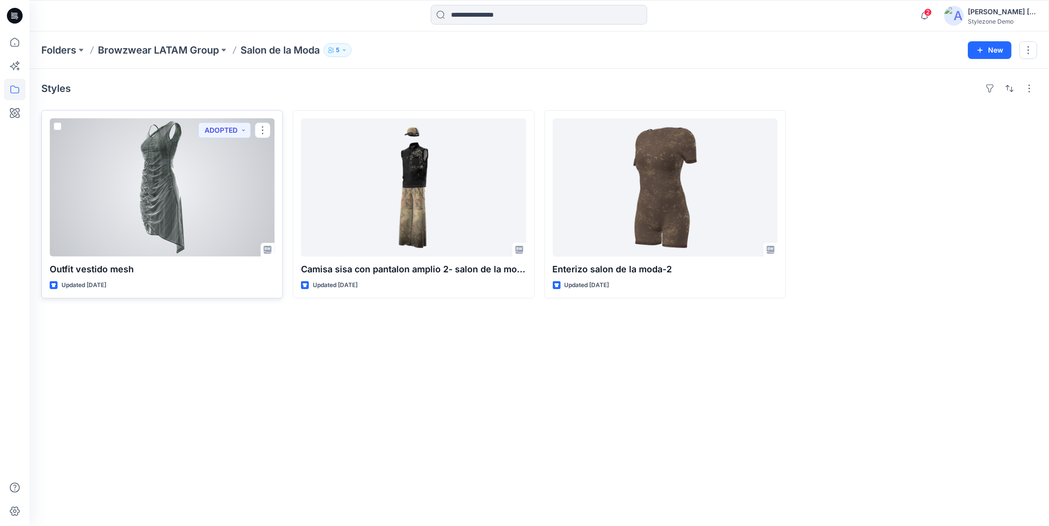
click at [195, 222] on div at bounding box center [162, 188] width 225 height 138
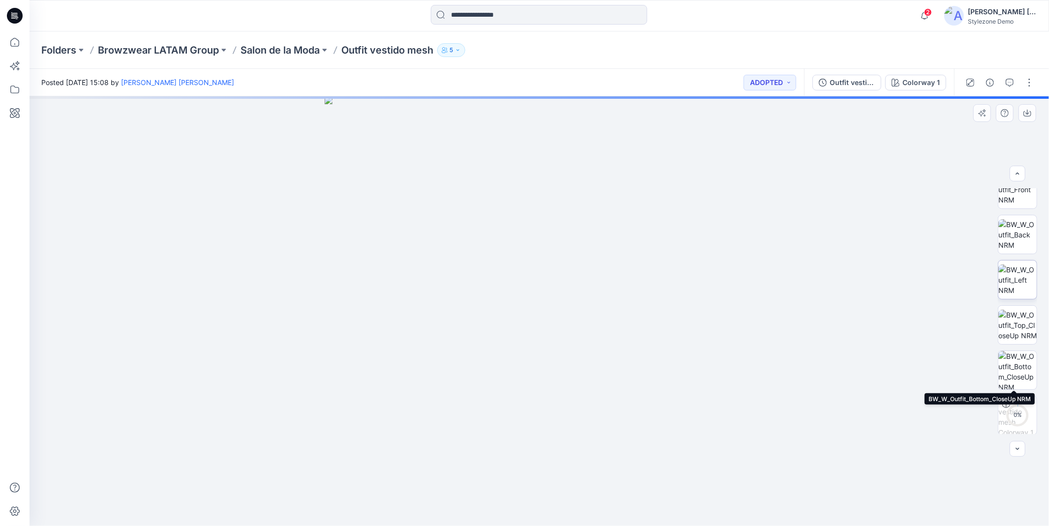
scroll to position [110, 0]
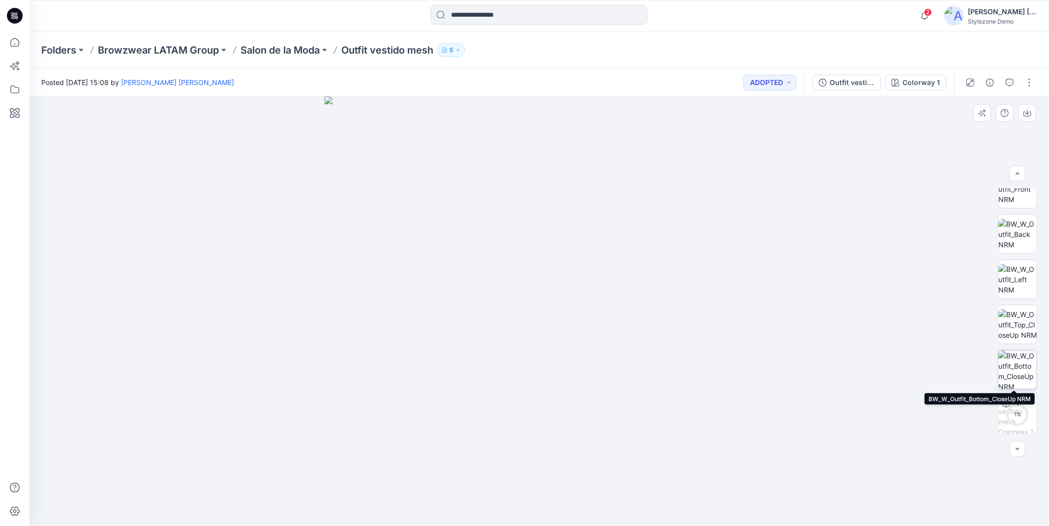
click at [1013, 360] on img at bounding box center [1017, 370] width 38 height 38
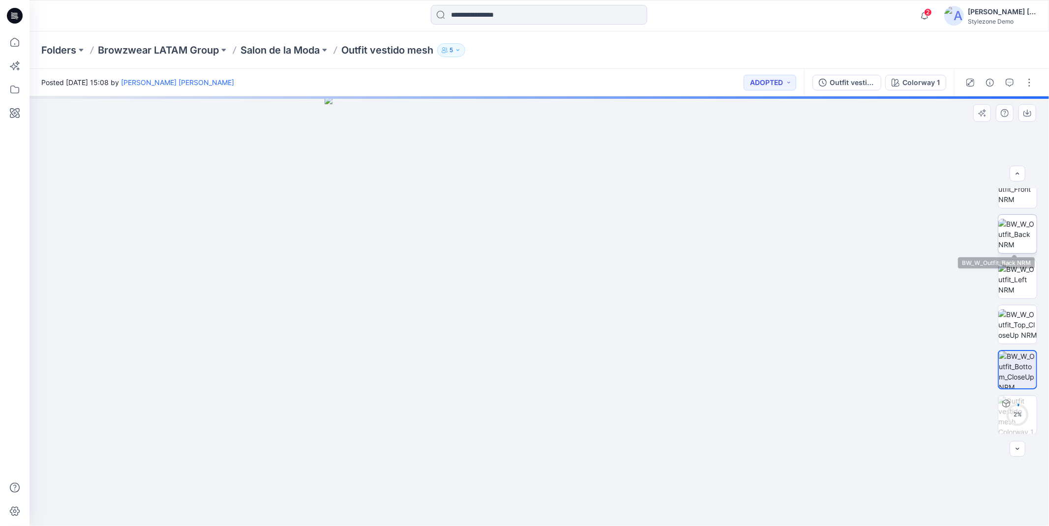
click at [1014, 232] on img at bounding box center [1017, 234] width 38 height 31
drag, startPoint x: 1040, startPoint y: 290, endPoint x: 1039, endPoint y: 224, distance: 66.4
click at [1037, 224] on div "4 %" at bounding box center [1017, 311] width 39 height 246
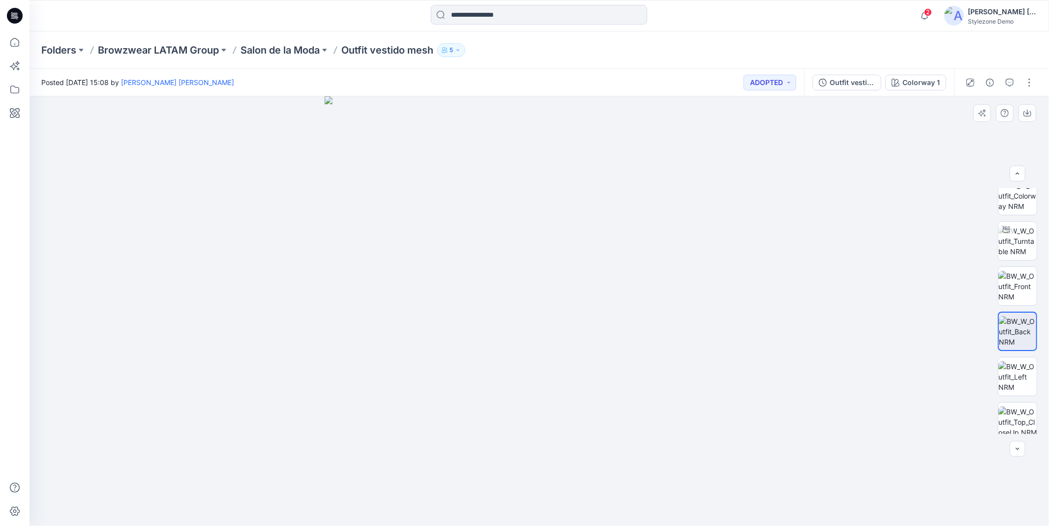
scroll to position [3, 0]
click at [1011, 205] on img at bounding box center [1017, 205] width 38 height 31
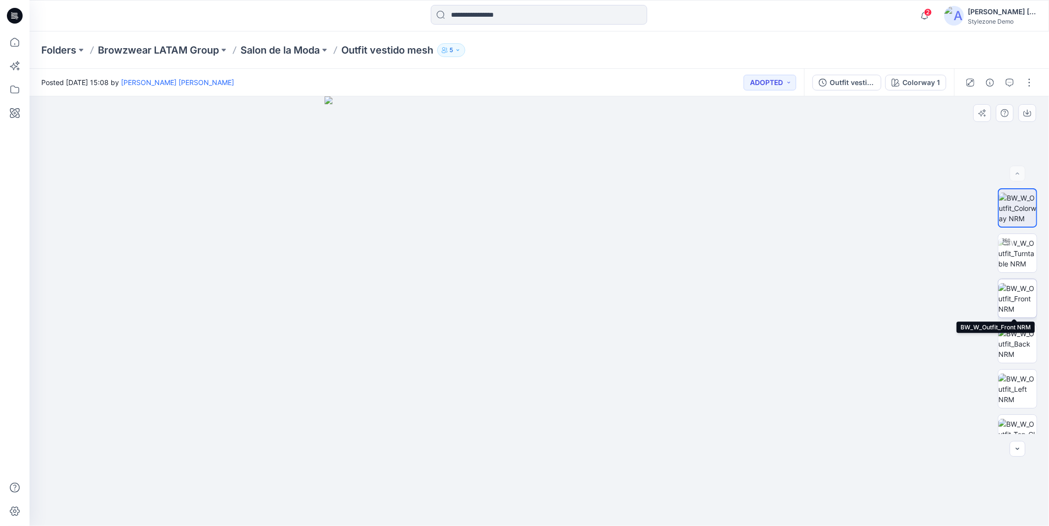
click at [1016, 291] on img at bounding box center [1017, 298] width 38 height 31
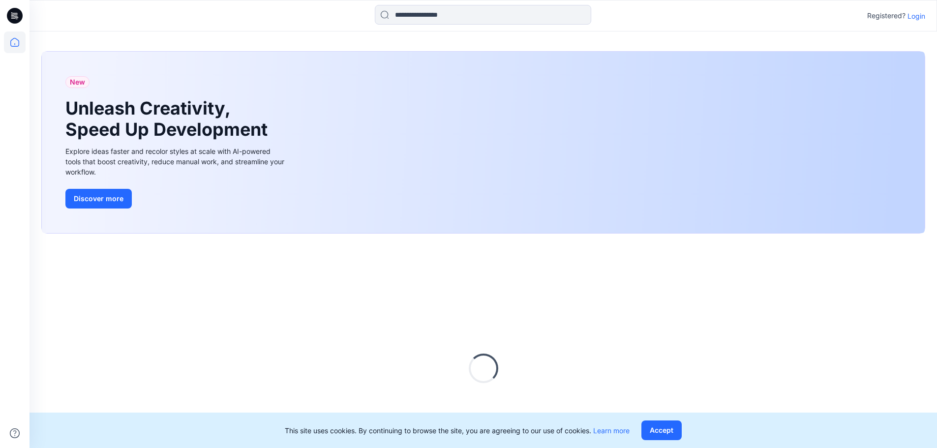
click at [919, 15] on p "Login" at bounding box center [916, 16] width 18 height 10
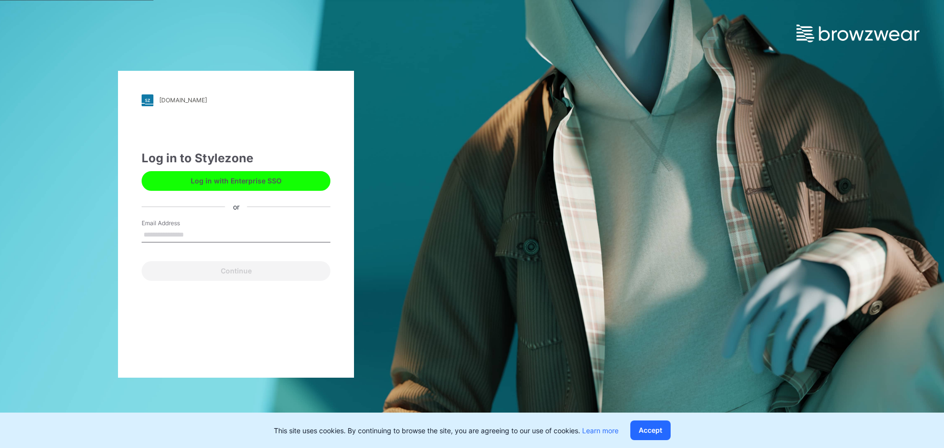
type input "**********"
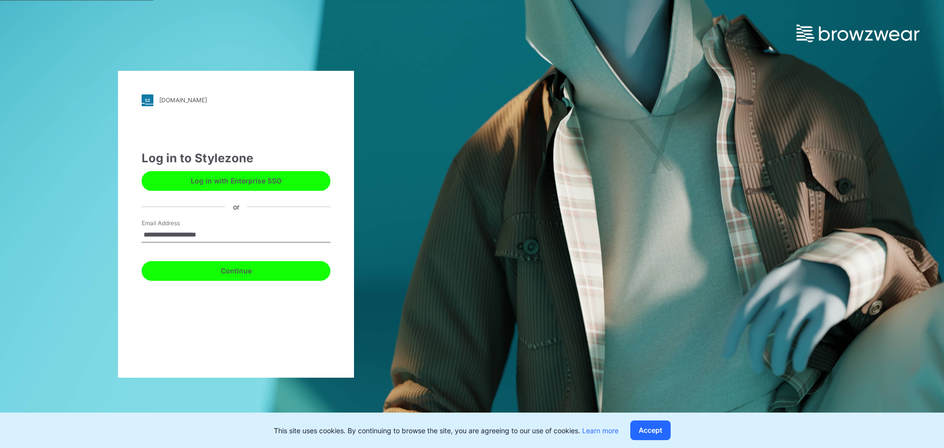
click at [218, 263] on button "Continue" at bounding box center [236, 271] width 189 height 20
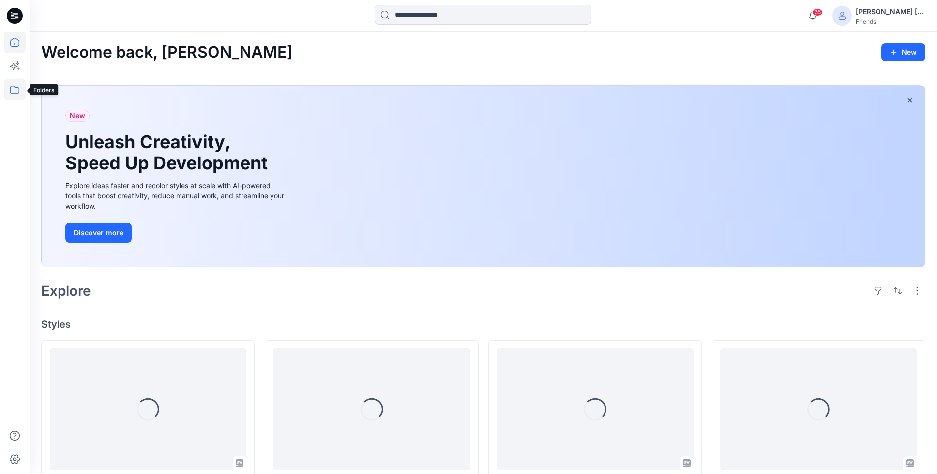
click at [16, 83] on icon at bounding box center [15, 90] width 22 height 22
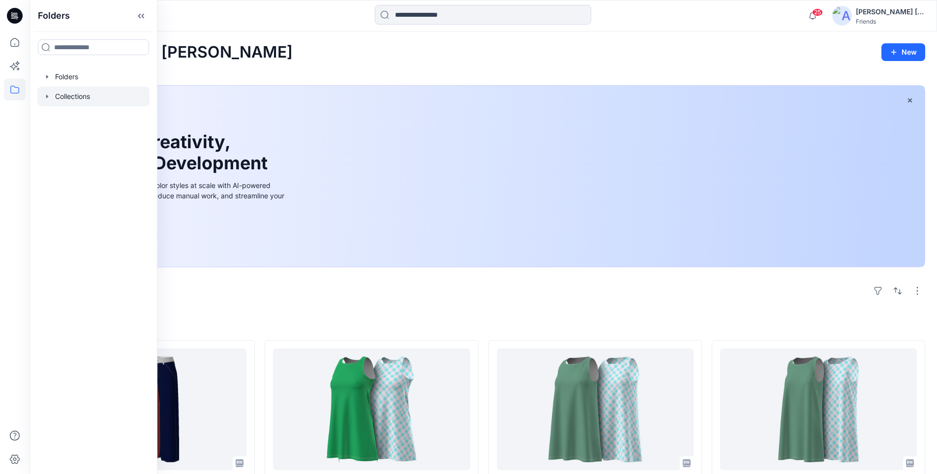
click at [43, 99] on div at bounding box center [93, 97] width 112 height 20
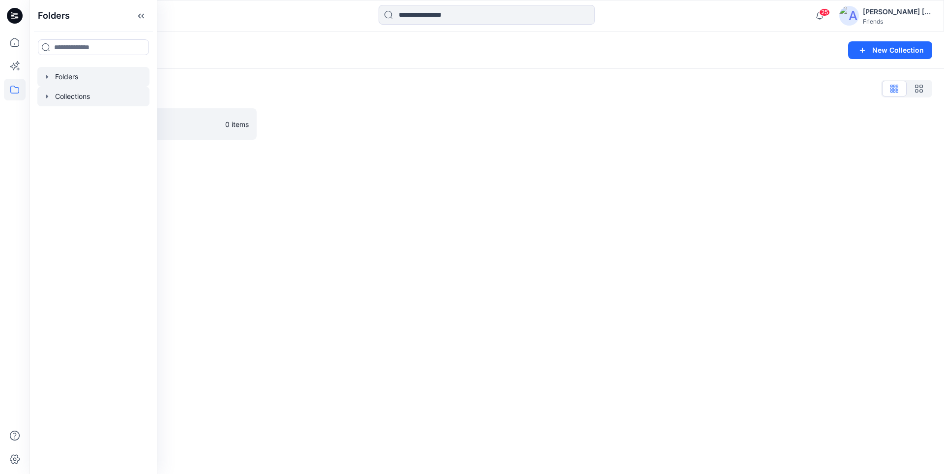
click at [49, 80] on icon "button" at bounding box center [47, 77] width 8 height 8
click at [83, 98] on div at bounding box center [99, 97] width 125 height 20
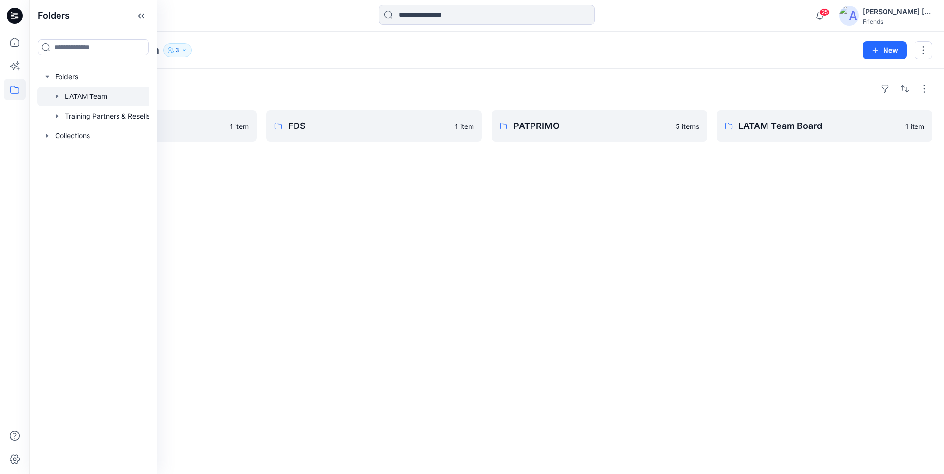
click at [276, 49] on div "Folders LATAM Team 3" at bounding box center [448, 50] width 814 height 14
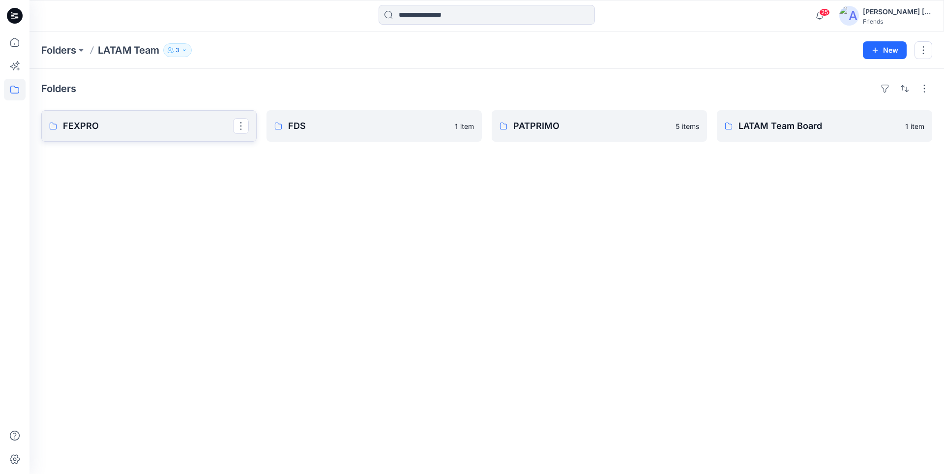
click at [146, 126] on p "FEXPRO" at bounding box center [148, 126] width 170 height 14
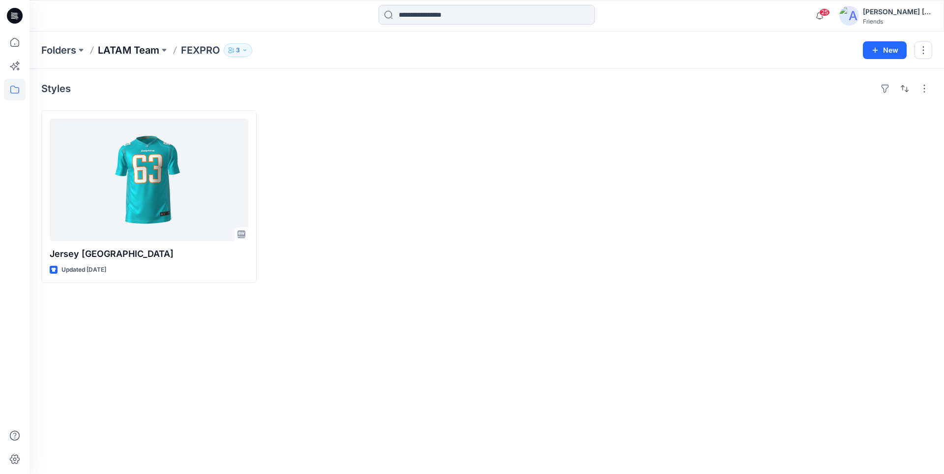
click at [159, 50] on p "LATAM Team" at bounding box center [128, 50] width 61 height 14
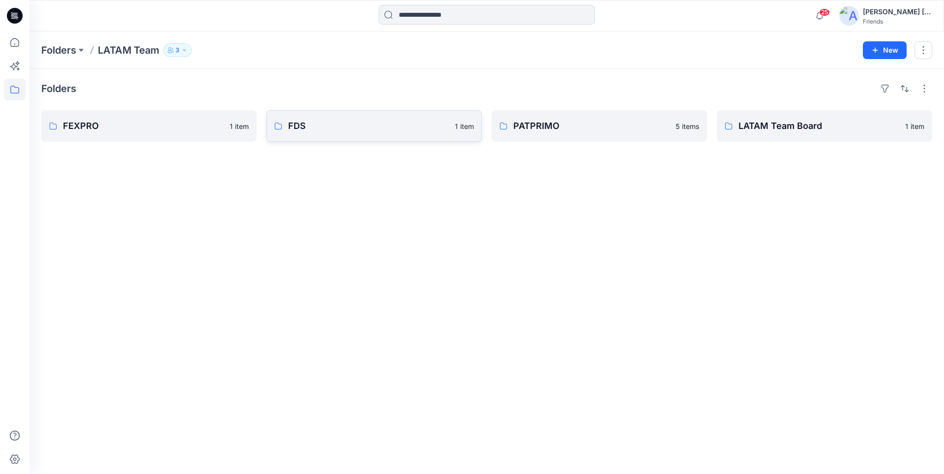
click at [343, 122] on p "FDS" at bounding box center [368, 126] width 161 height 14
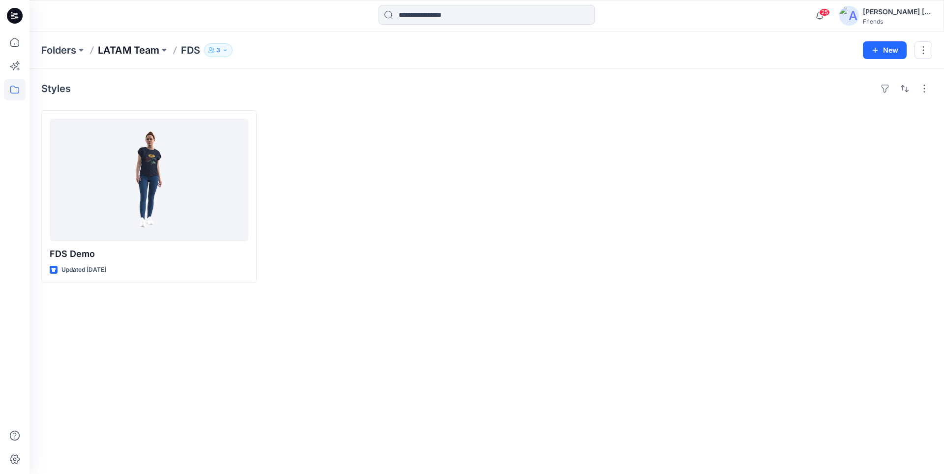
click at [145, 53] on p "LATAM Team" at bounding box center [128, 50] width 61 height 14
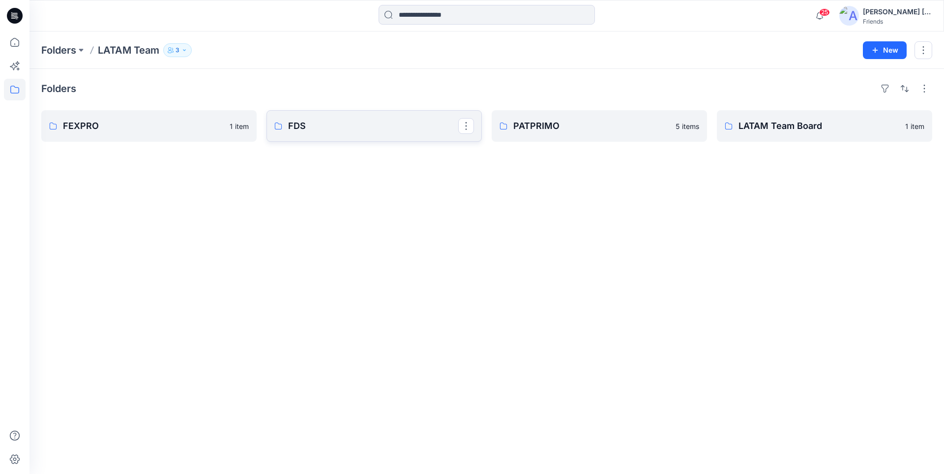
click at [352, 129] on p "FDS" at bounding box center [373, 126] width 170 height 14
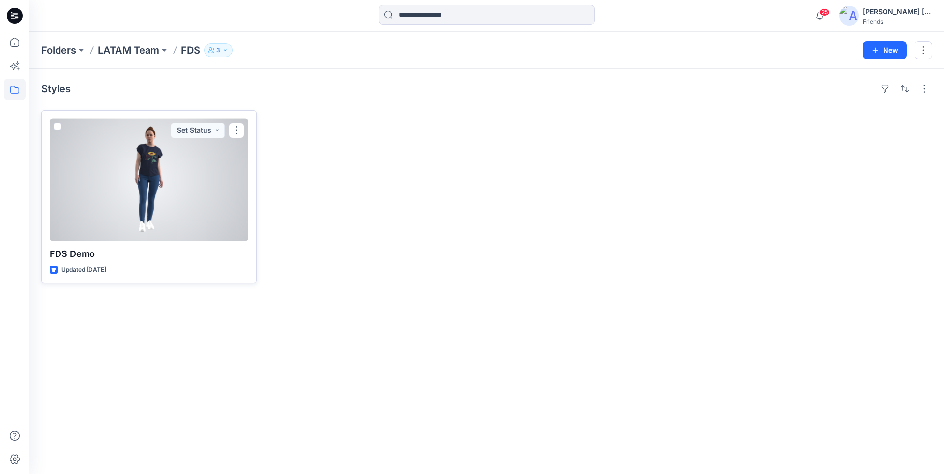
click at [148, 184] on div at bounding box center [149, 180] width 199 height 122
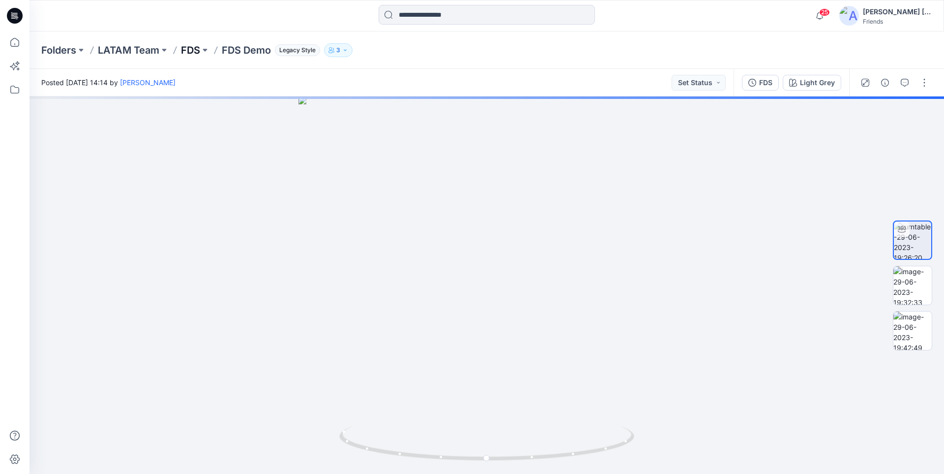
click at [194, 53] on p "FDS" at bounding box center [190, 50] width 19 height 14
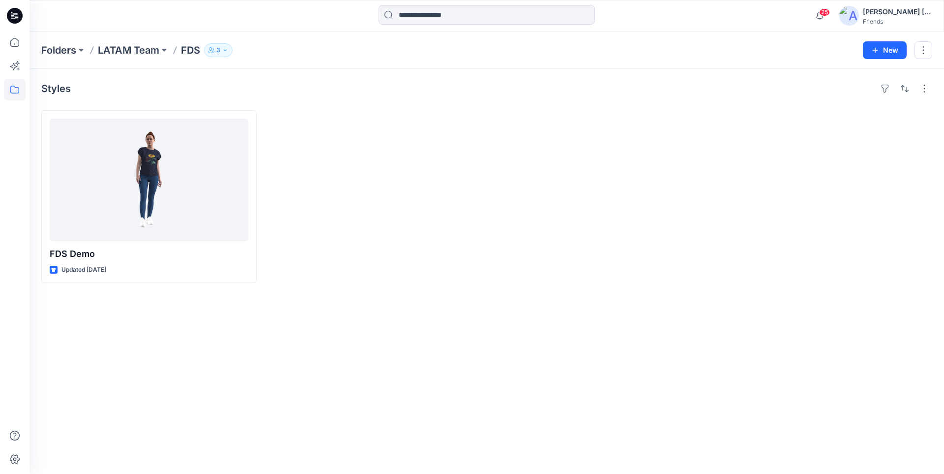
click at [143, 53] on p "LATAM Team" at bounding box center [128, 50] width 61 height 14
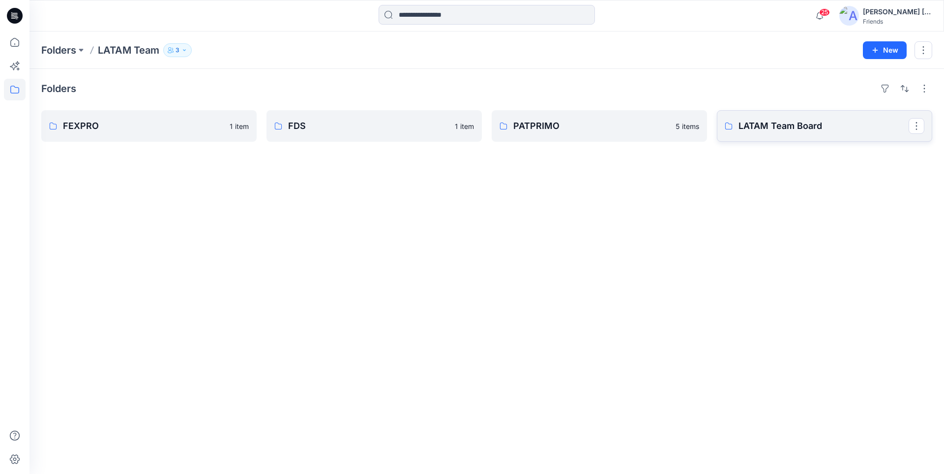
click at [756, 130] on p "LATAM Team Board" at bounding box center [824, 126] width 170 height 14
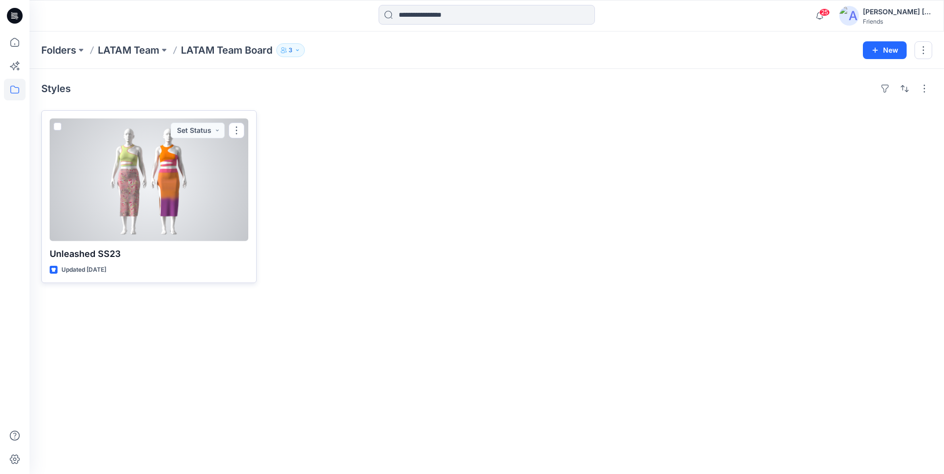
click at [186, 200] on div at bounding box center [149, 180] width 199 height 122
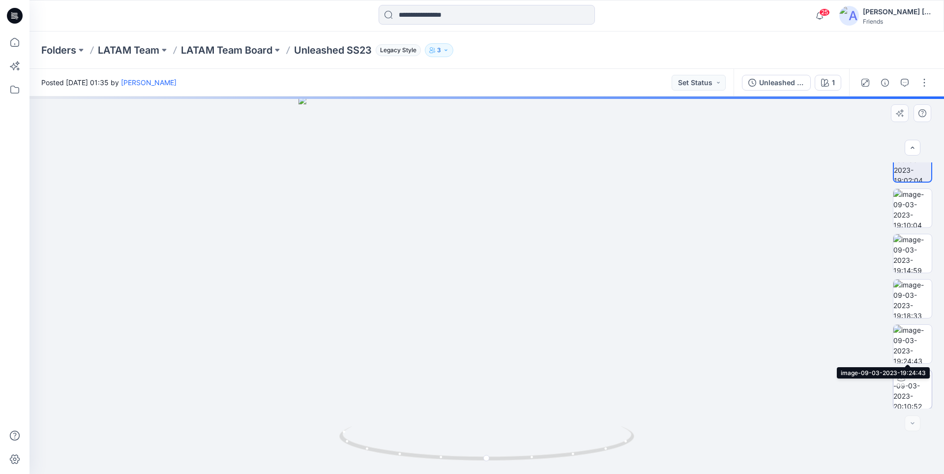
scroll to position [20, 0]
click at [261, 52] on p "LATAM Team Board" at bounding box center [226, 50] width 91 height 14
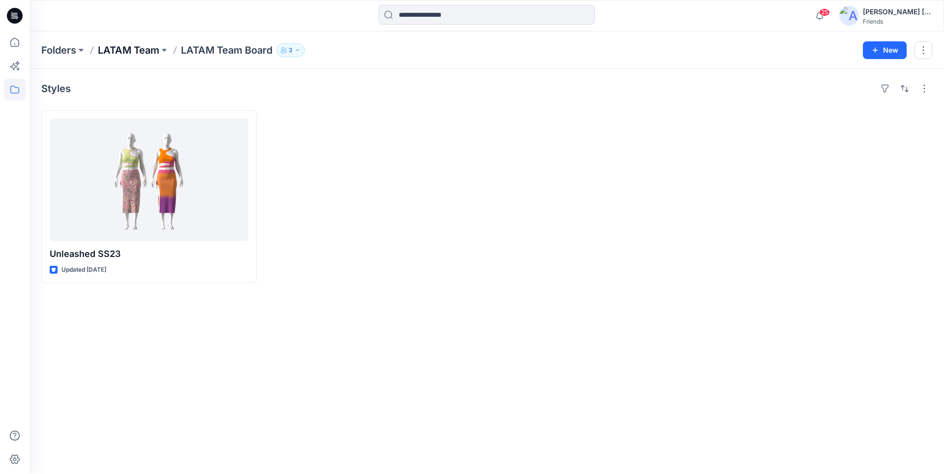
click at [146, 51] on p "LATAM Team" at bounding box center [128, 50] width 61 height 14
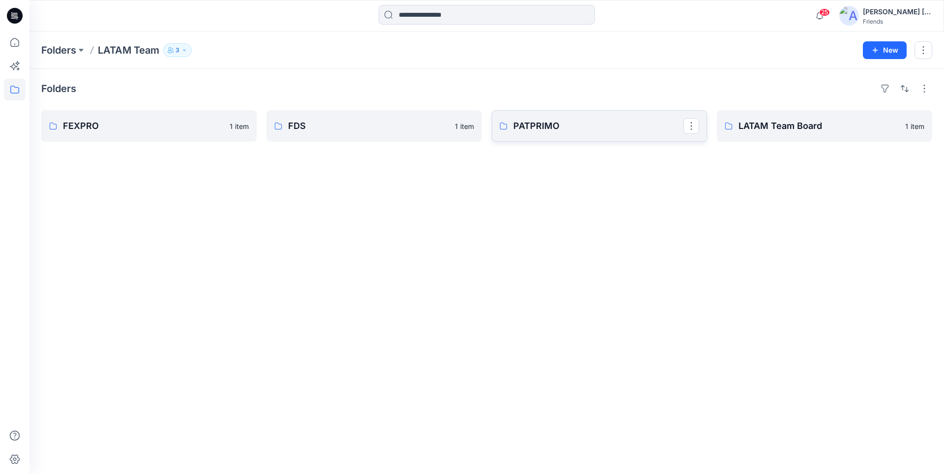
click at [551, 121] on p "PATPRIMO" at bounding box center [598, 126] width 170 height 14
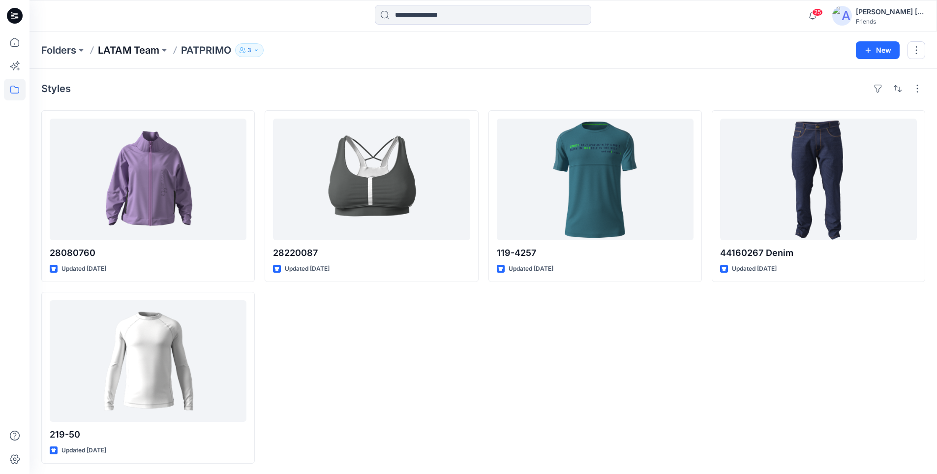
click at [131, 46] on p "LATAM Team" at bounding box center [128, 50] width 61 height 14
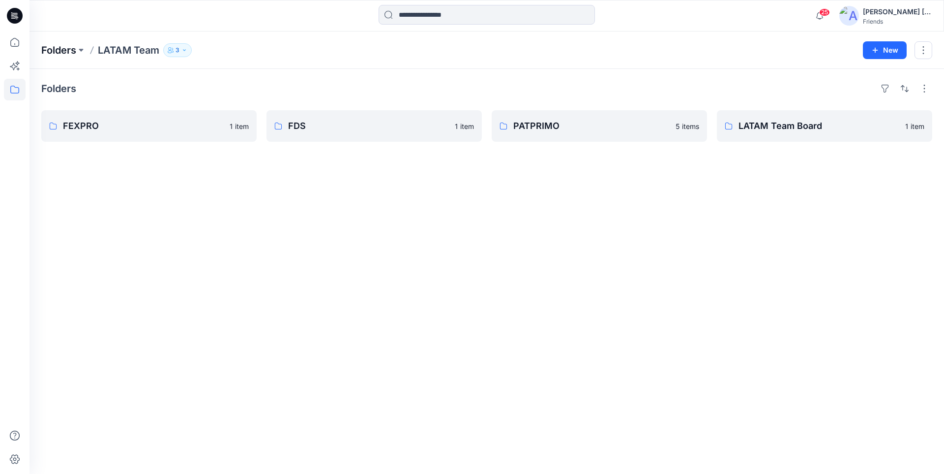
click at [62, 49] on p "Folders" at bounding box center [58, 50] width 35 height 14
